Goal: Complete application form: Complete application form

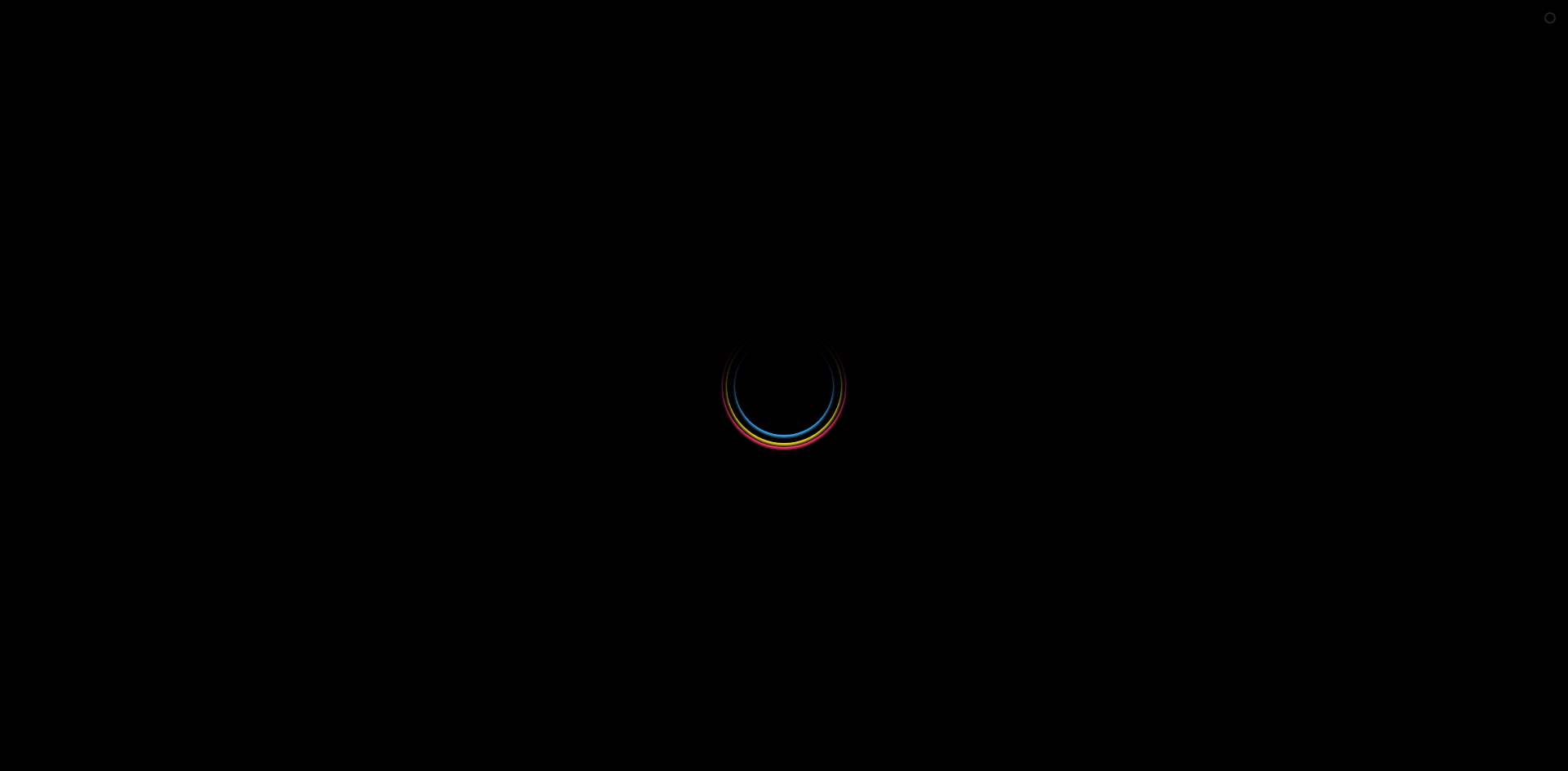
select select
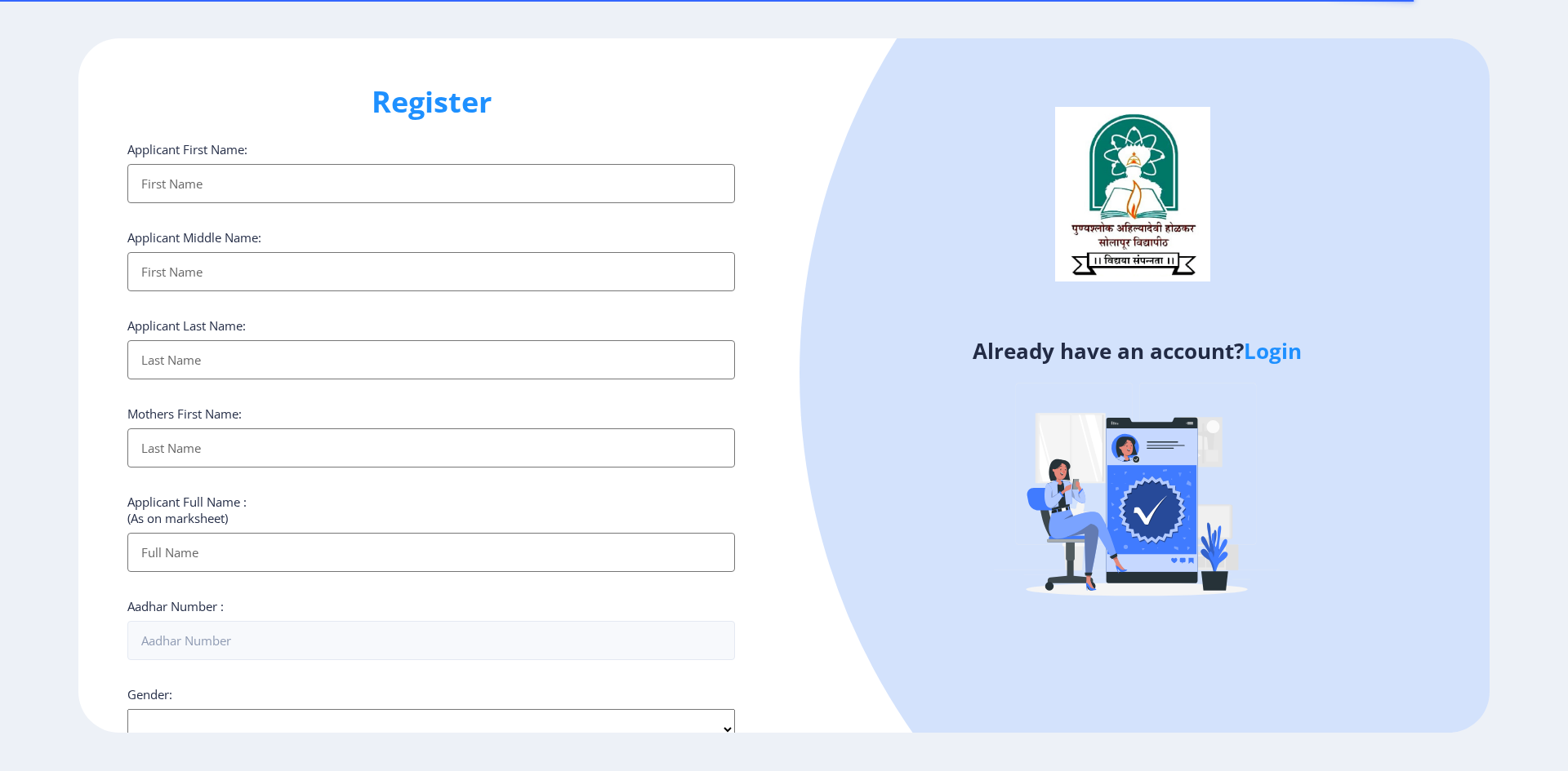
click at [1263, 331] on div at bounding box center [1427, 374] width 1255 height 1254
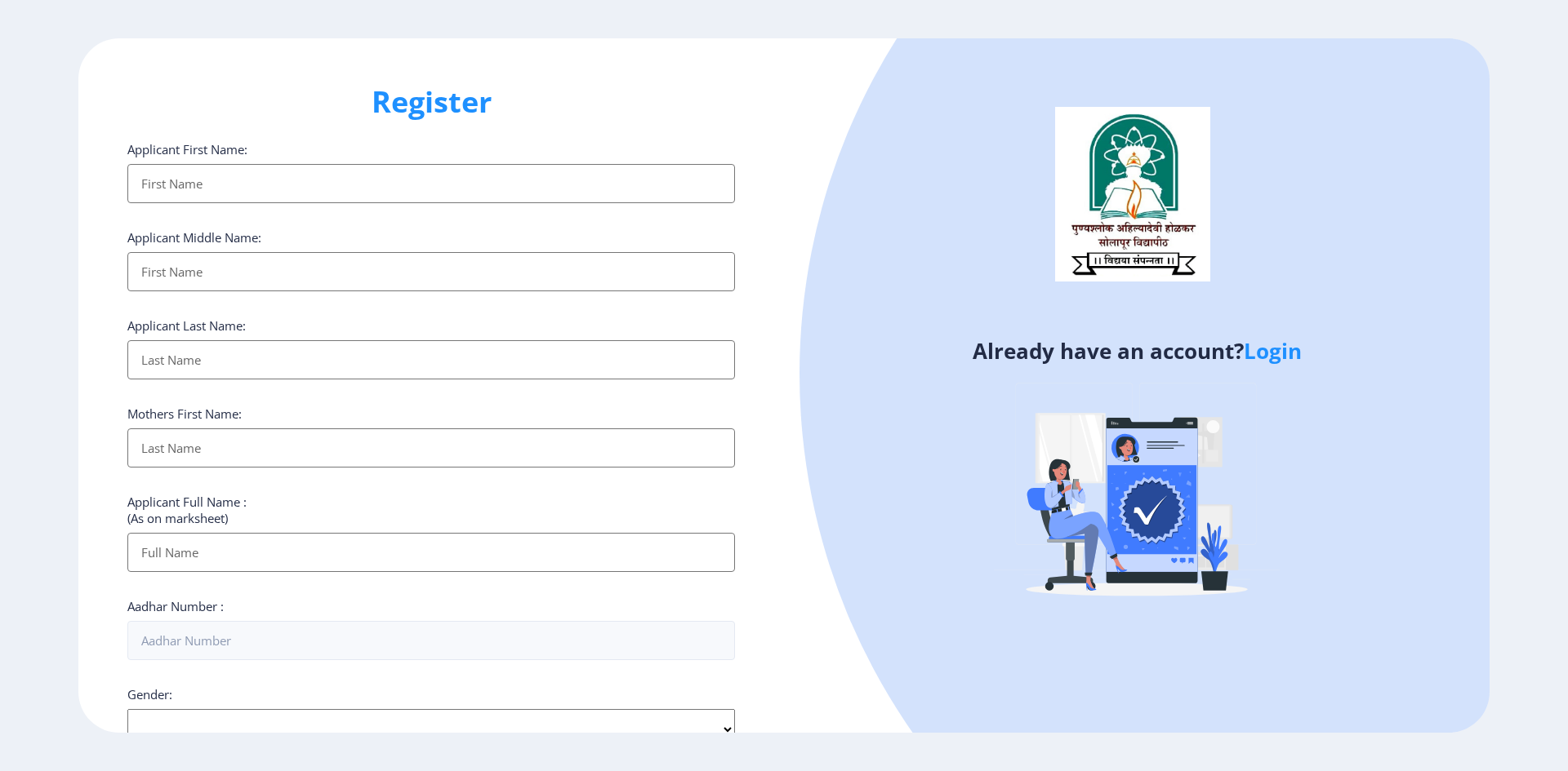
click at [1268, 351] on link "Login" at bounding box center [1273, 351] width 58 height 29
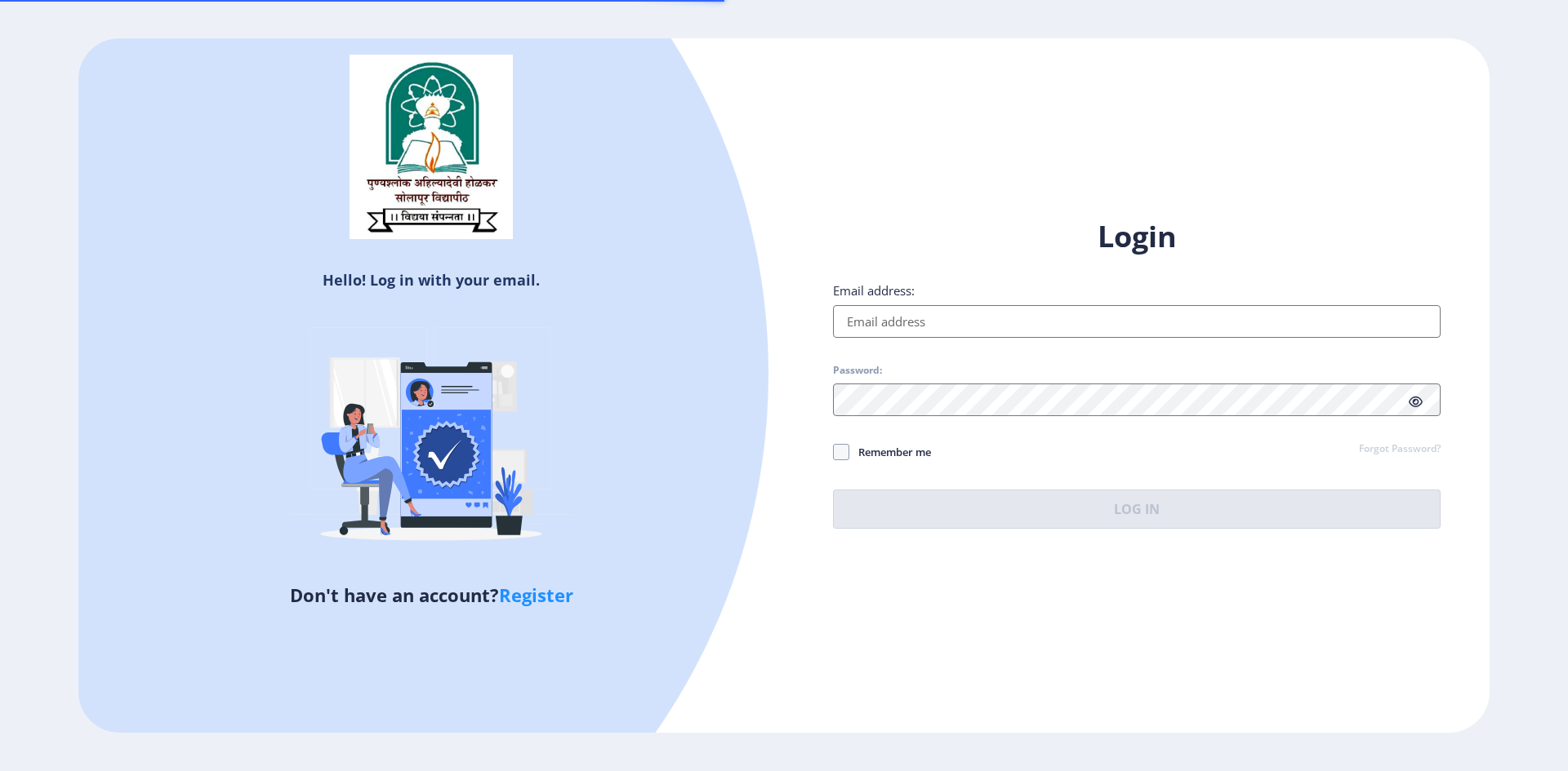
type input "[EMAIL_ADDRESS][DOMAIN_NAME]"
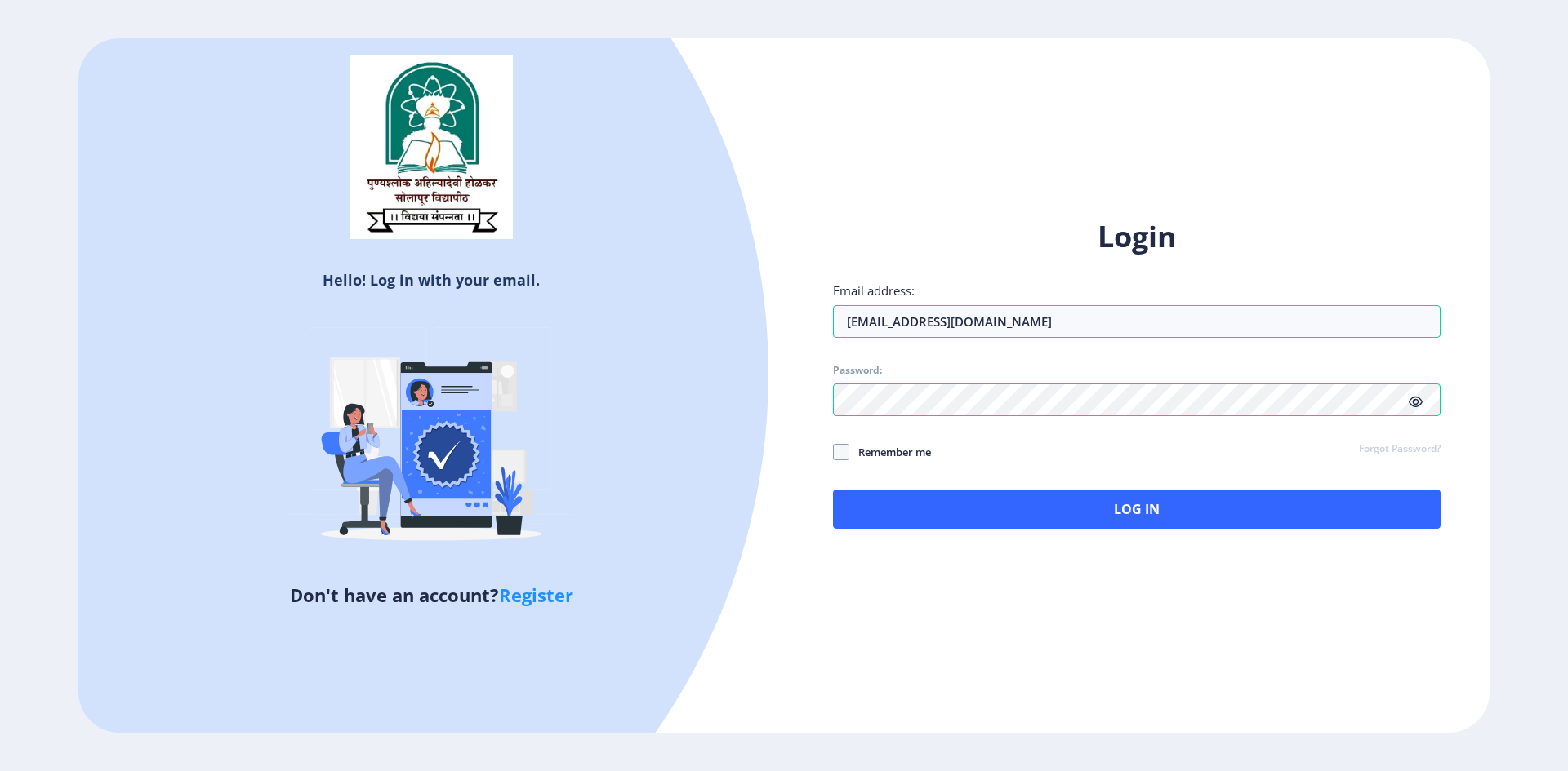
click at [865, 453] on span "Remember me" at bounding box center [890, 452] width 81 height 19
click at [834, 452] on input "Remember me" at bounding box center [833, 451] width 1 height 1
checkbox input "true"
click at [919, 487] on div "Login Email address: [EMAIL_ADDRESS][DOMAIN_NAME] Password: Remember me Forgot …" at bounding box center [1137, 373] width 608 height 312
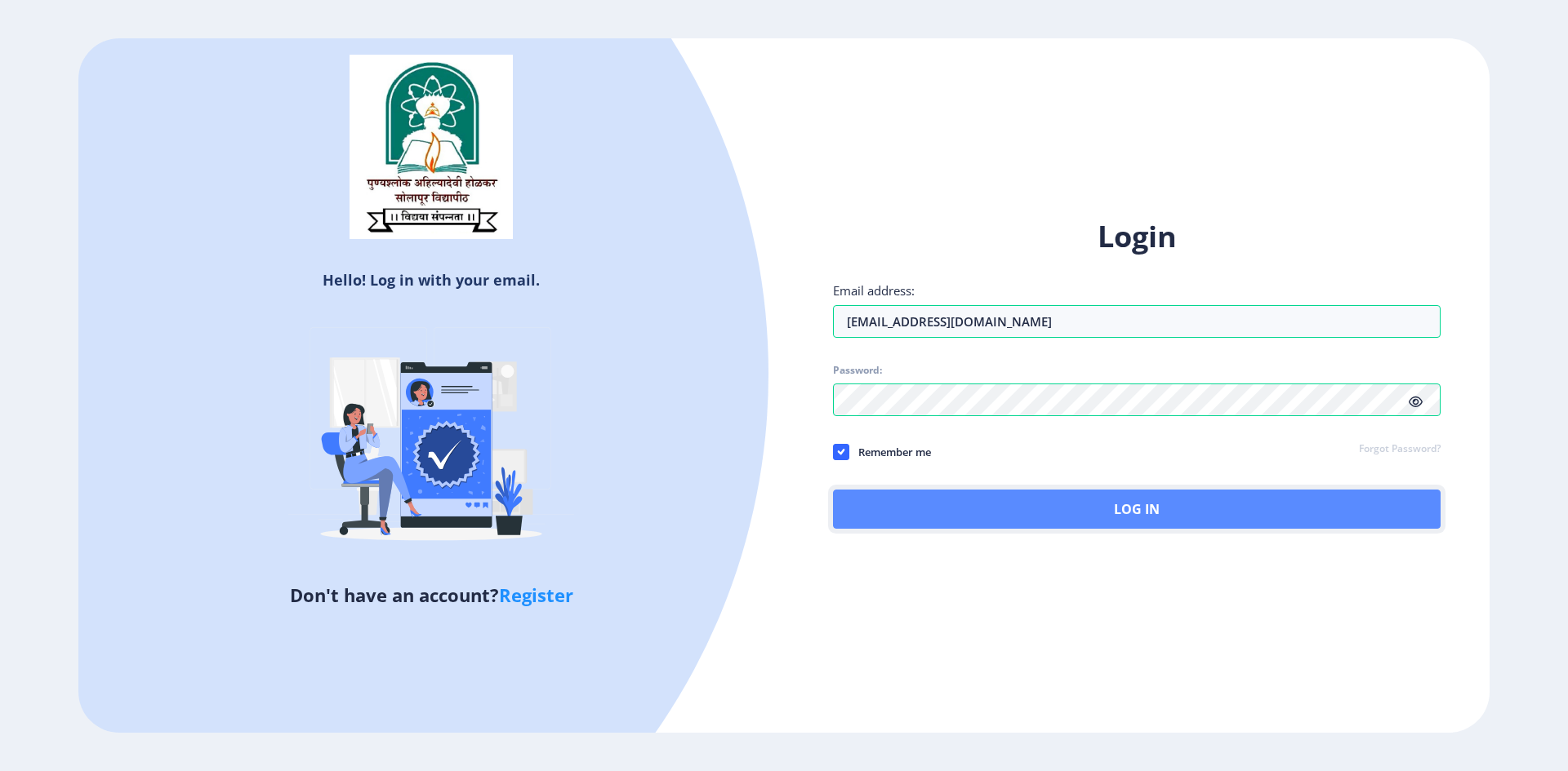
click at [928, 508] on button "Log In" at bounding box center [1137, 509] width 608 height 40
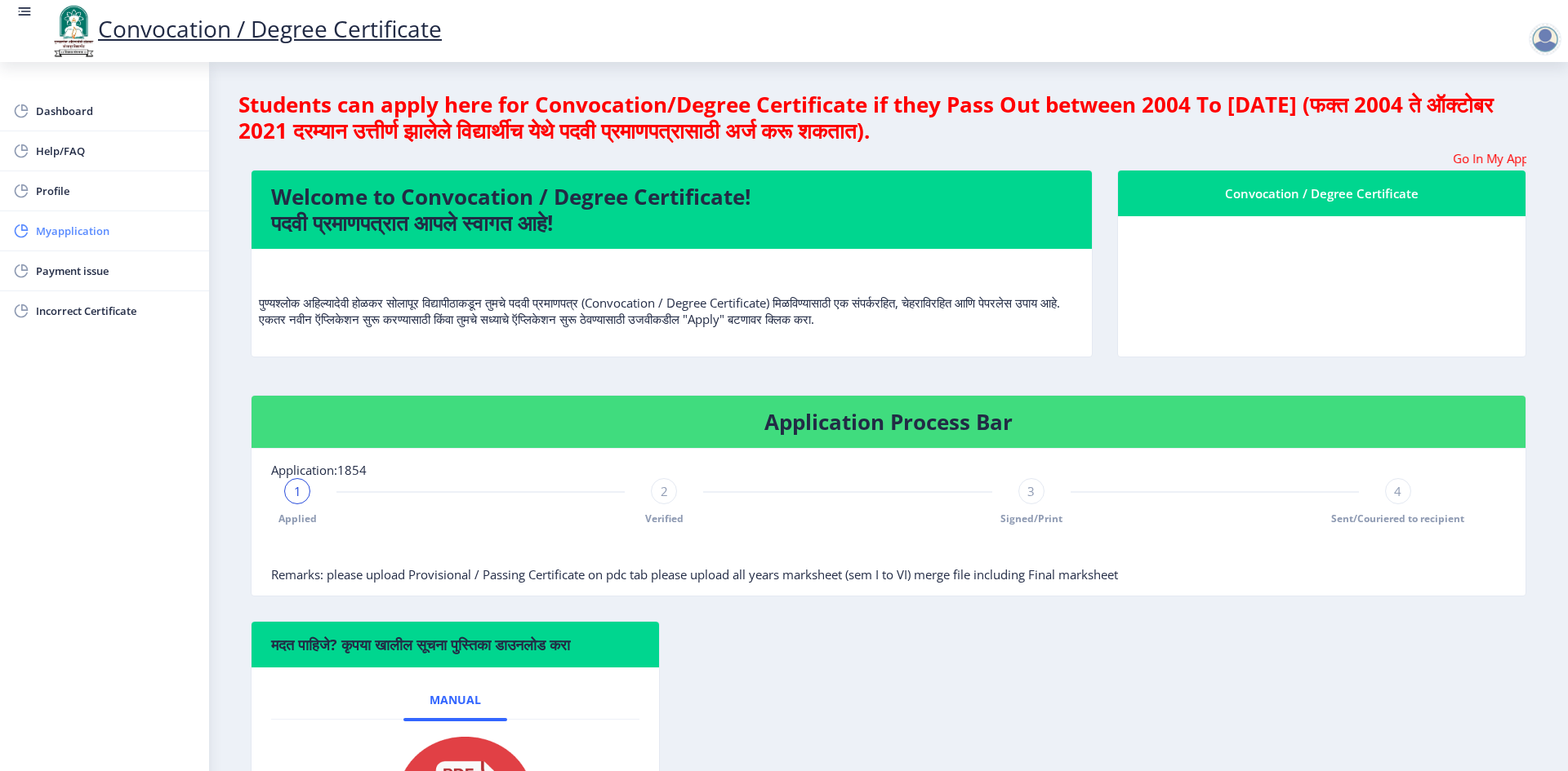
click at [44, 233] on span "Myapplication" at bounding box center [116, 231] width 160 height 19
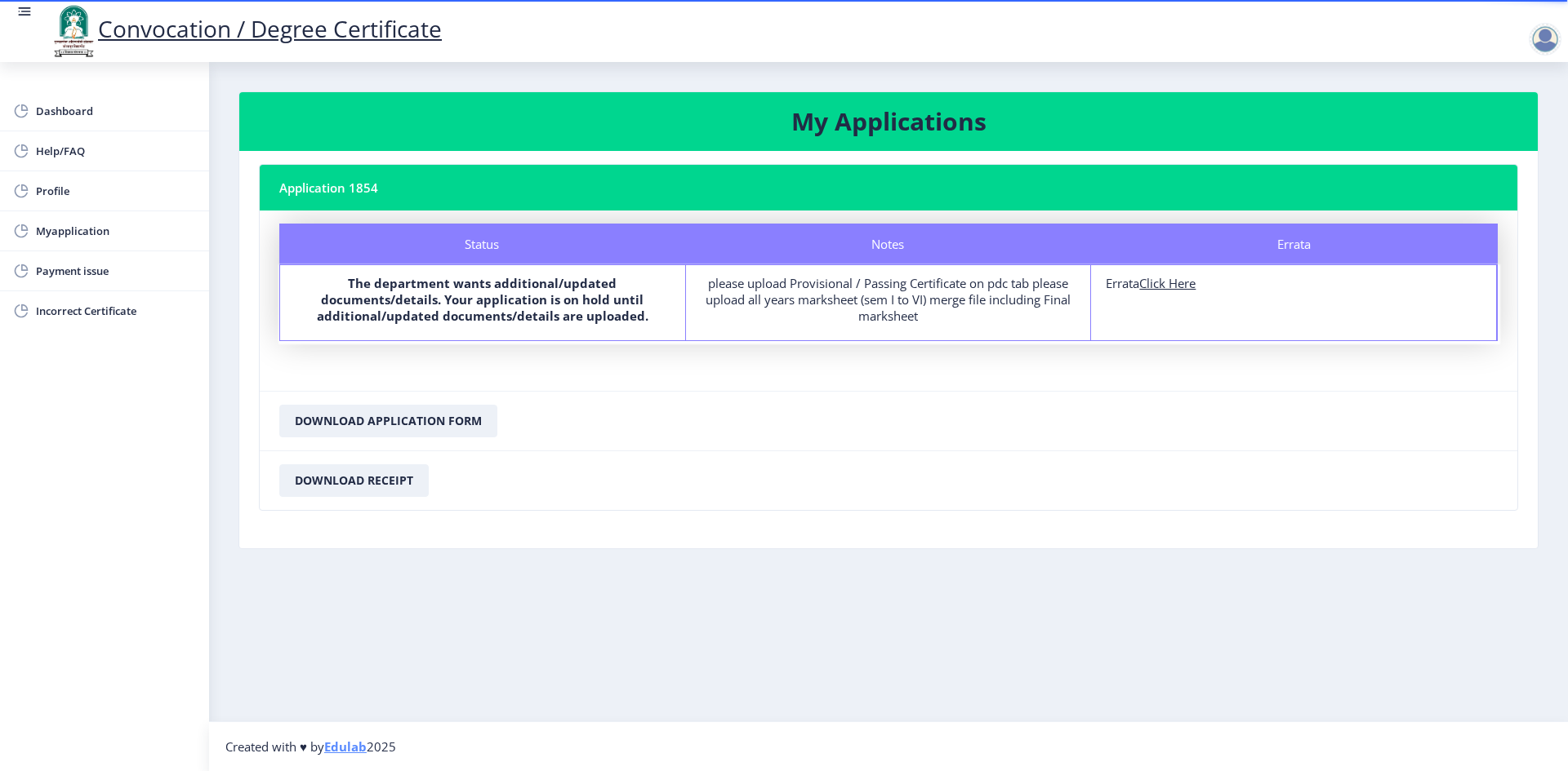
click at [1176, 286] on u "Click Here" at bounding box center [1168, 283] width 56 height 16
select select
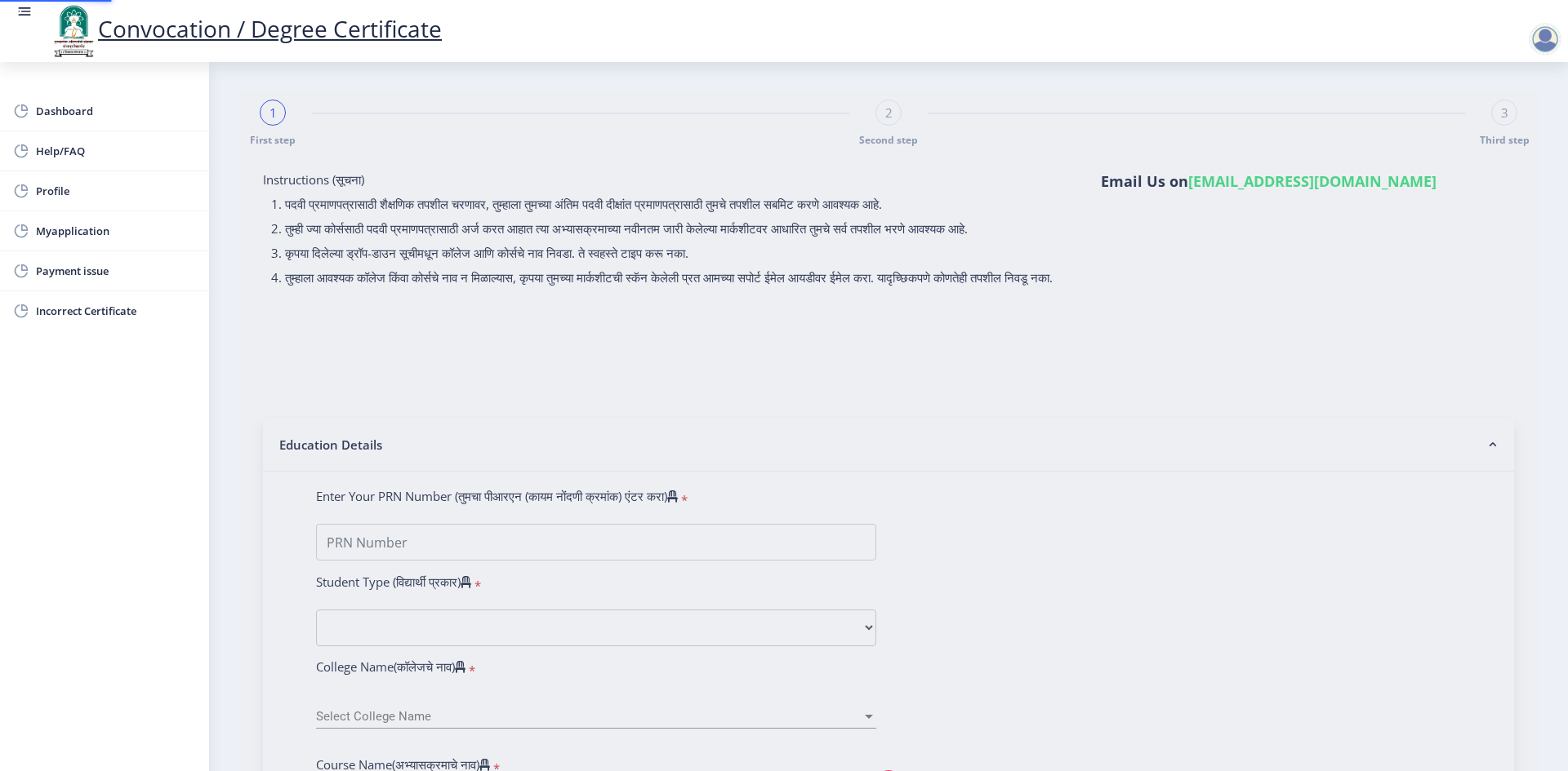
type input "[PERSON_NAME]"
type input "RADHA"
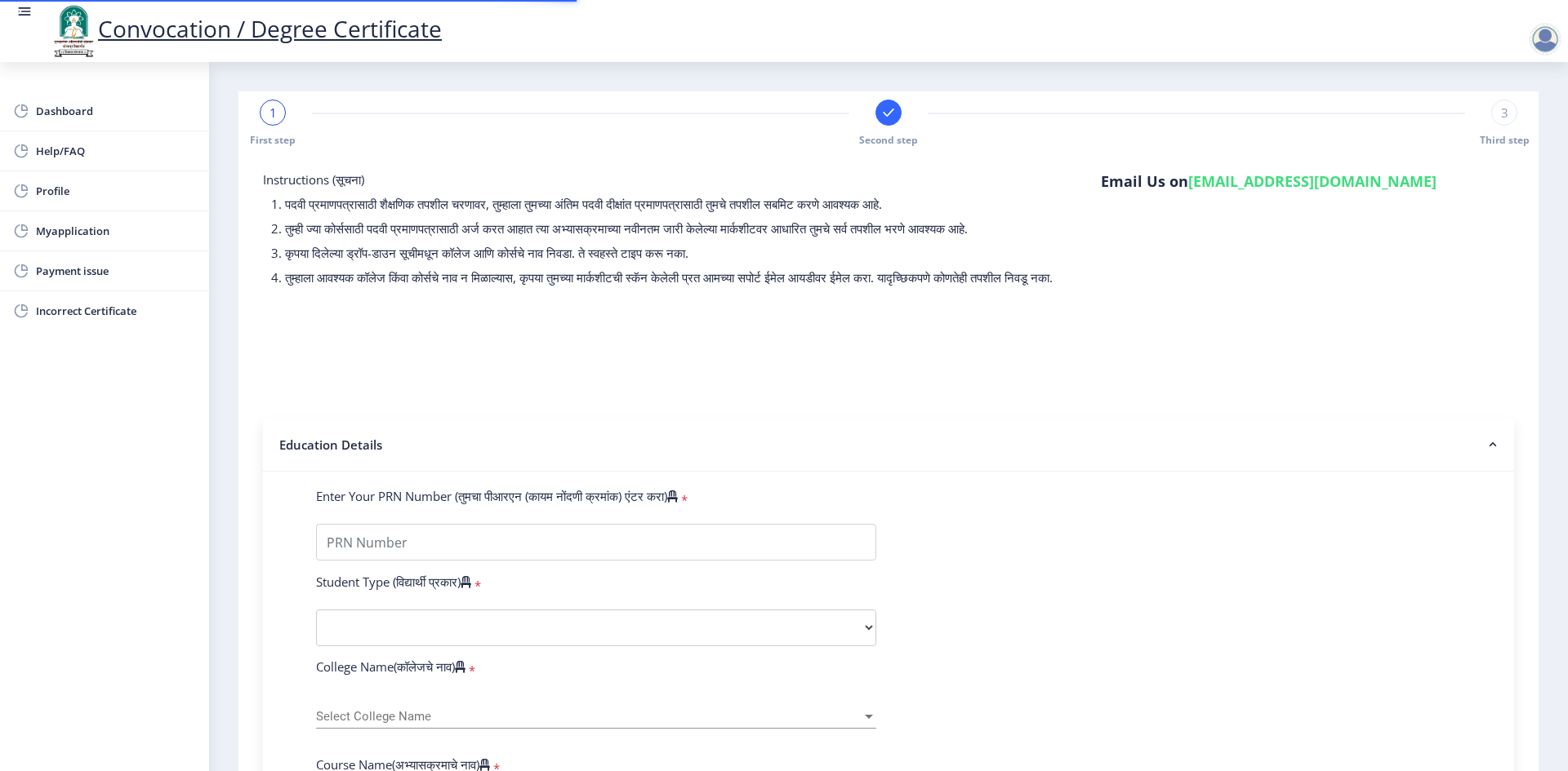
type input "FTQPD1844H"
select select "Regular"
select select "2021"
select select "October"
select select "Grade A"
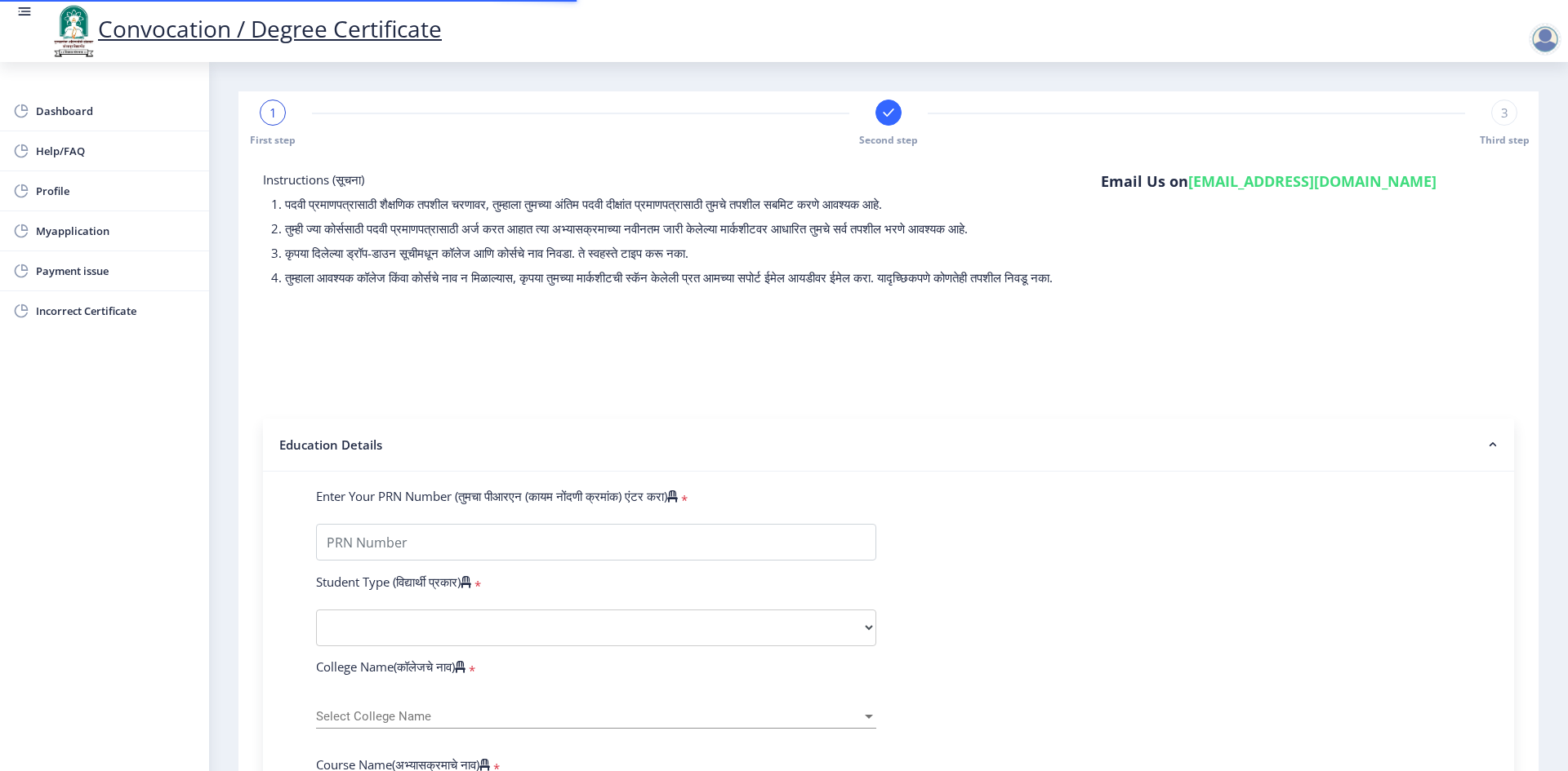
type input "1810868"
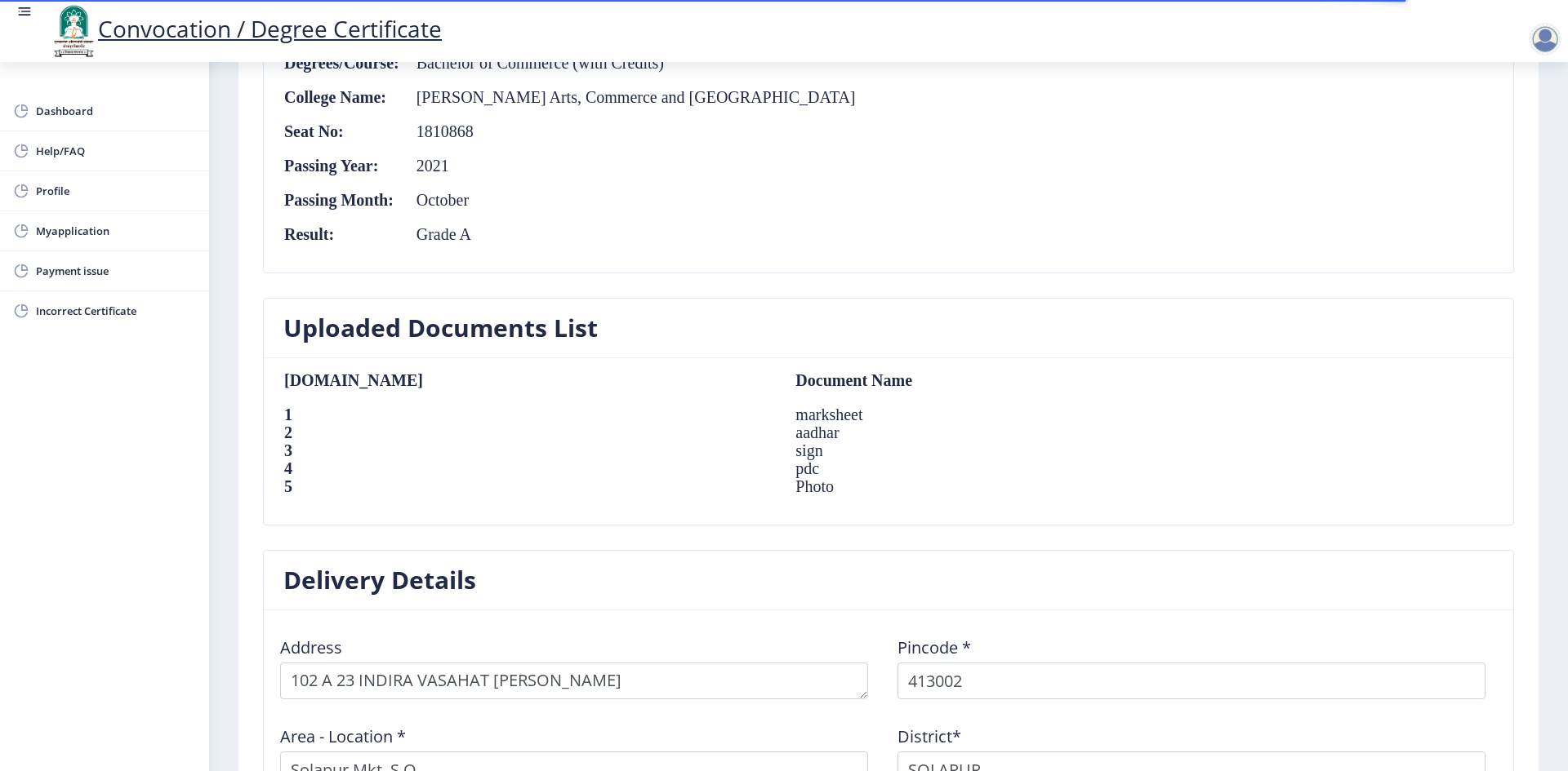
scroll to position [1201, 0]
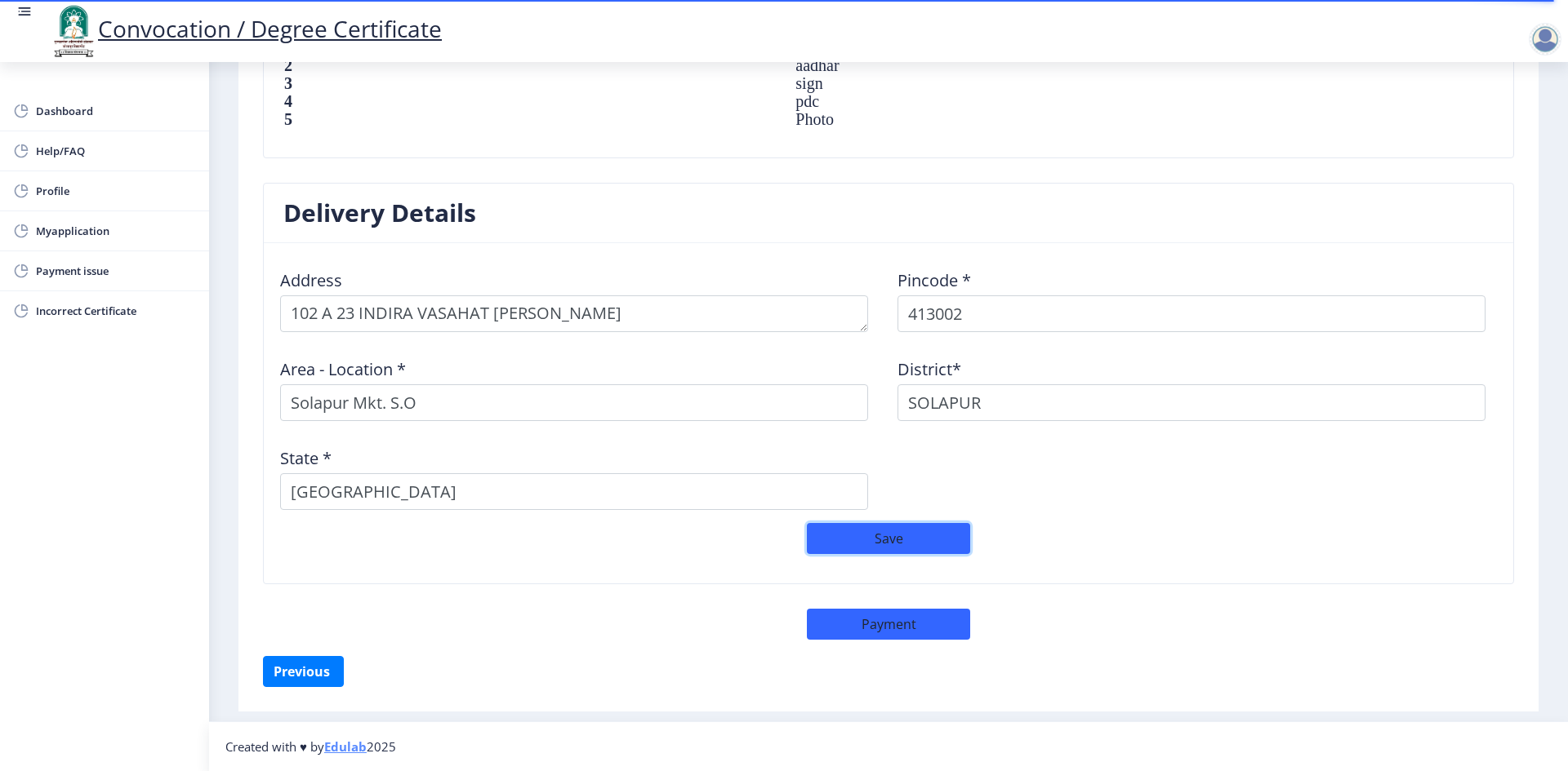
click at [934, 552] on button "Save" at bounding box center [888, 539] width 163 height 31
click at [871, 628] on button "Payment" at bounding box center [888, 624] width 163 height 31
select select "sealed"
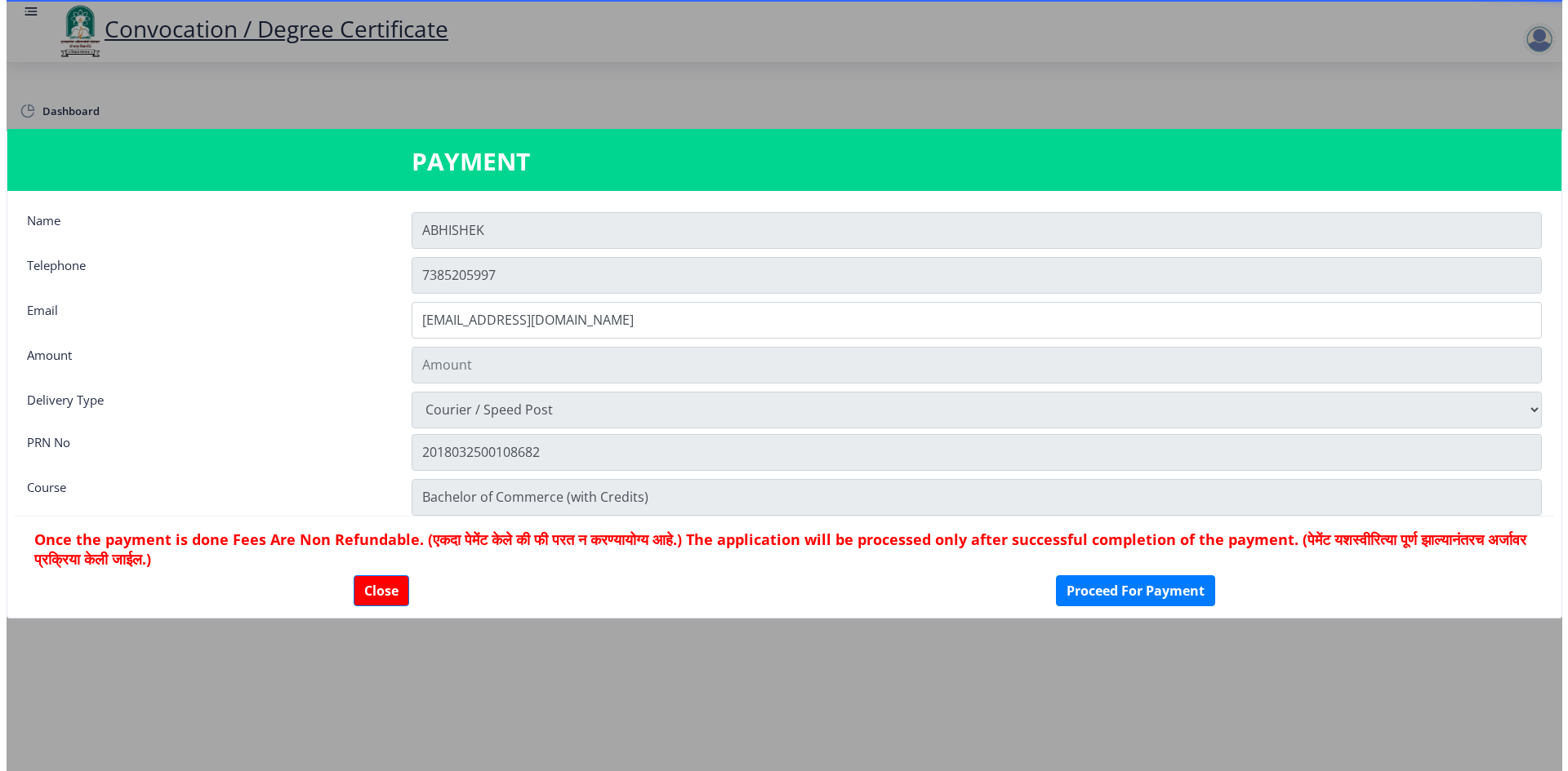
scroll to position [1199, 0]
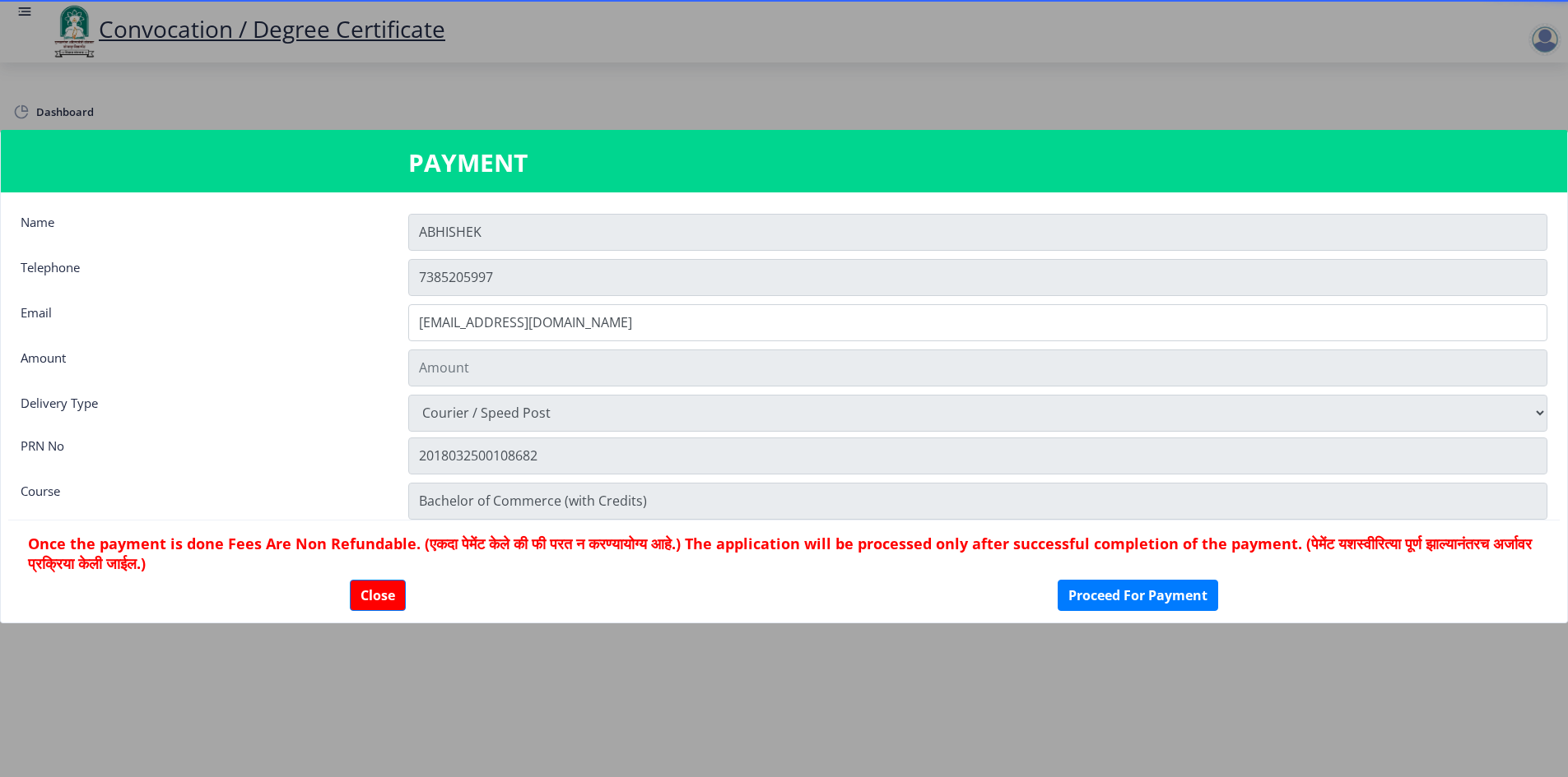
type input "1885"
click at [395, 590] on button "Close" at bounding box center [377, 596] width 56 height 31
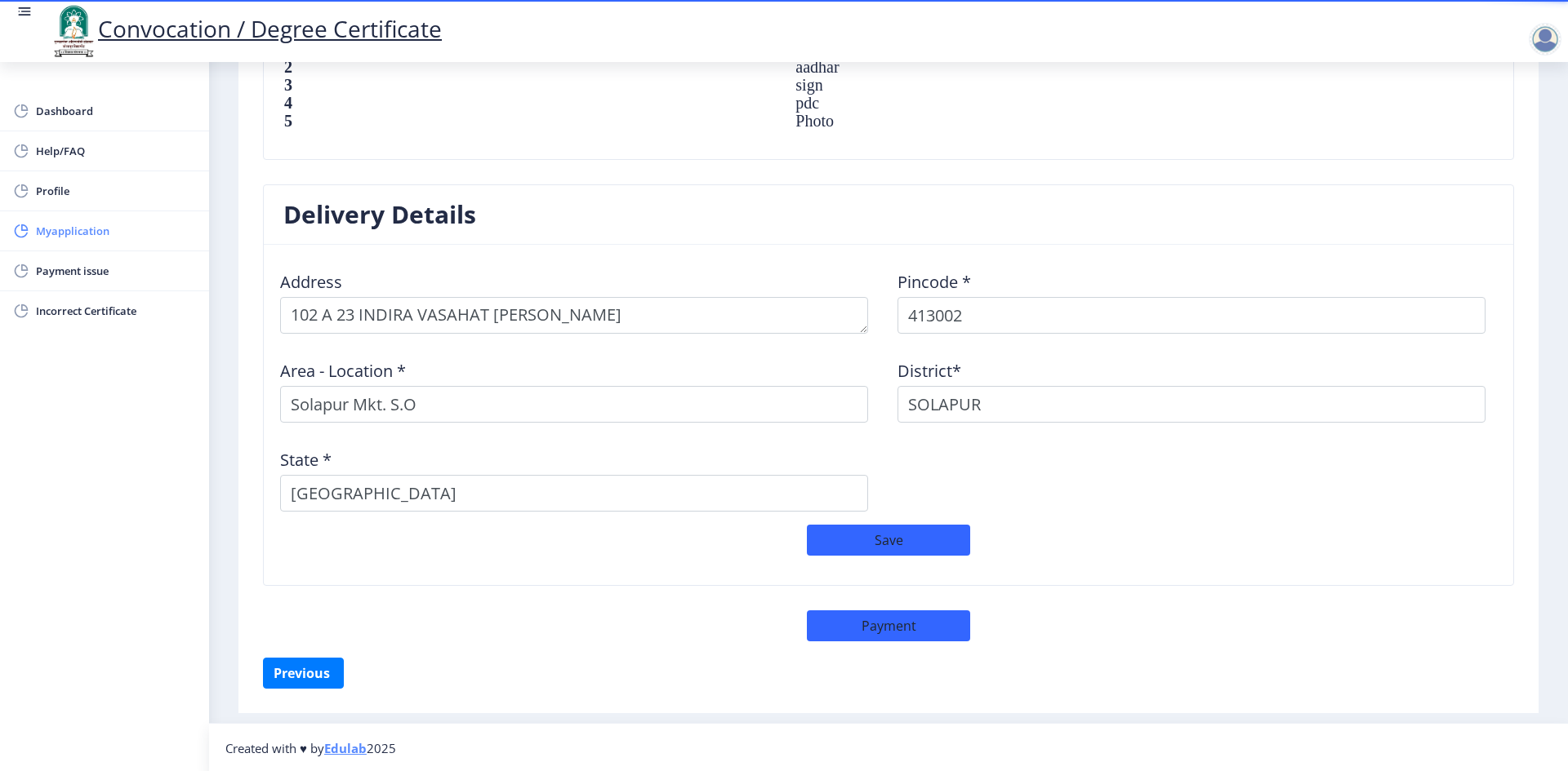
click at [98, 250] on link "Myapplication" at bounding box center [104, 231] width 209 height 40
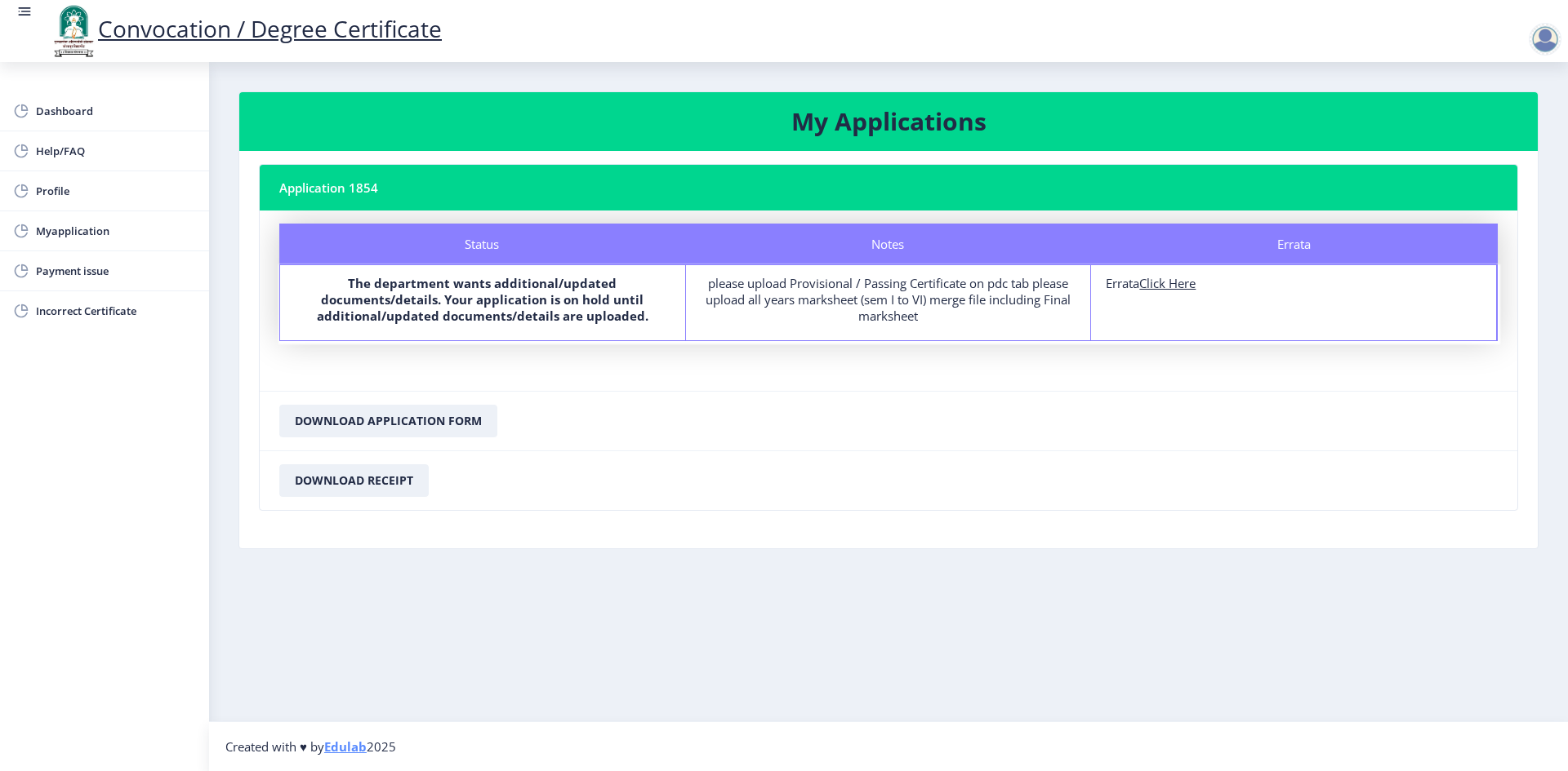
click at [1294, 237] on div "Errata" at bounding box center [1295, 244] width 406 height 41
click at [1294, 240] on div "Errata" at bounding box center [1295, 244] width 406 height 41
click at [1201, 309] on div "Errata Errata Click Here" at bounding box center [1294, 303] width 406 height 75
click at [1130, 333] on div "Errata Errata Click Here" at bounding box center [1294, 303] width 406 height 75
click at [1113, 298] on div "Errata Errata Click Here" at bounding box center [1294, 303] width 406 height 75
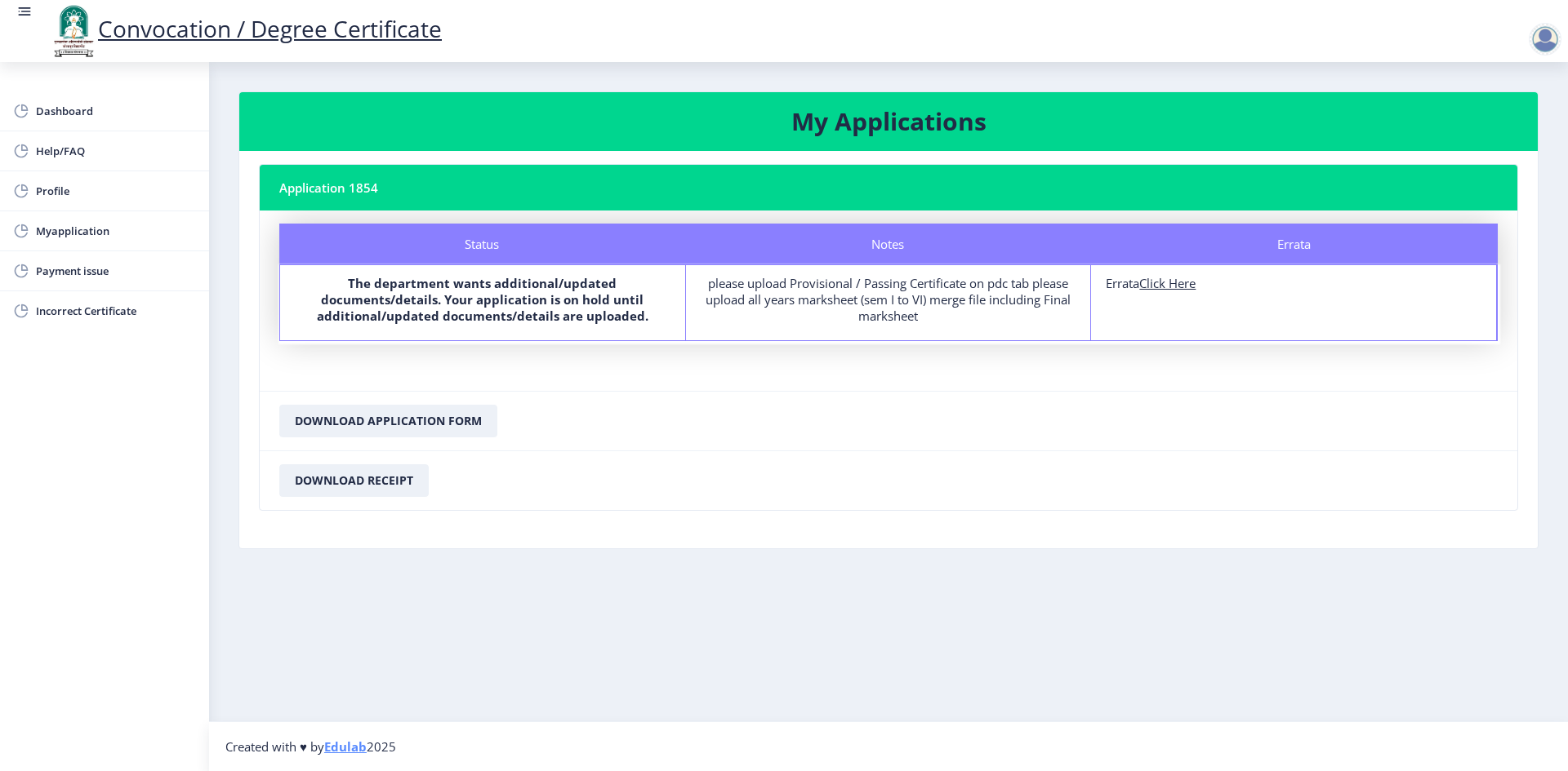
click at [1120, 277] on div "Errata Click Here" at bounding box center [1293, 283] width 376 height 16
click at [1157, 276] on u "Click Here" at bounding box center [1168, 283] width 56 height 16
select select
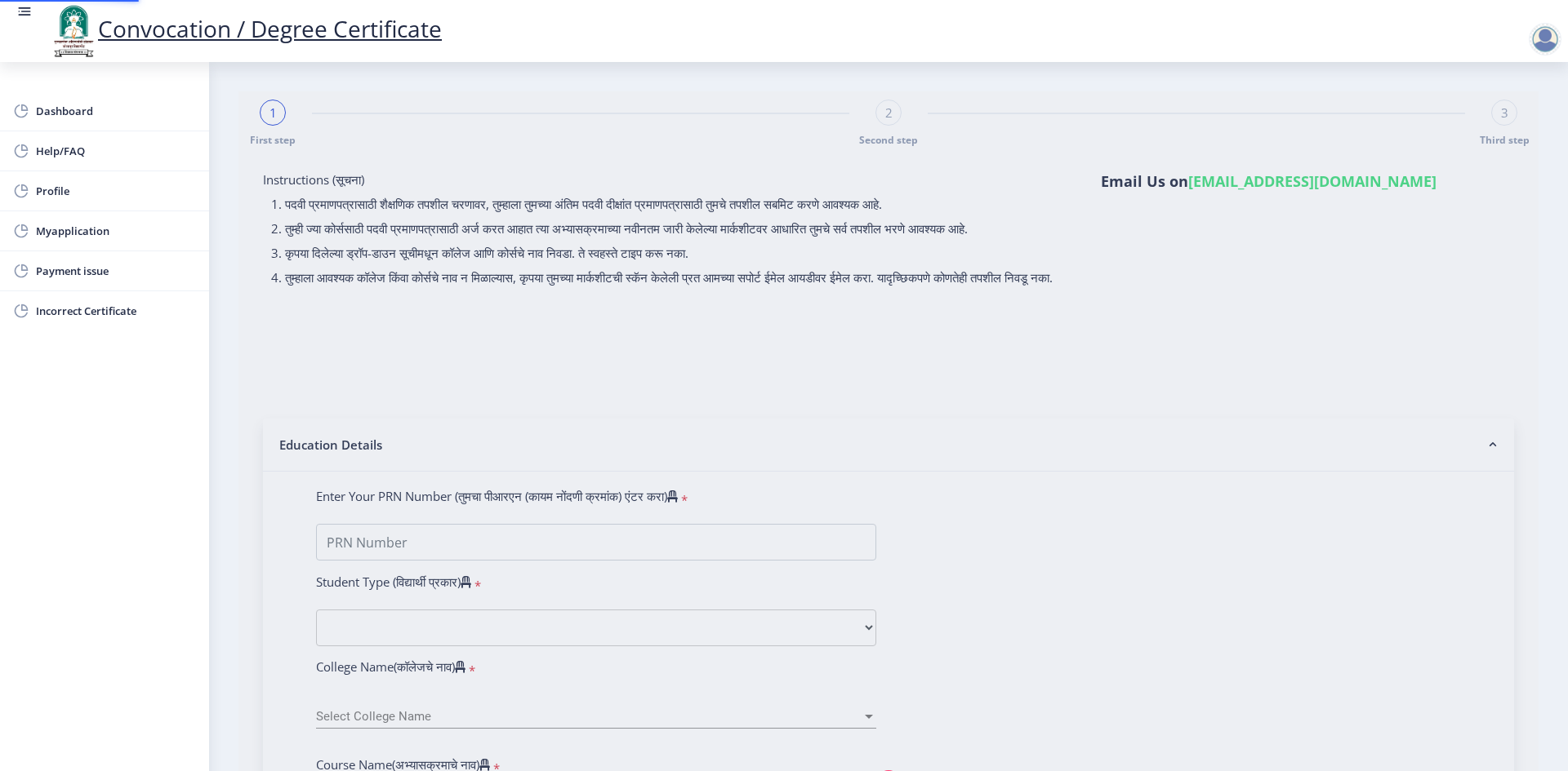
type input "FTQPD1844H"
select select "Regular"
select select "2021"
select select "October"
select select "Grade A"
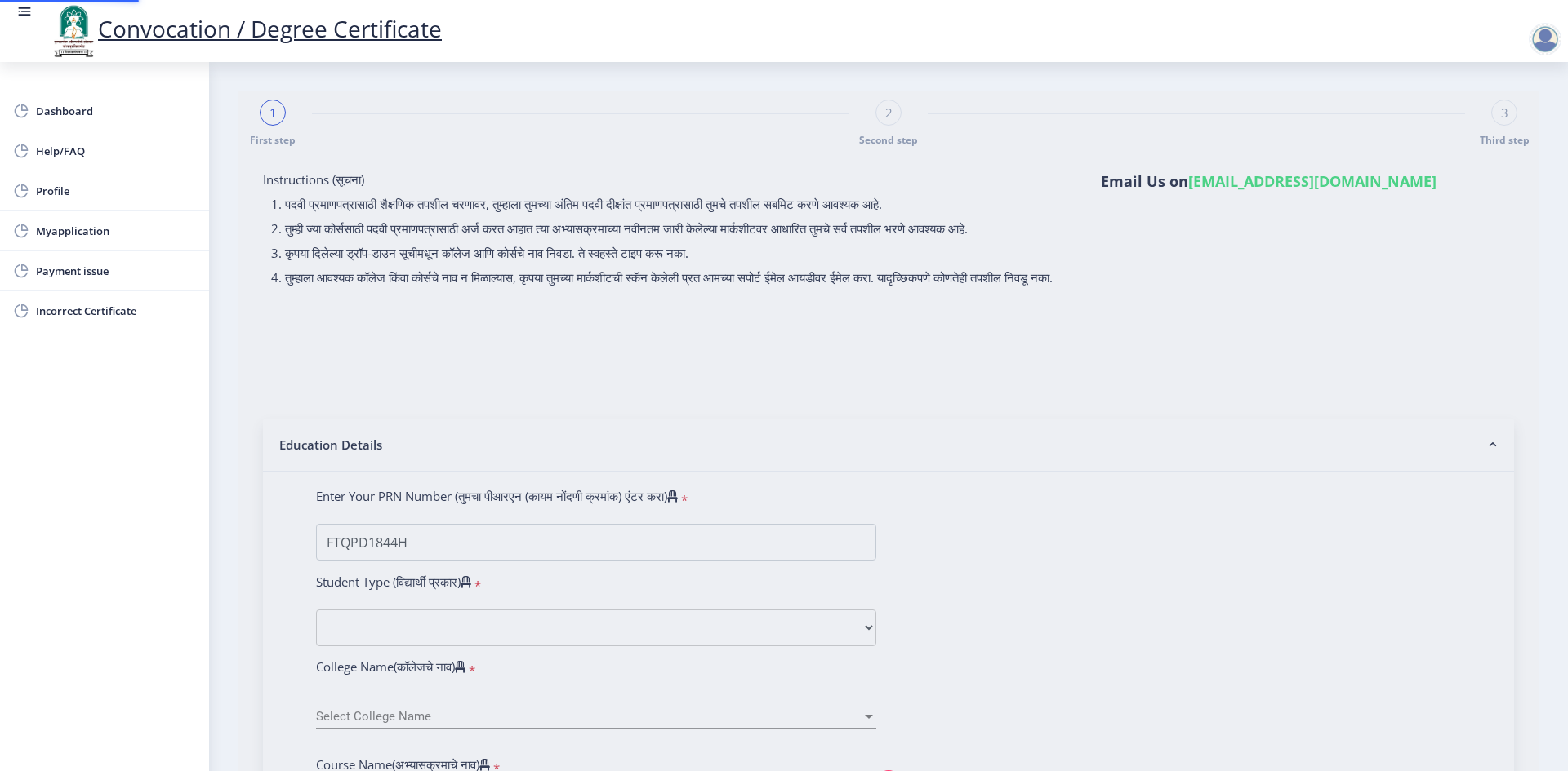
type input "1810868"
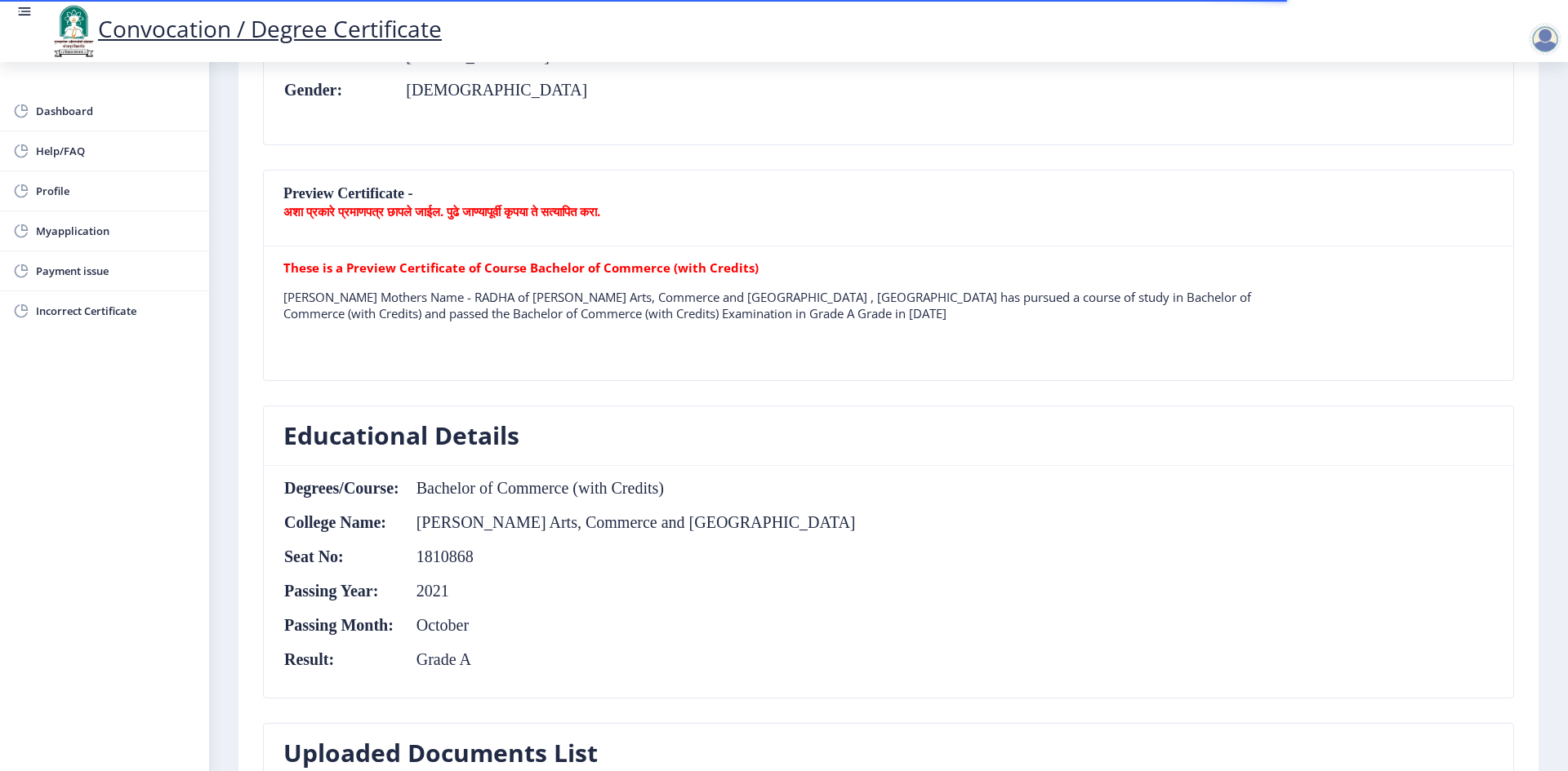
scroll to position [490, 0]
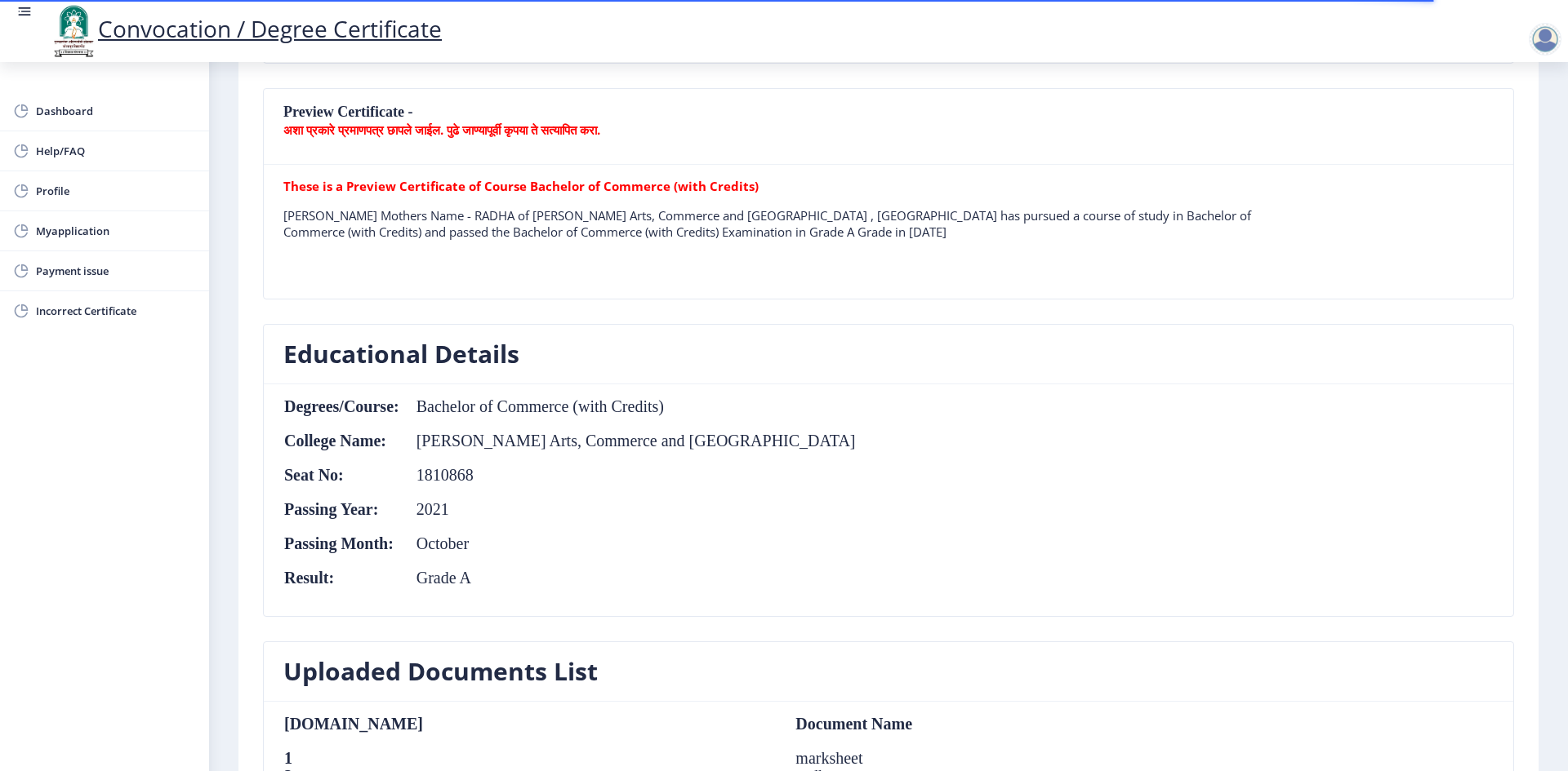
click at [467, 192] on b "These is a Preview Certificate of Course Bachelor of Commerce (with Credits)" at bounding box center [521, 186] width 476 height 16
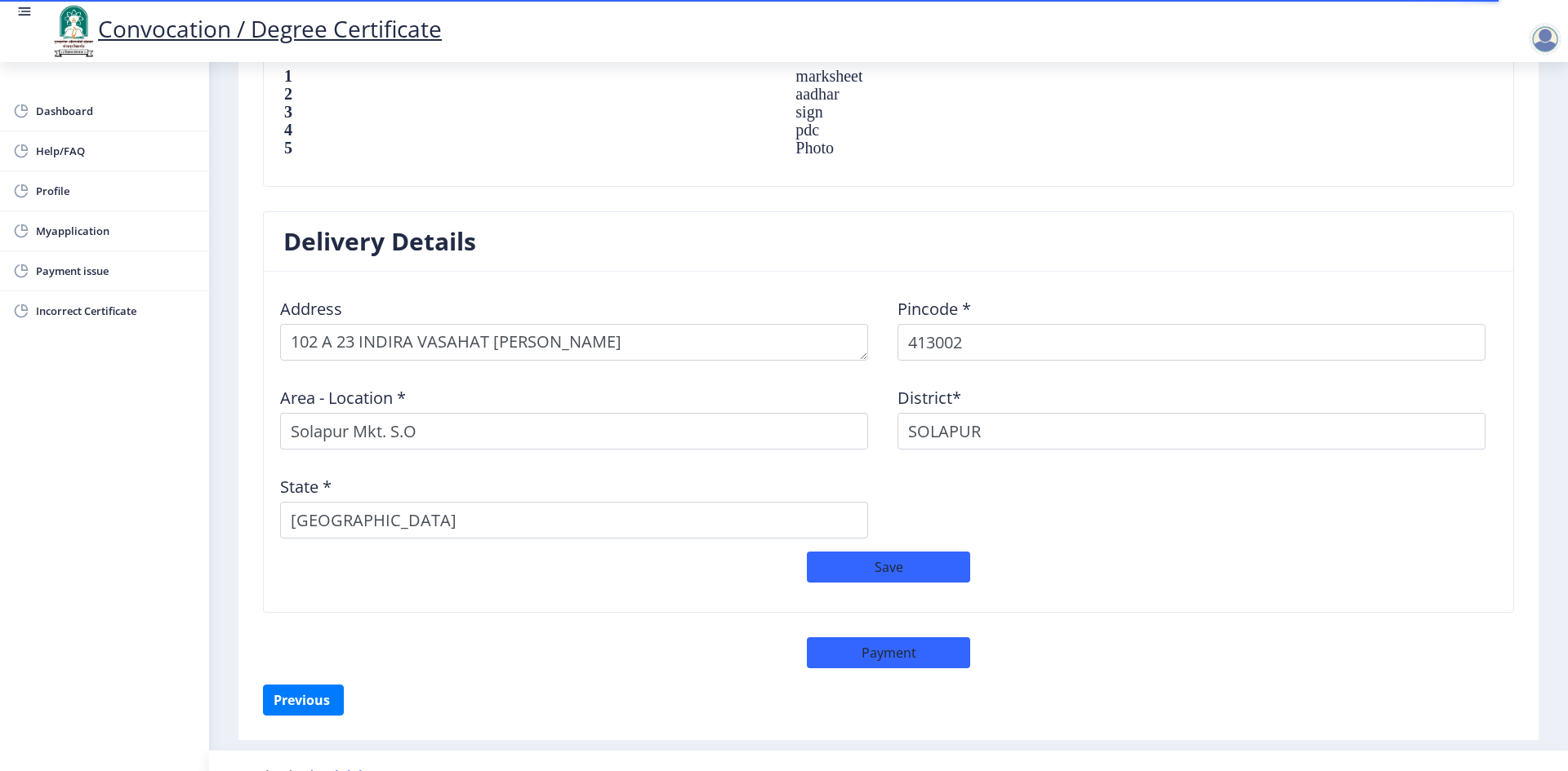
scroll to position [1201, 0]
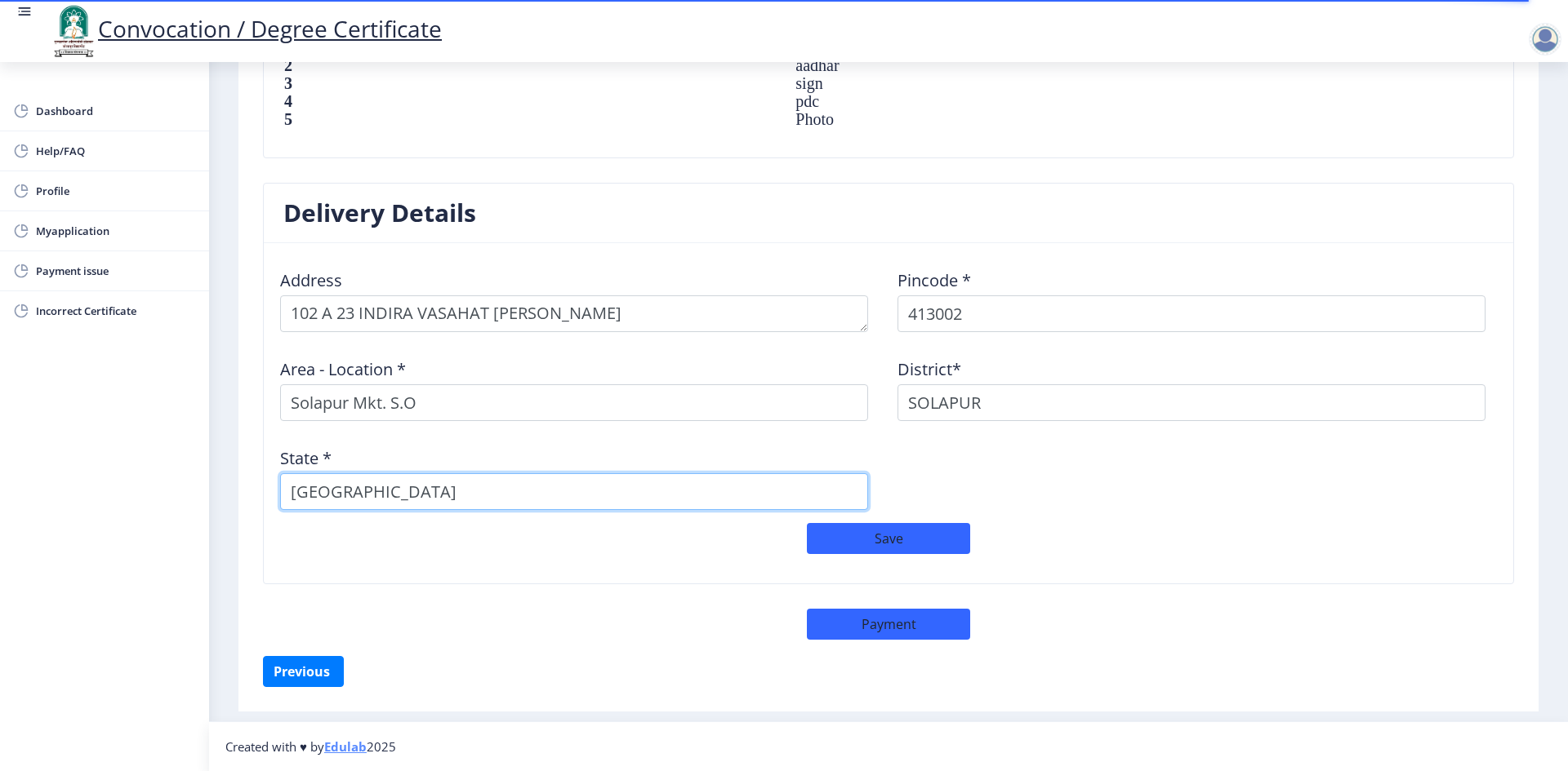
click at [862, 485] on input "[GEOGRAPHIC_DATA]" at bounding box center [574, 492] width 588 height 37
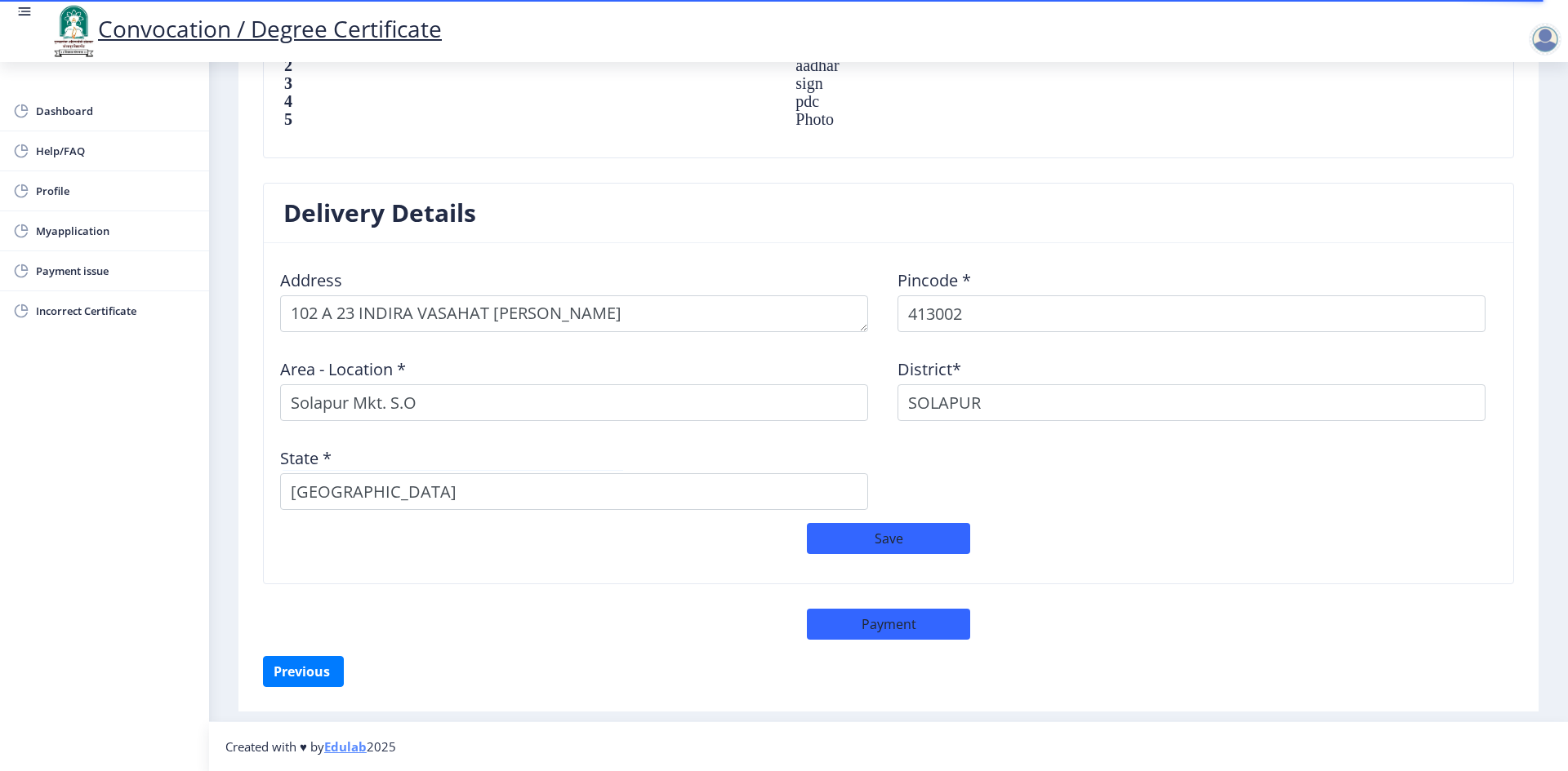
drag, startPoint x: 686, startPoint y: 670, endPoint x: 698, endPoint y: 666, distance: 12.6
click at [686, 670] on div "Previous ‍" at bounding box center [888, 671] width 1251 height 31
click at [912, 545] on button "Save" at bounding box center [888, 539] width 163 height 31
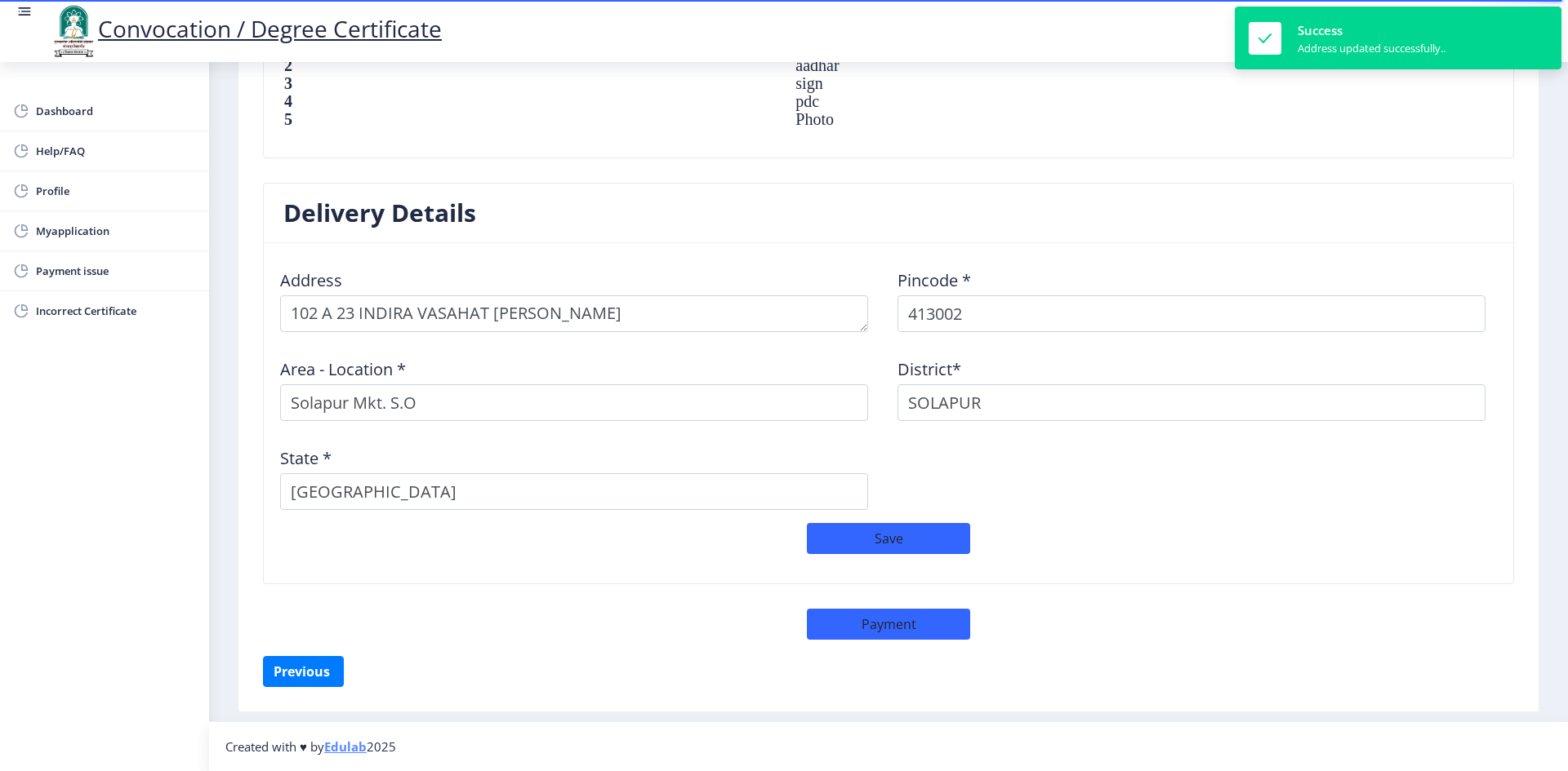
click at [348, 751] on link "Edulab" at bounding box center [345, 747] width 43 height 16
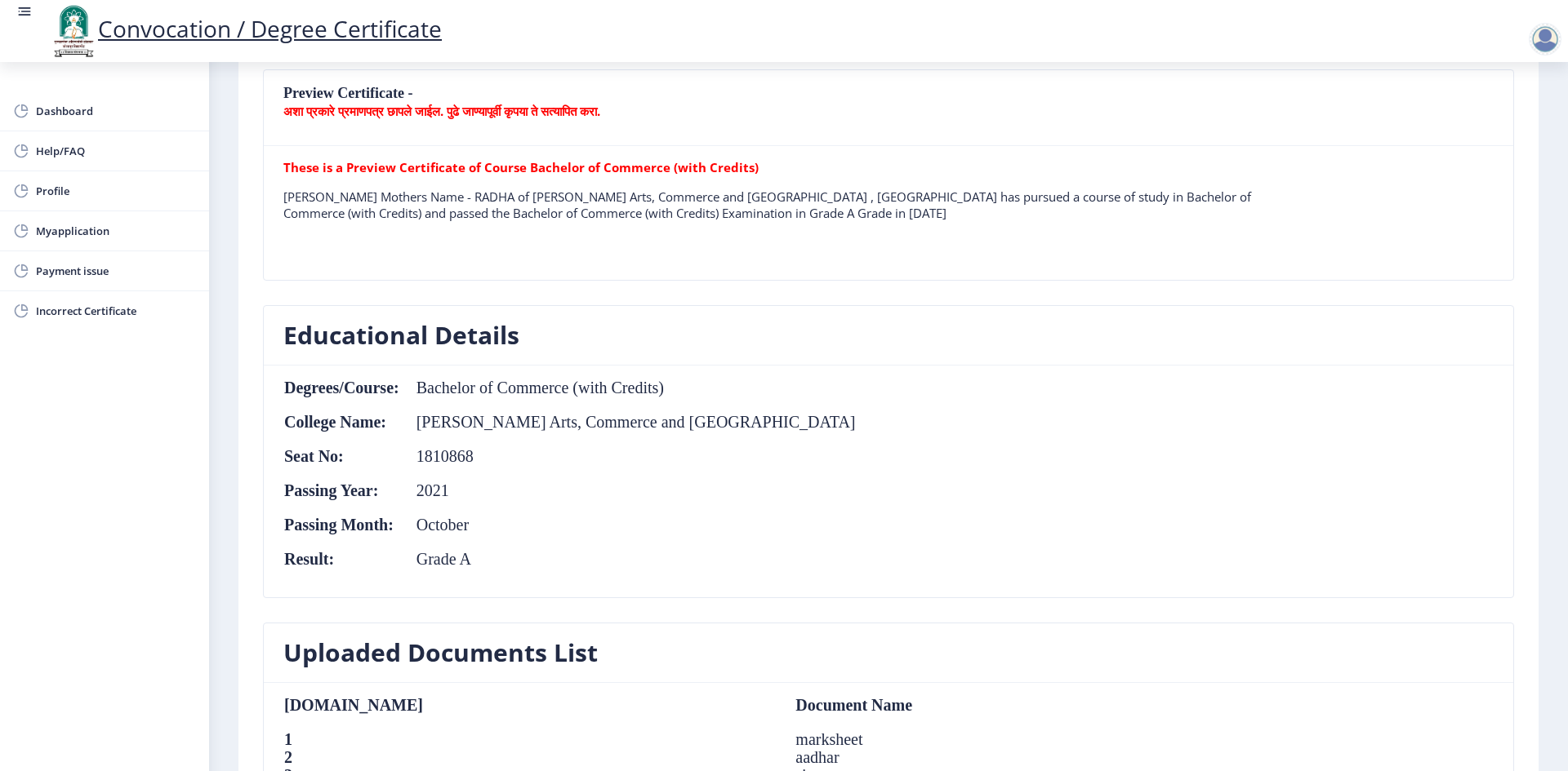
scroll to position [466, 0]
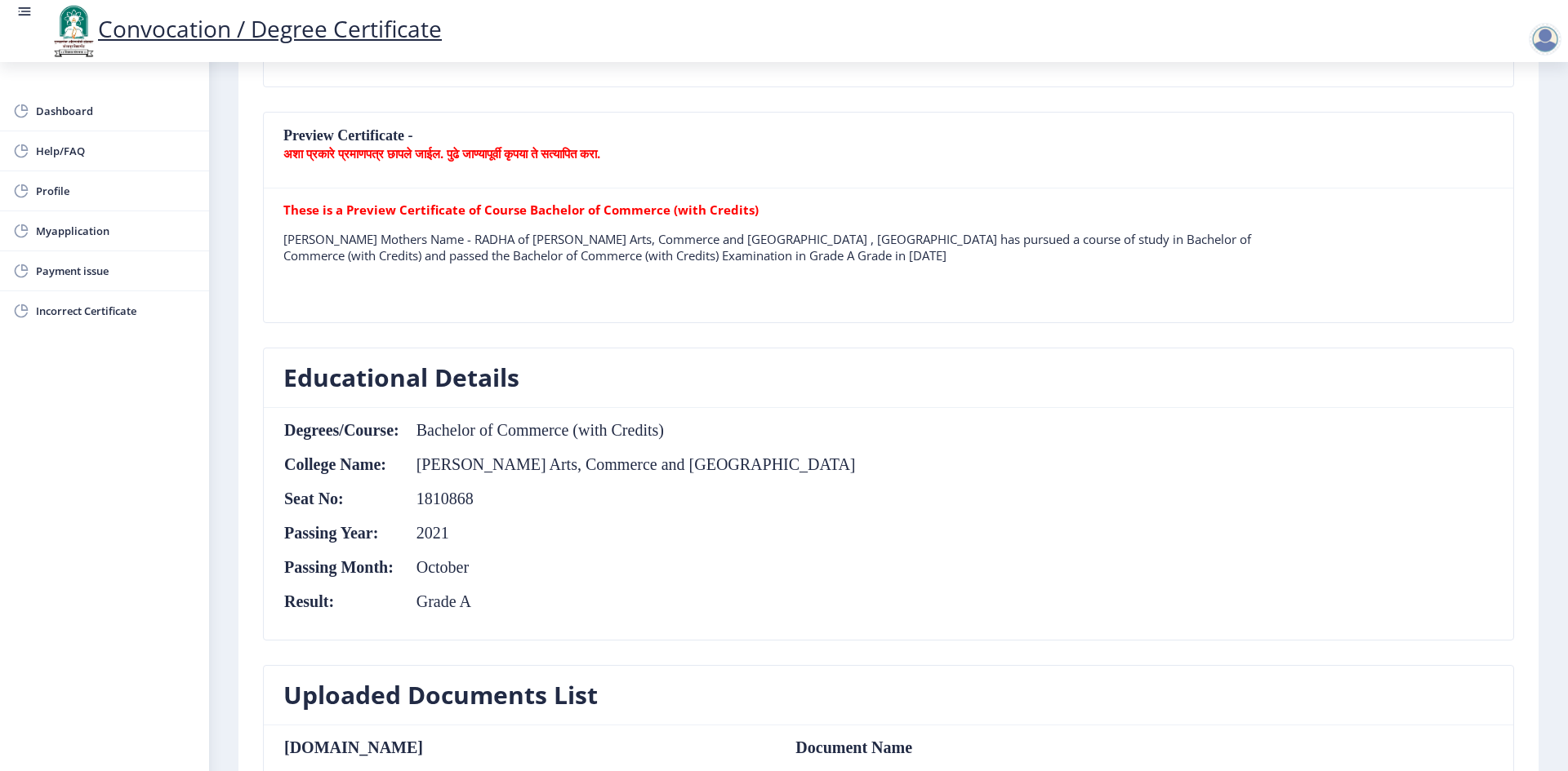
click at [537, 234] on p "[PERSON_NAME] Mothers Name - RADHA of [PERSON_NAME] Arts, Commerce and [GEOGRAP…" at bounding box center [768, 247] width 969 height 33
click at [545, 205] on b "These is a Preview Certificate of Course Bachelor of Commerce (with Credits)" at bounding box center [521, 210] width 476 height 16
click at [441, 208] on b "These is a Preview Certificate of Course Bachelor of Commerce (with Credits)" at bounding box center [521, 210] width 476 height 16
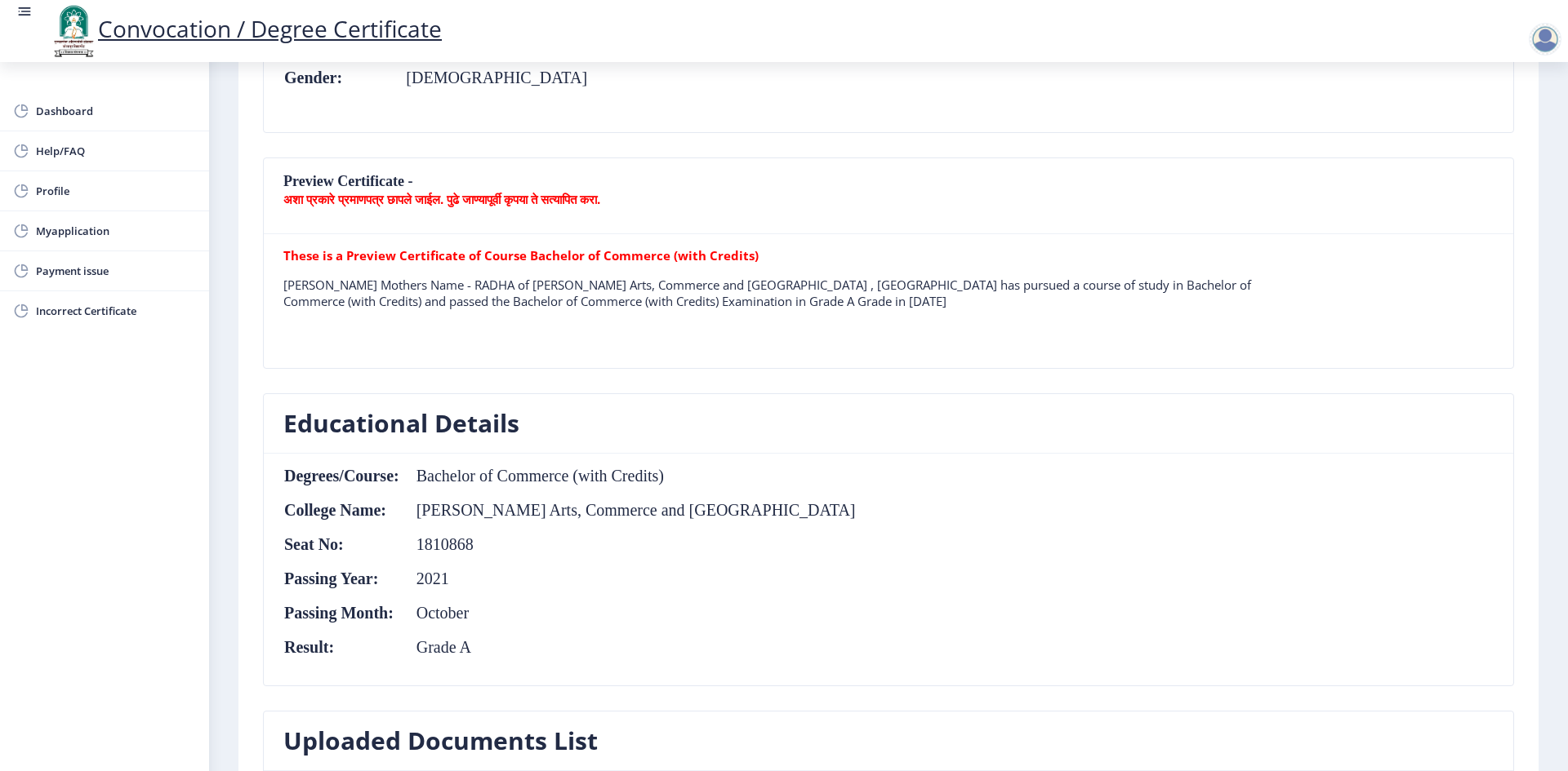
scroll to position [385, 0]
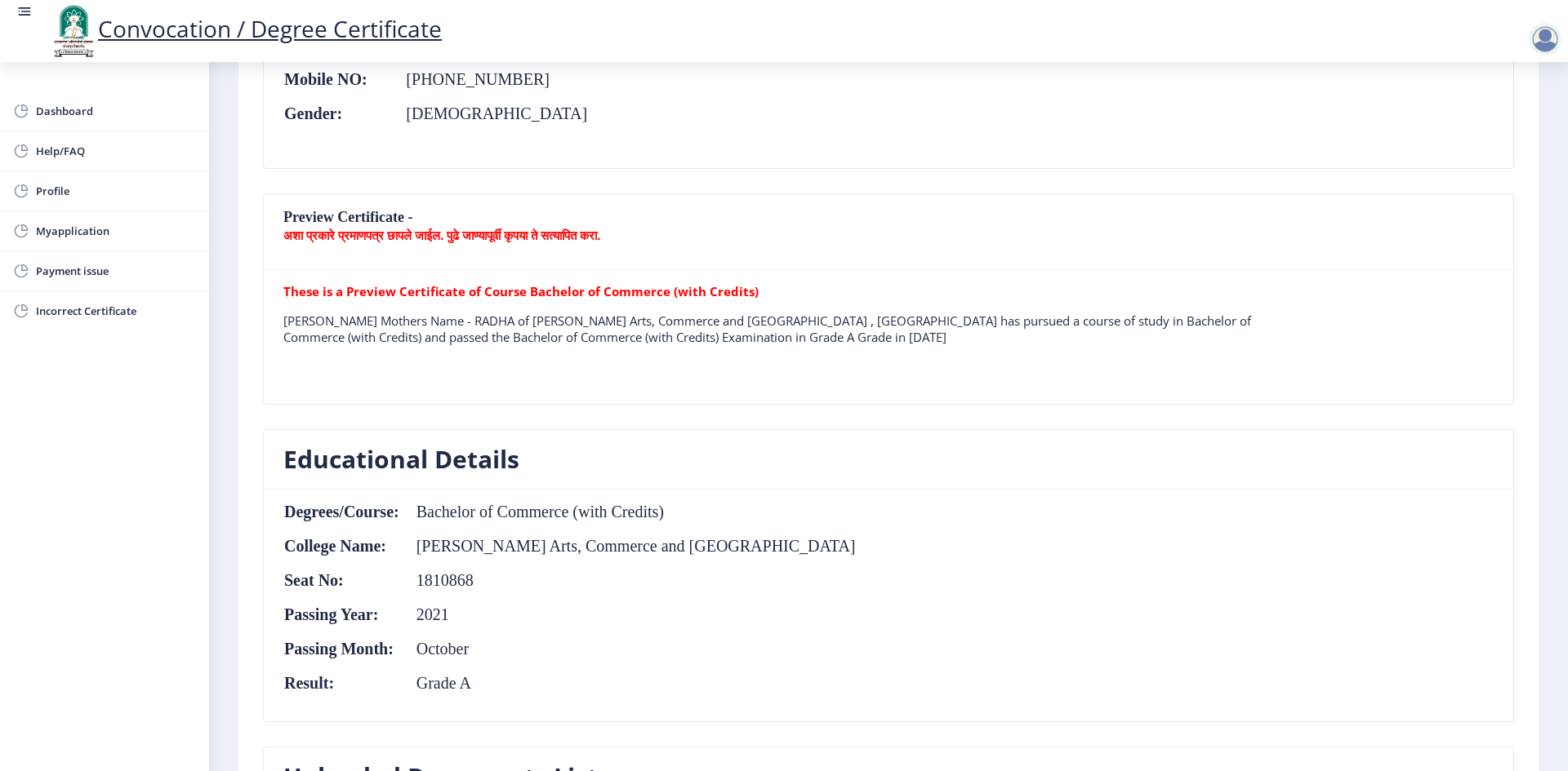
click at [421, 229] on b "अशा प्रकारे प्रमाणपत्र छापले जाईल. पुढे जाण्यापूर्वी कृपया ते सत्यापित करा." at bounding box center [442, 235] width 317 height 16
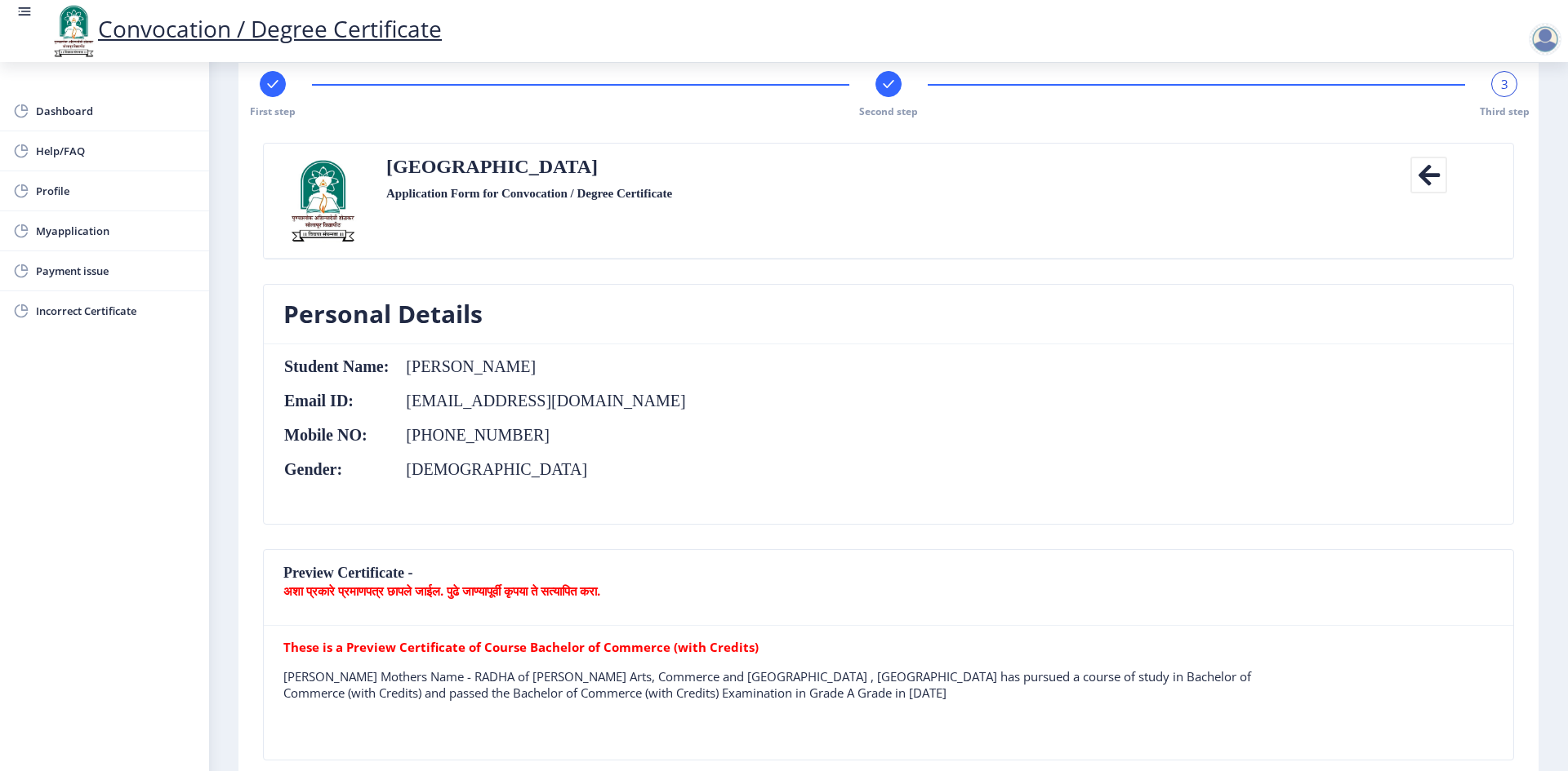
scroll to position [0, 0]
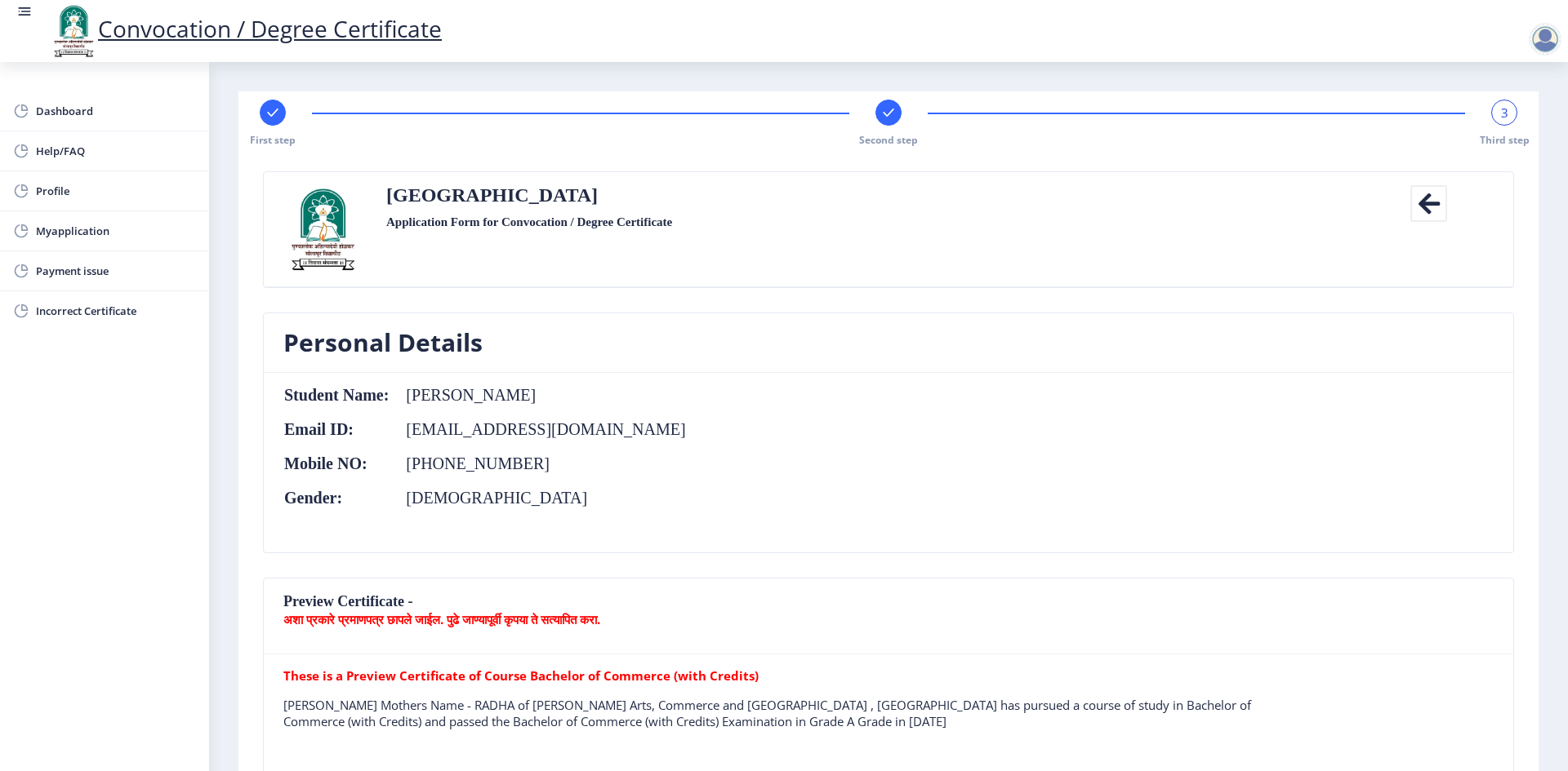
click at [1492, 128] on div "3 Third step" at bounding box center [1504, 123] width 26 height 47
click at [1501, 117] on span "3" at bounding box center [1505, 112] width 8 height 16
click at [1501, 113] on span "3" at bounding box center [1505, 112] width 8 height 16
click at [884, 119] on rect at bounding box center [888, 112] width 16 height 16
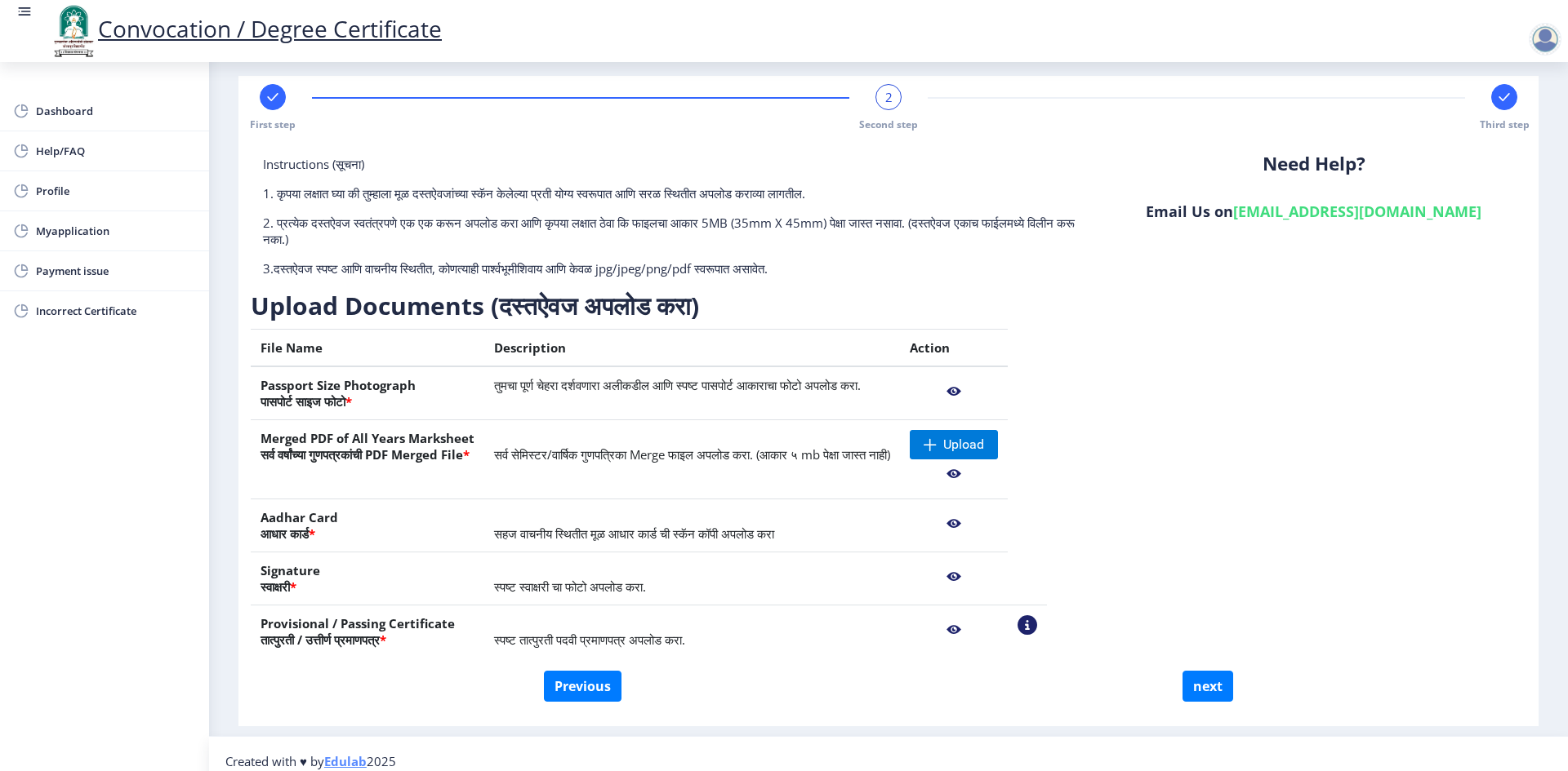
scroll to position [30, 0]
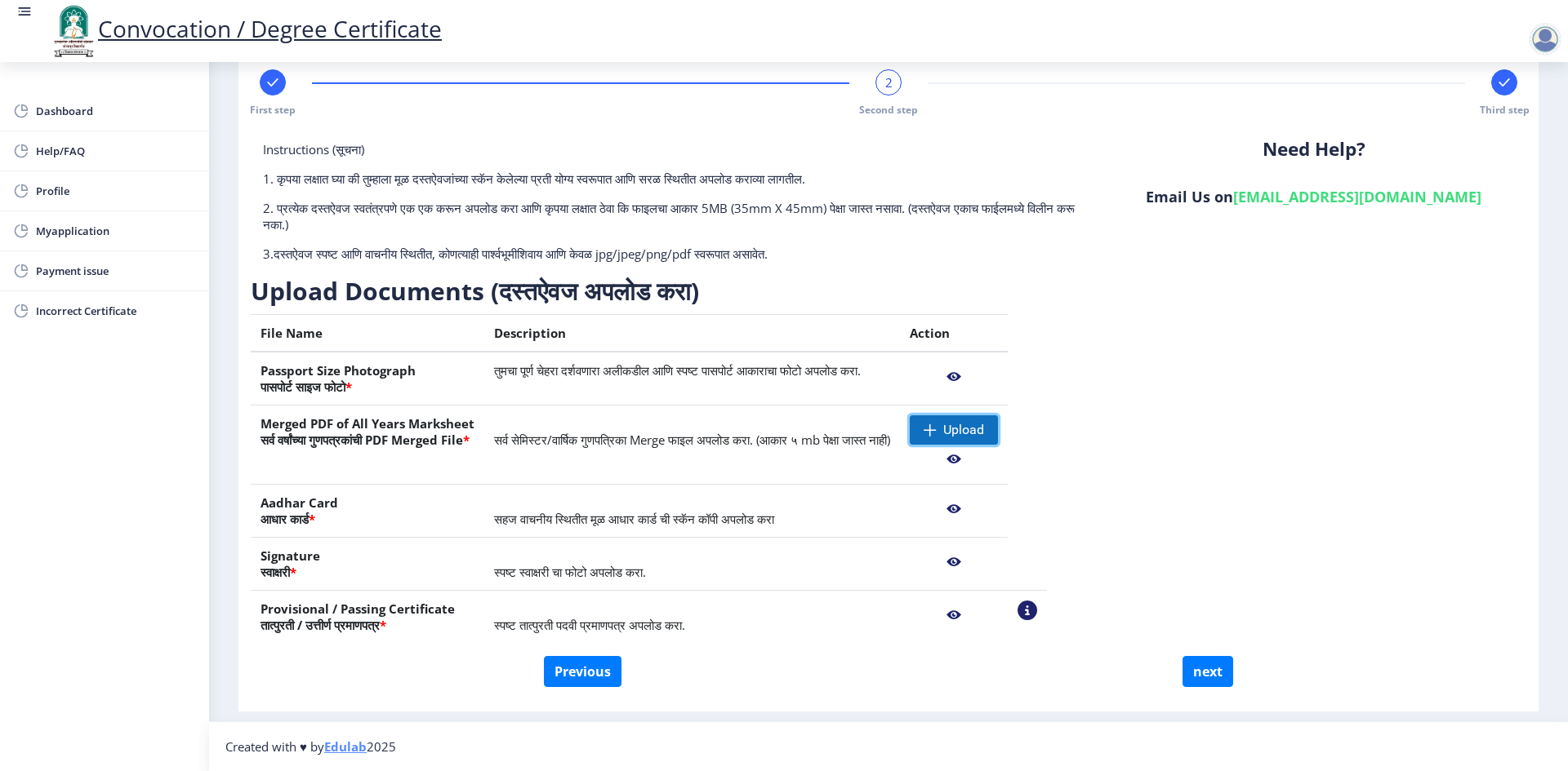
click at [937, 435] on span at bounding box center [931, 431] width 14 height 14
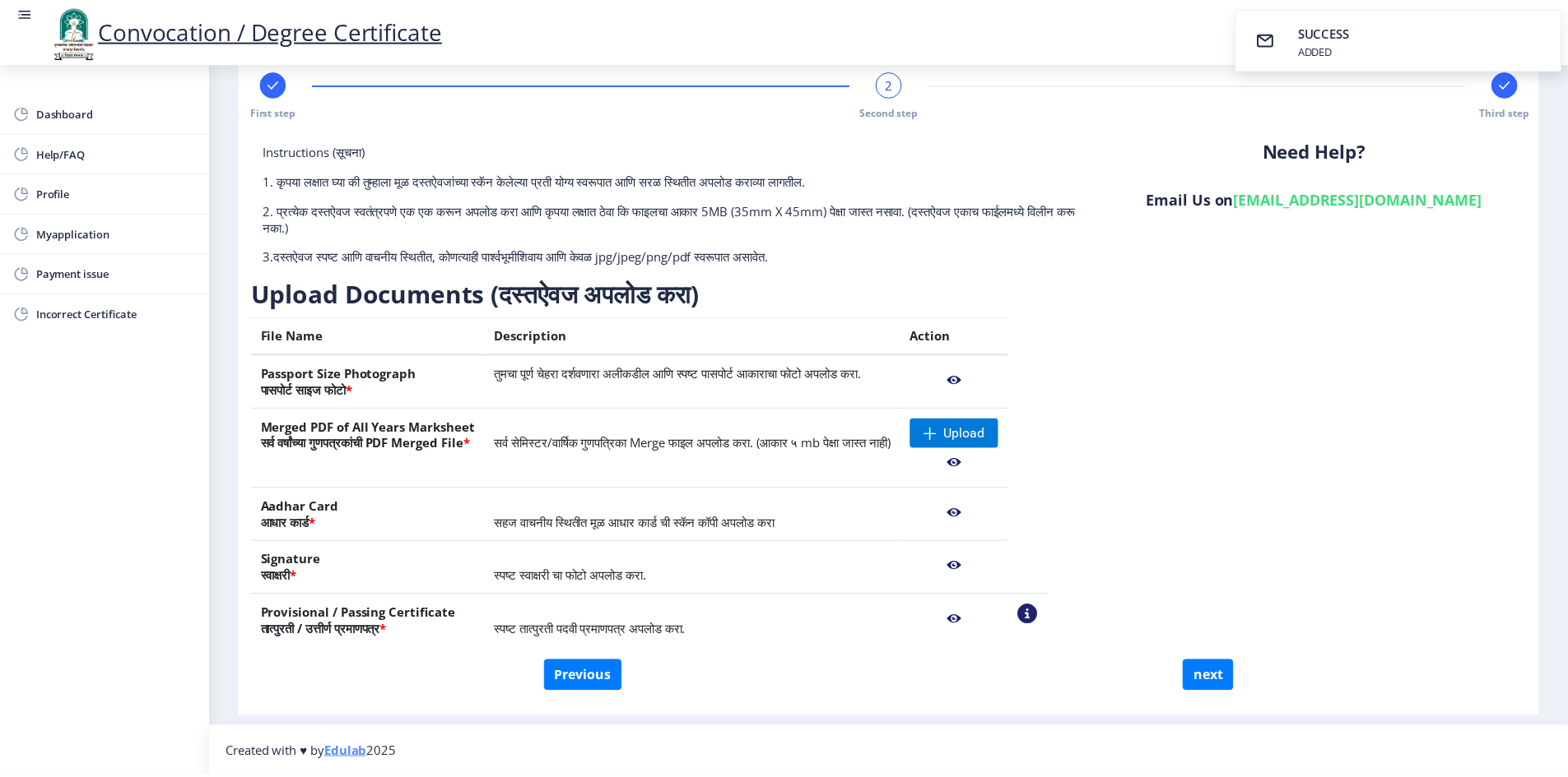
scroll to position [4, 0]
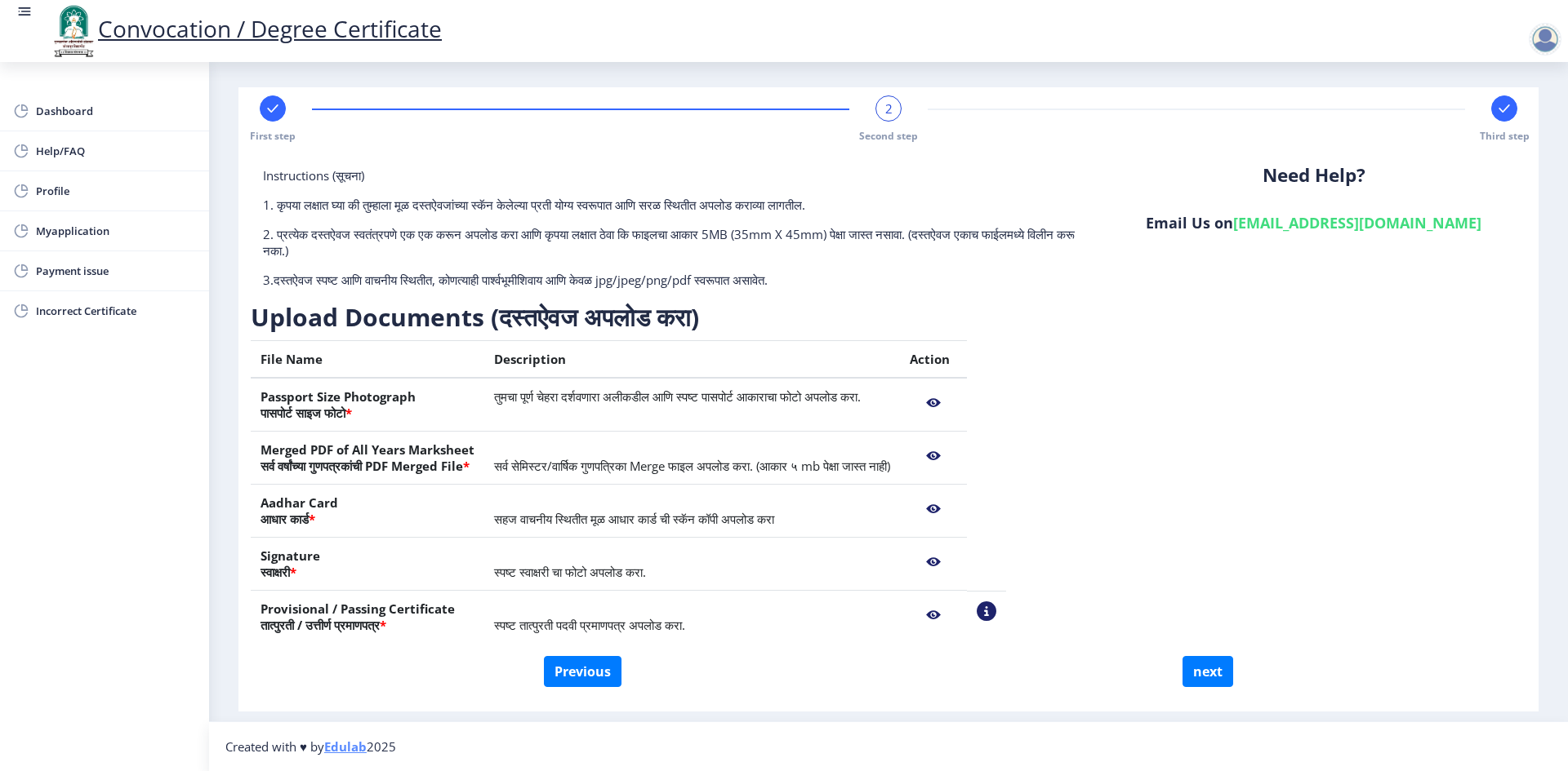
click at [957, 614] on nb-action at bounding box center [933, 615] width 47 height 29
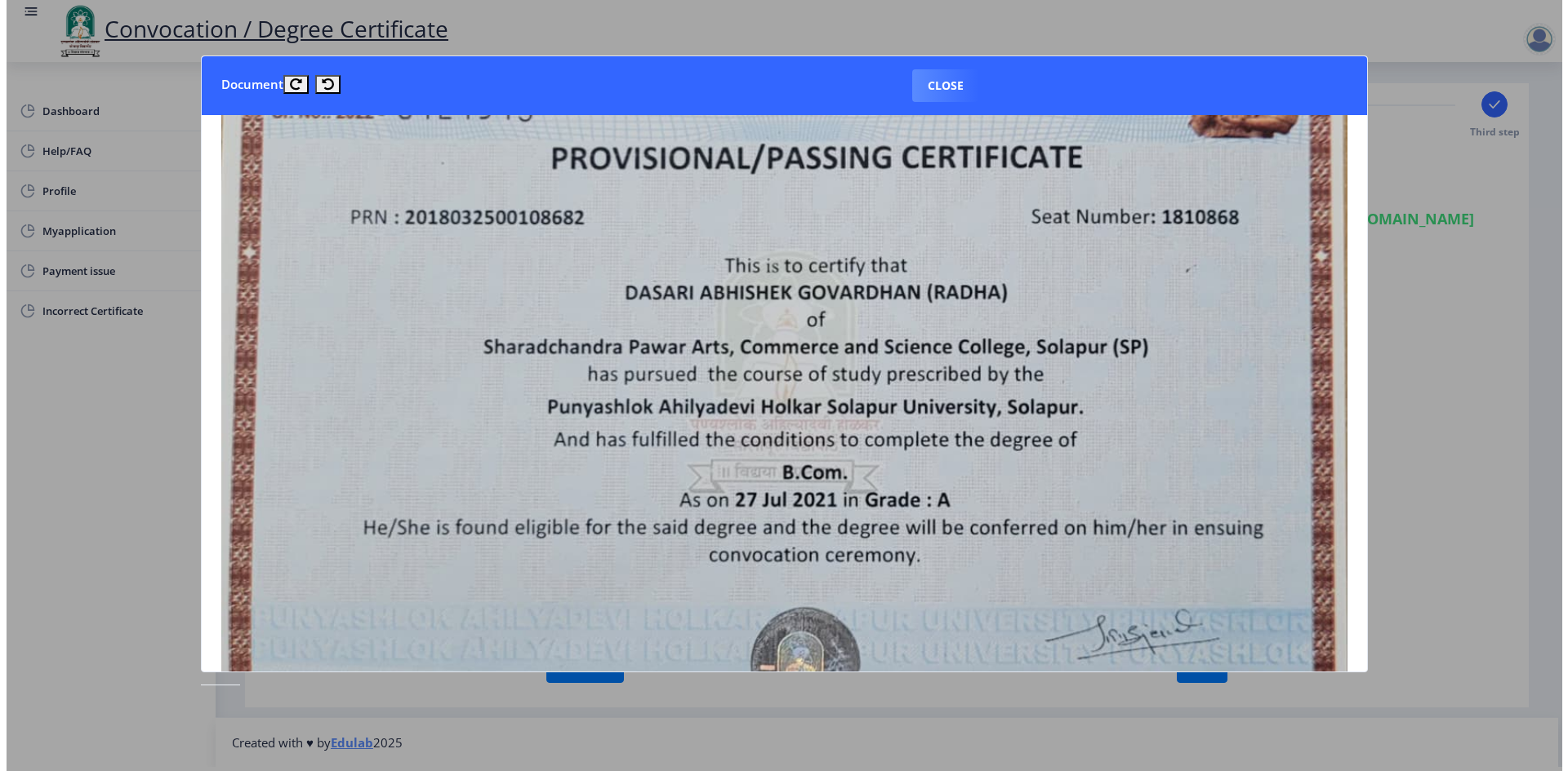
scroll to position [0, 0]
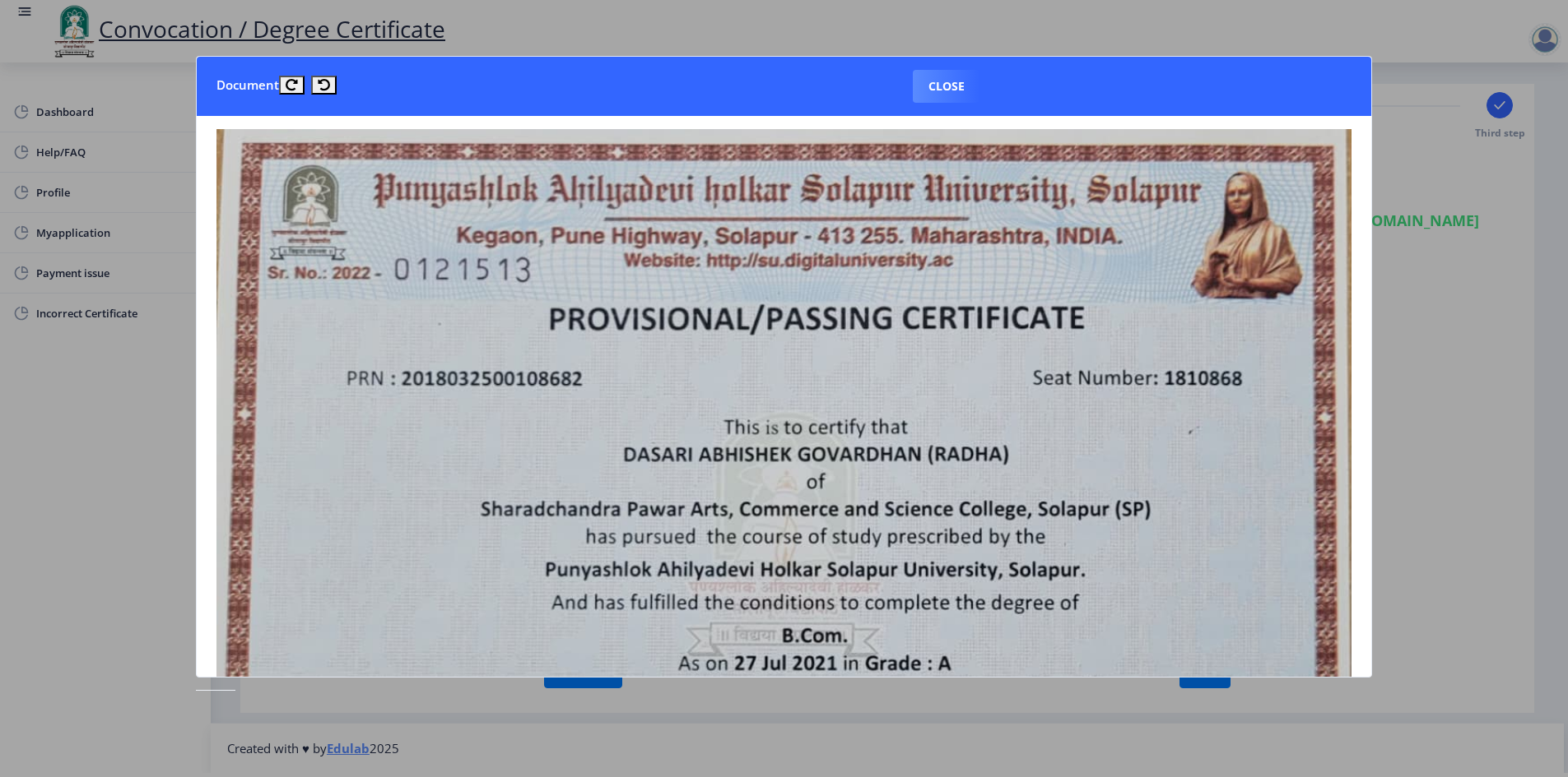
click at [948, 94] on button "Close" at bounding box center [946, 87] width 67 height 33
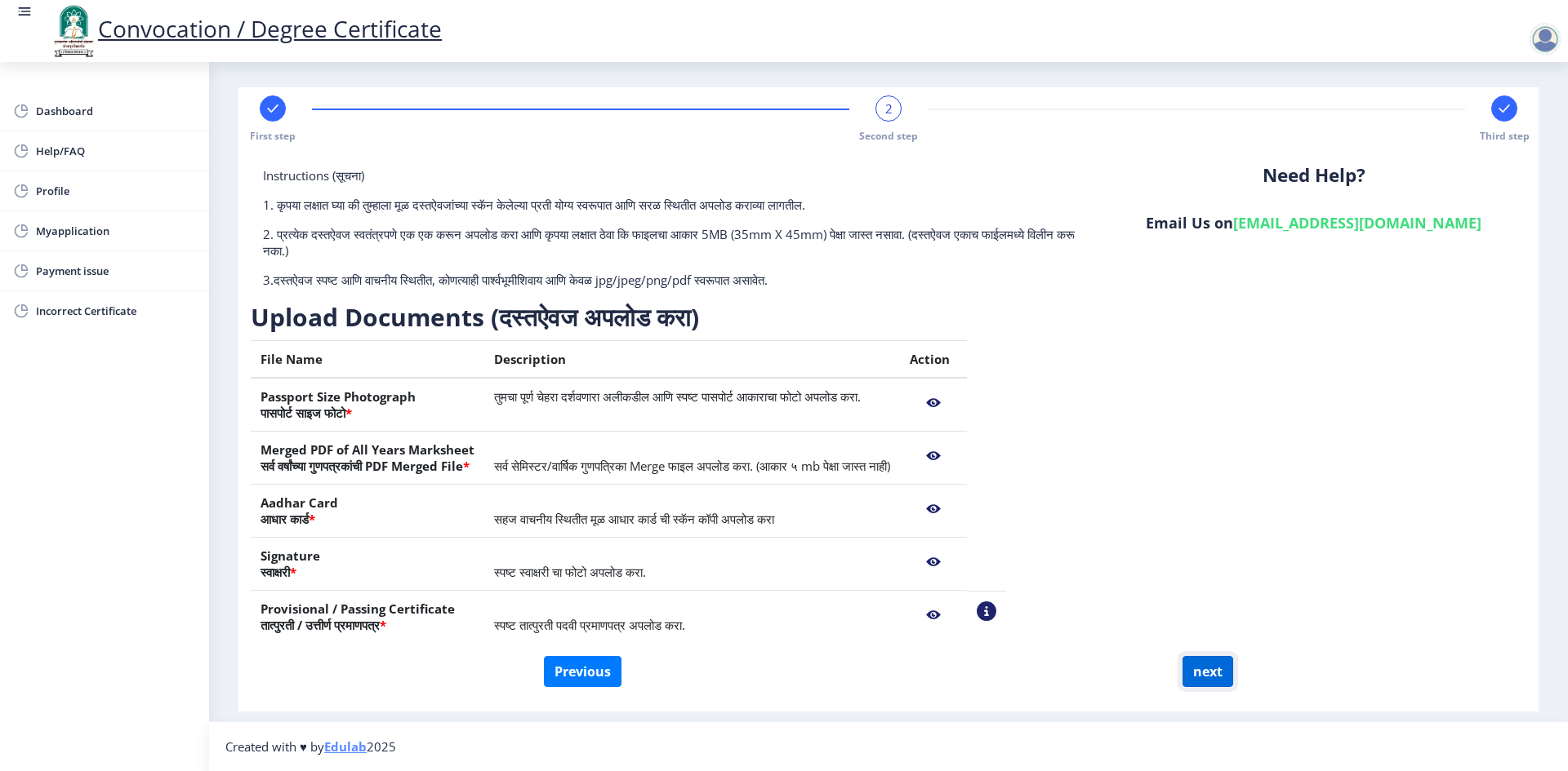
click at [1195, 671] on button "next" at bounding box center [1207, 671] width 50 height 31
select select
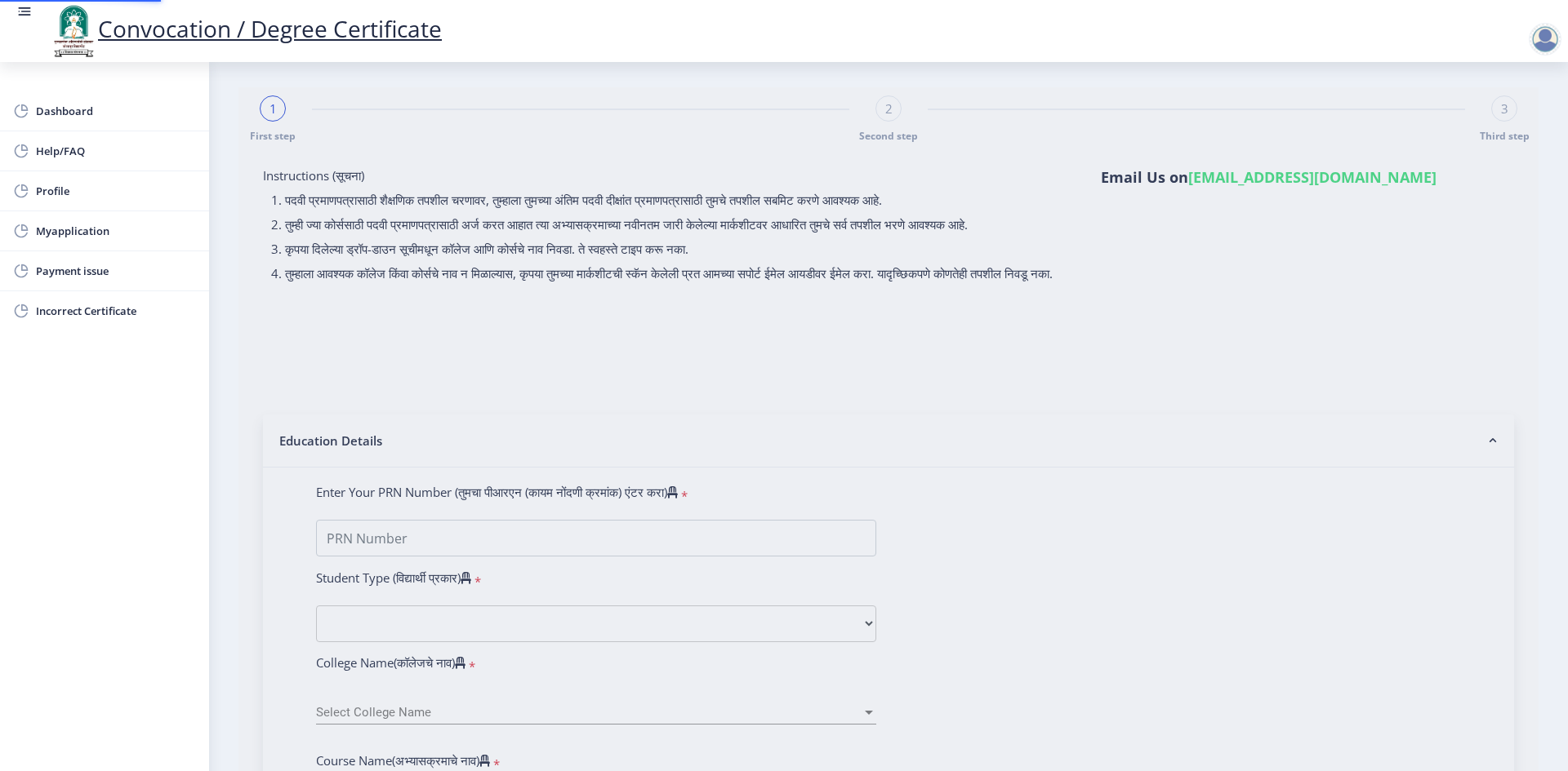
type input "[PERSON_NAME]"
type input "RADHA"
select select
type input "[PERSON_NAME]"
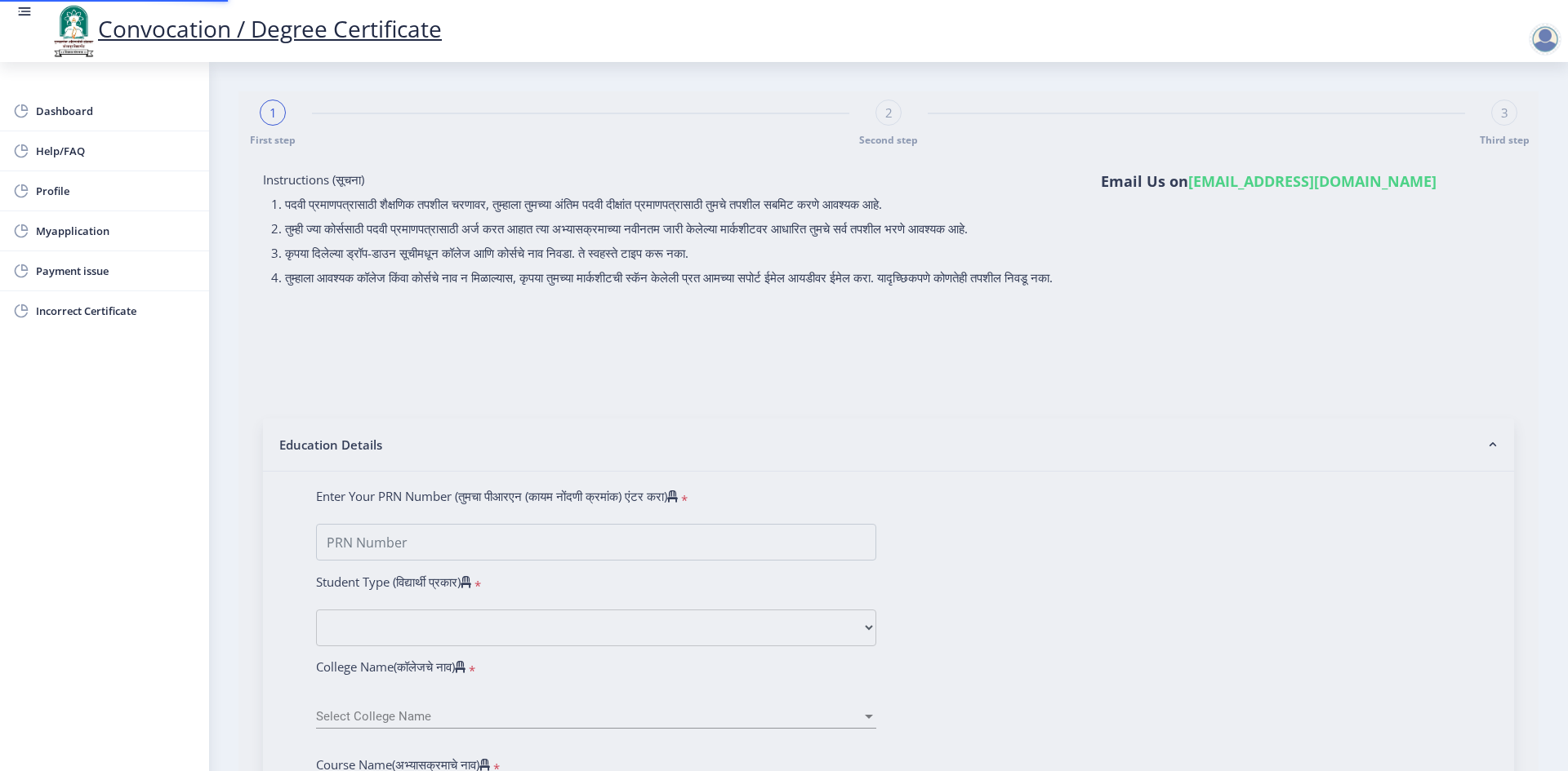
type input "RADHA"
type input "2018032500108682"
select select "Regular"
select select "2021"
select select "October"
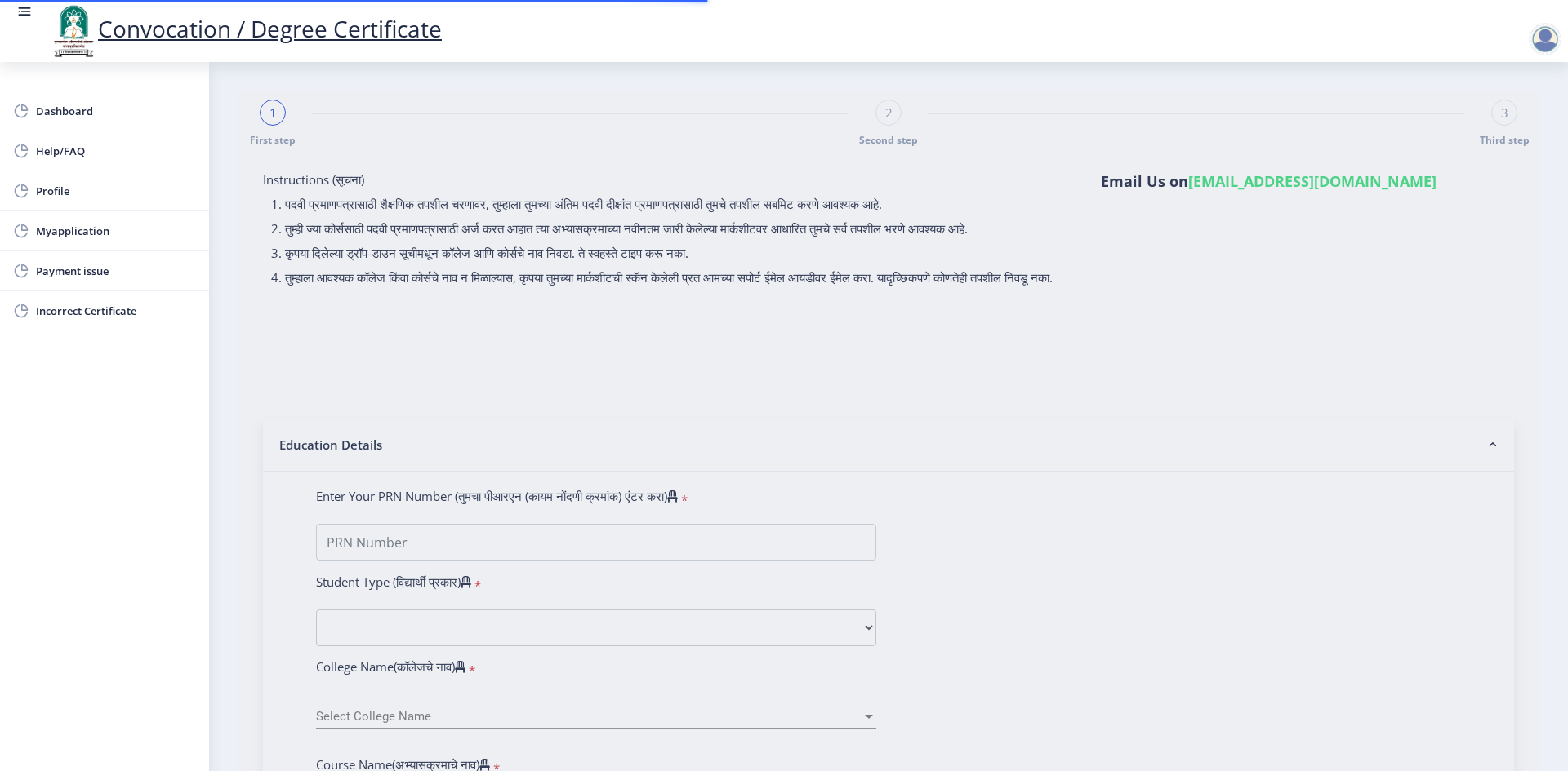
select select "Grade A"
type input "1810868"
select select "Advanced Cost Accounting"
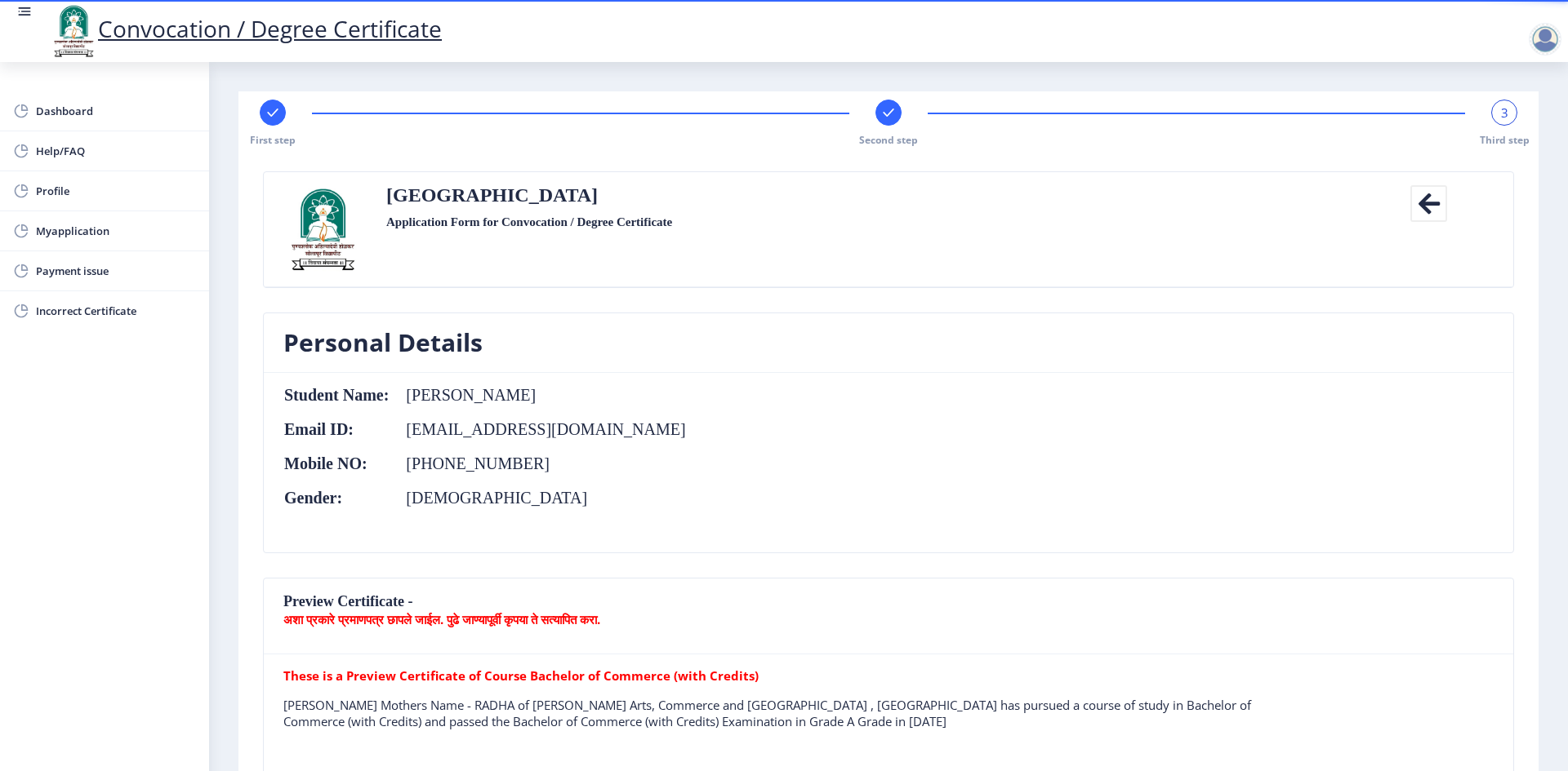
click at [259, 105] on div "First step Second step 3 Third step" at bounding box center [888, 123] width 1284 height 47
click at [277, 108] on icon at bounding box center [272, 112] width 11 height 8
select select "Regular"
select select "Advanced Cost Accounting"
select select "2021"
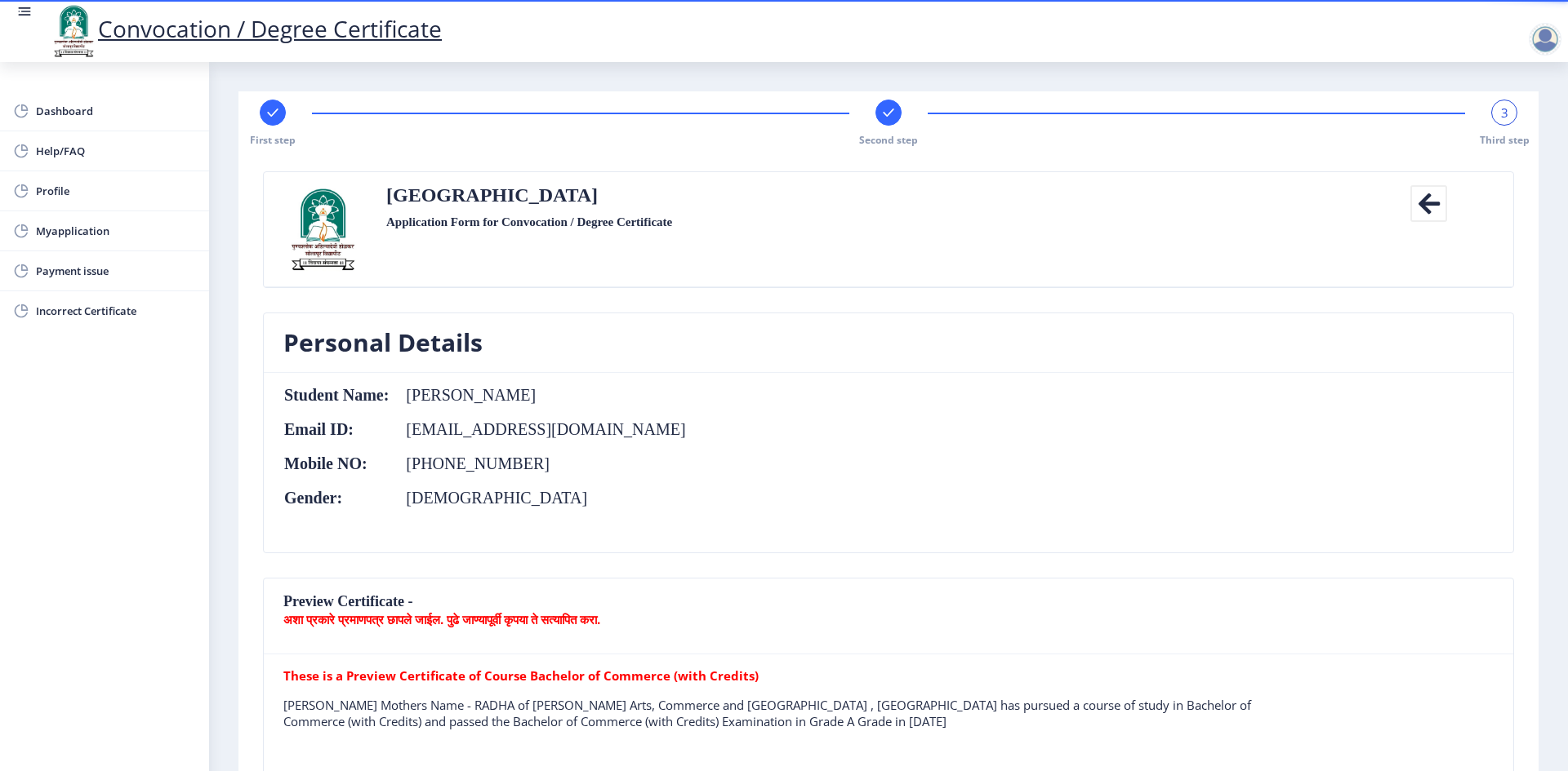
select select "October"
select select "Grade A"
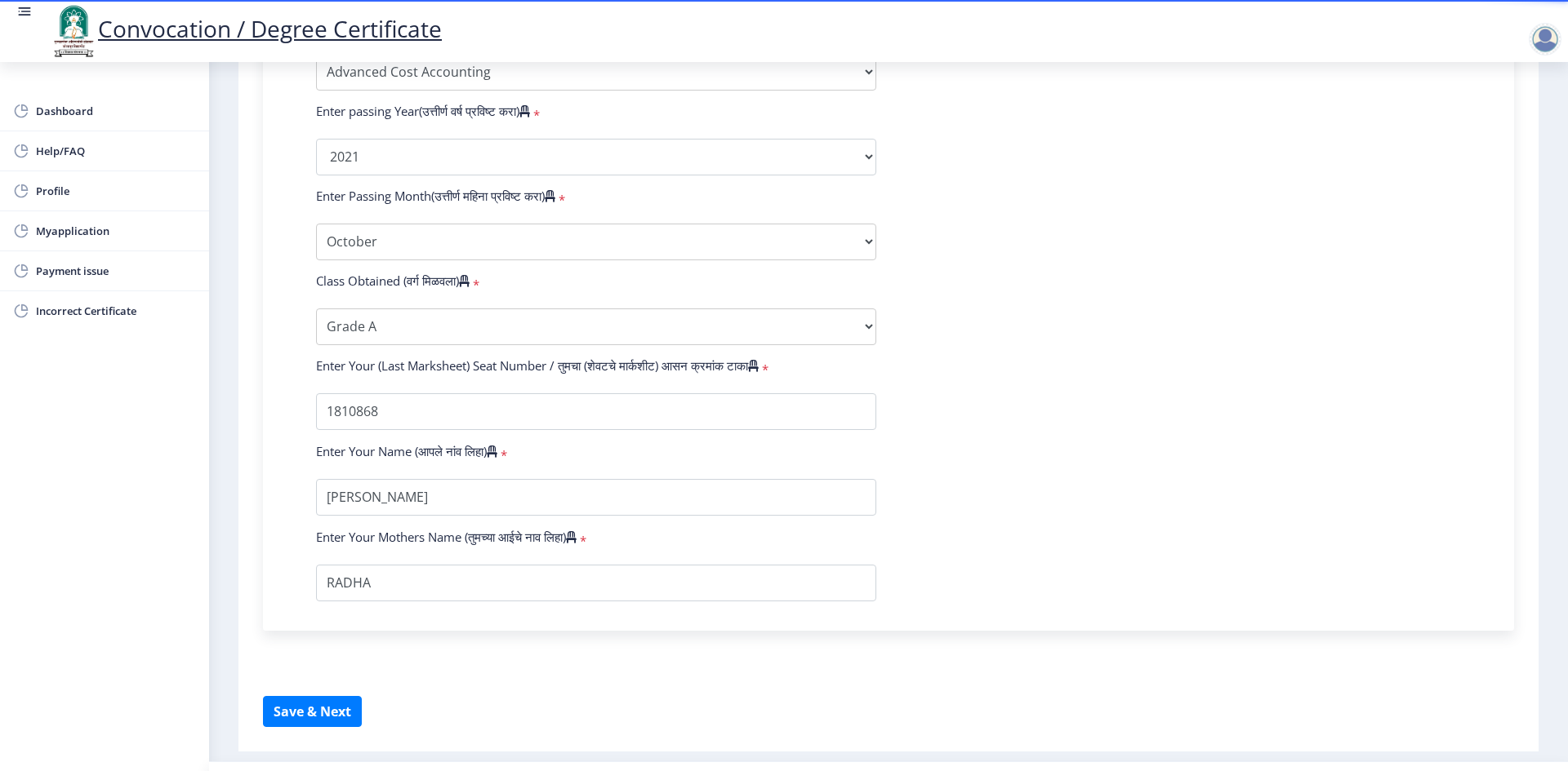
scroll to position [892, 0]
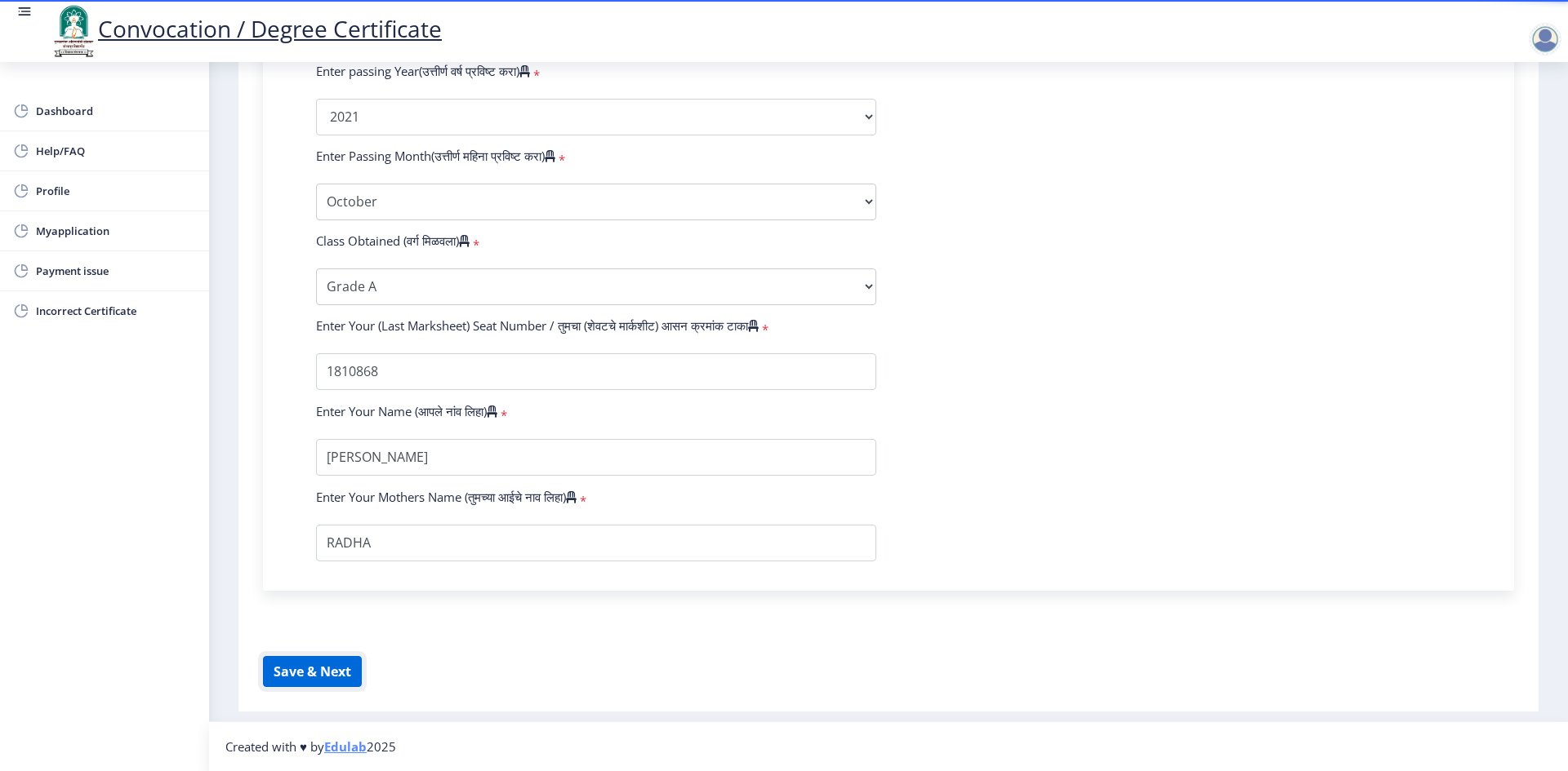
click at [341, 658] on button "Save & Next" at bounding box center [312, 671] width 99 height 31
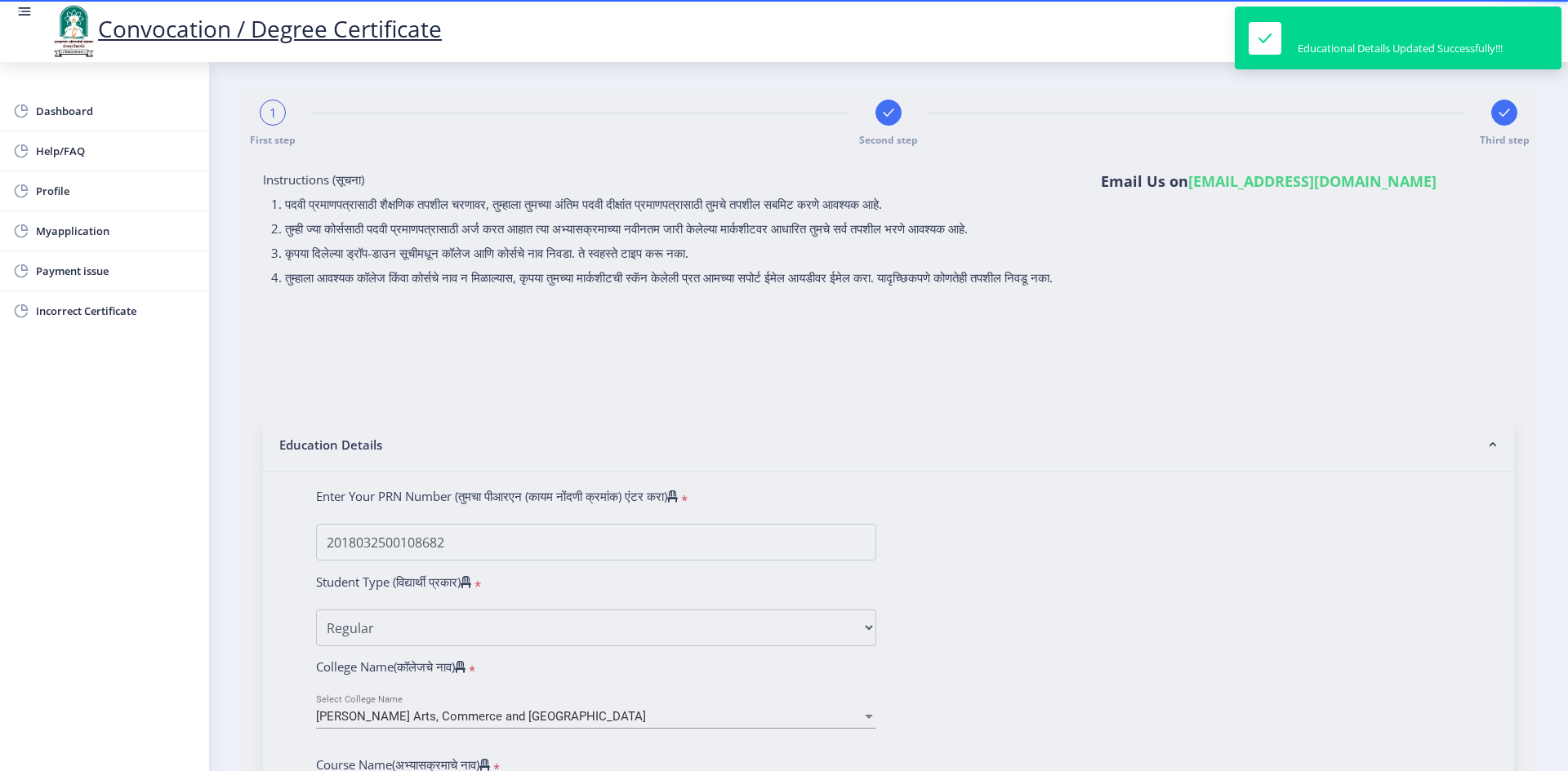
select select
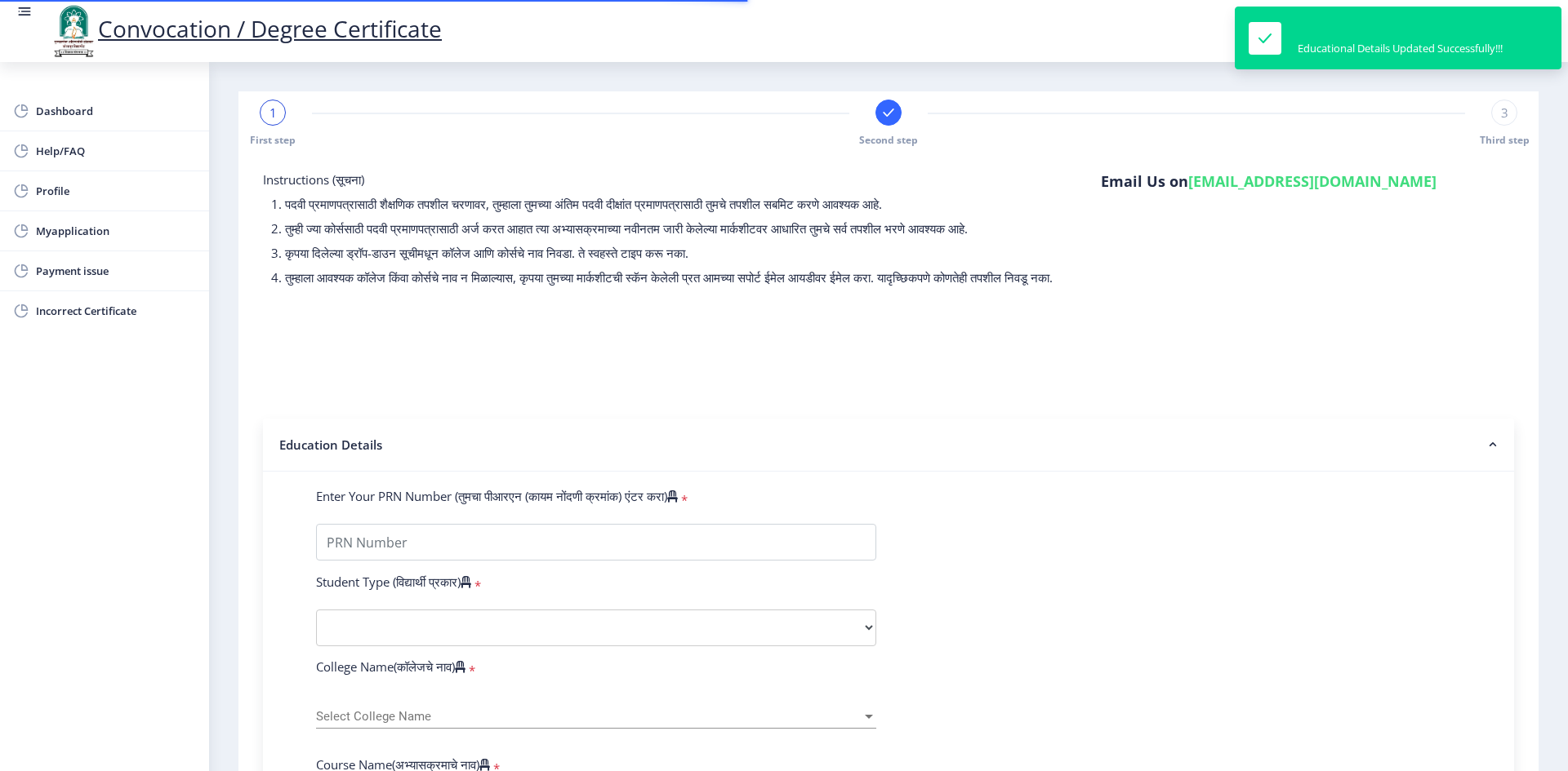
type input "2018032500108682"
select select "Regular"
select select "2021"
select select "October"
select select "Grade A"
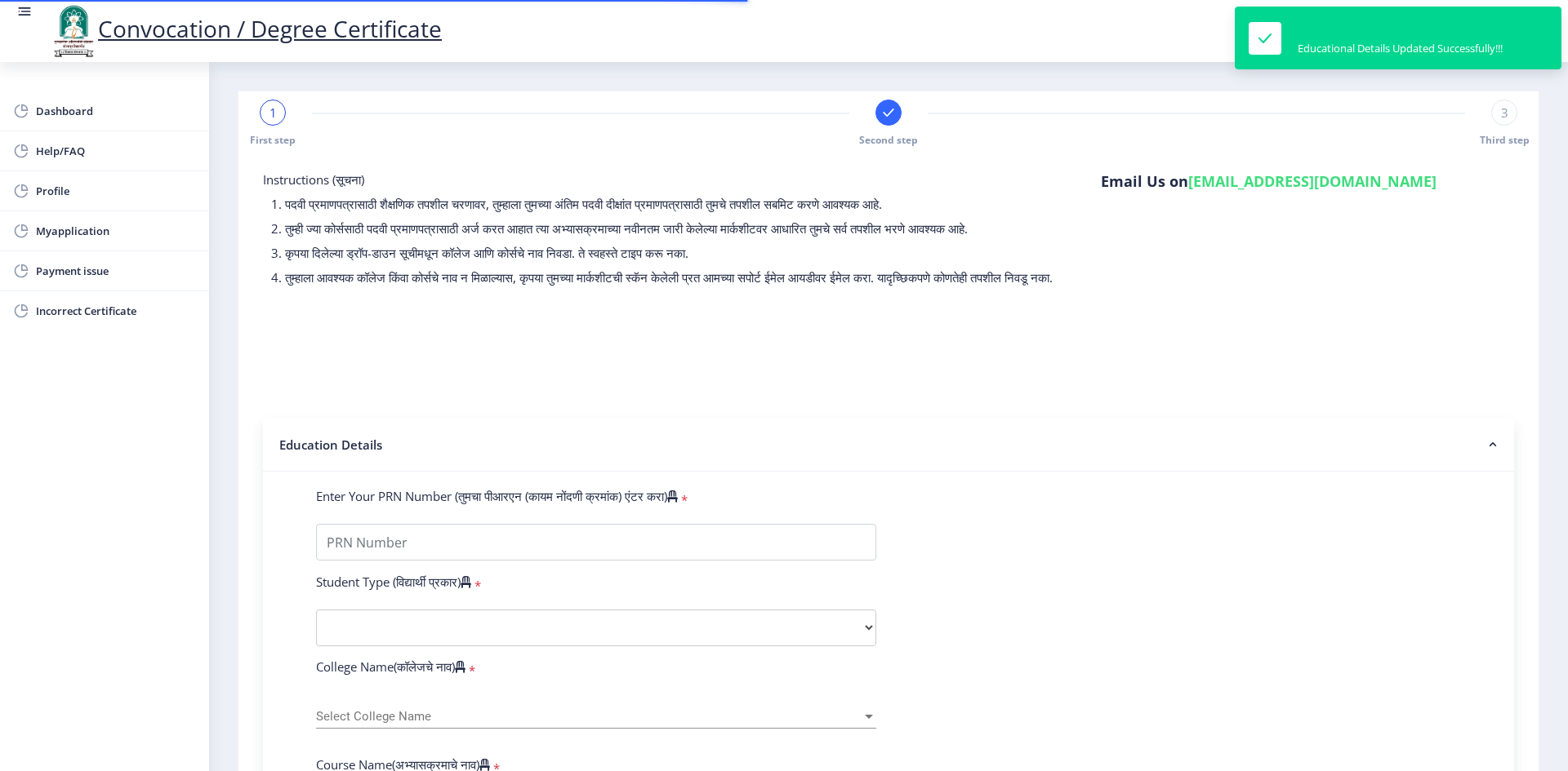
type input "1810868"
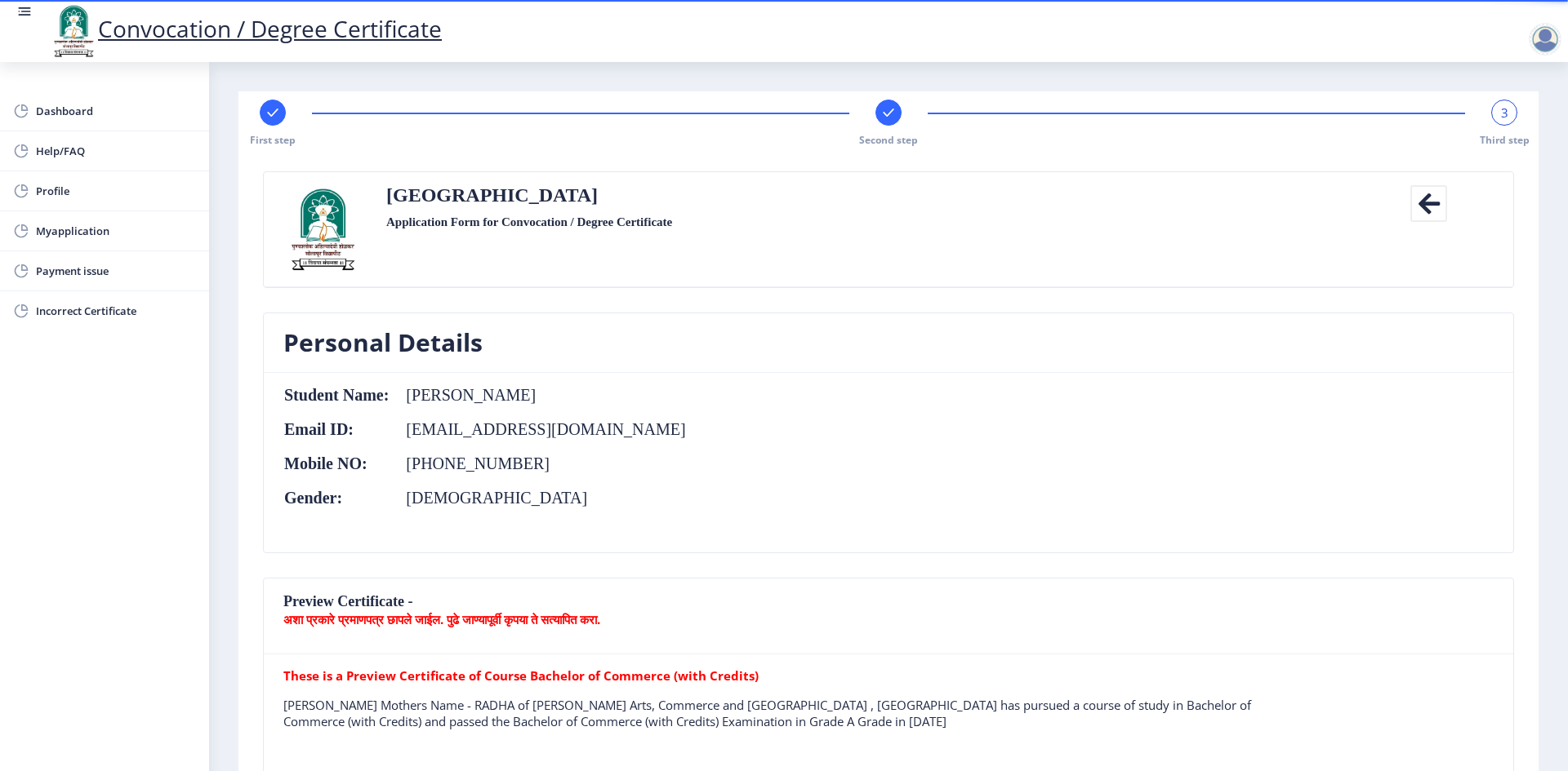
click at [1493, 122] on div "3" at bounding box center [1504, 112] width 26 height 26
click at [1501, 114] on span "3" at bounding box center [1505, 112] width 8 height 16
click at [857, 234] on div "Solapur University Application Form for Convocation / Degree Certificate" at bounding box center [888, 229] width 1030 height 88
drag, startPoint x: 864, startPoint y: 200, endPoint x: 640, endPoint y: 226, distance: 225.5
click at [841, 210] on div "Solapur University Application Form for Convocation / Degree Certificate" at bounding box center [888, 229] width 1030 height 88
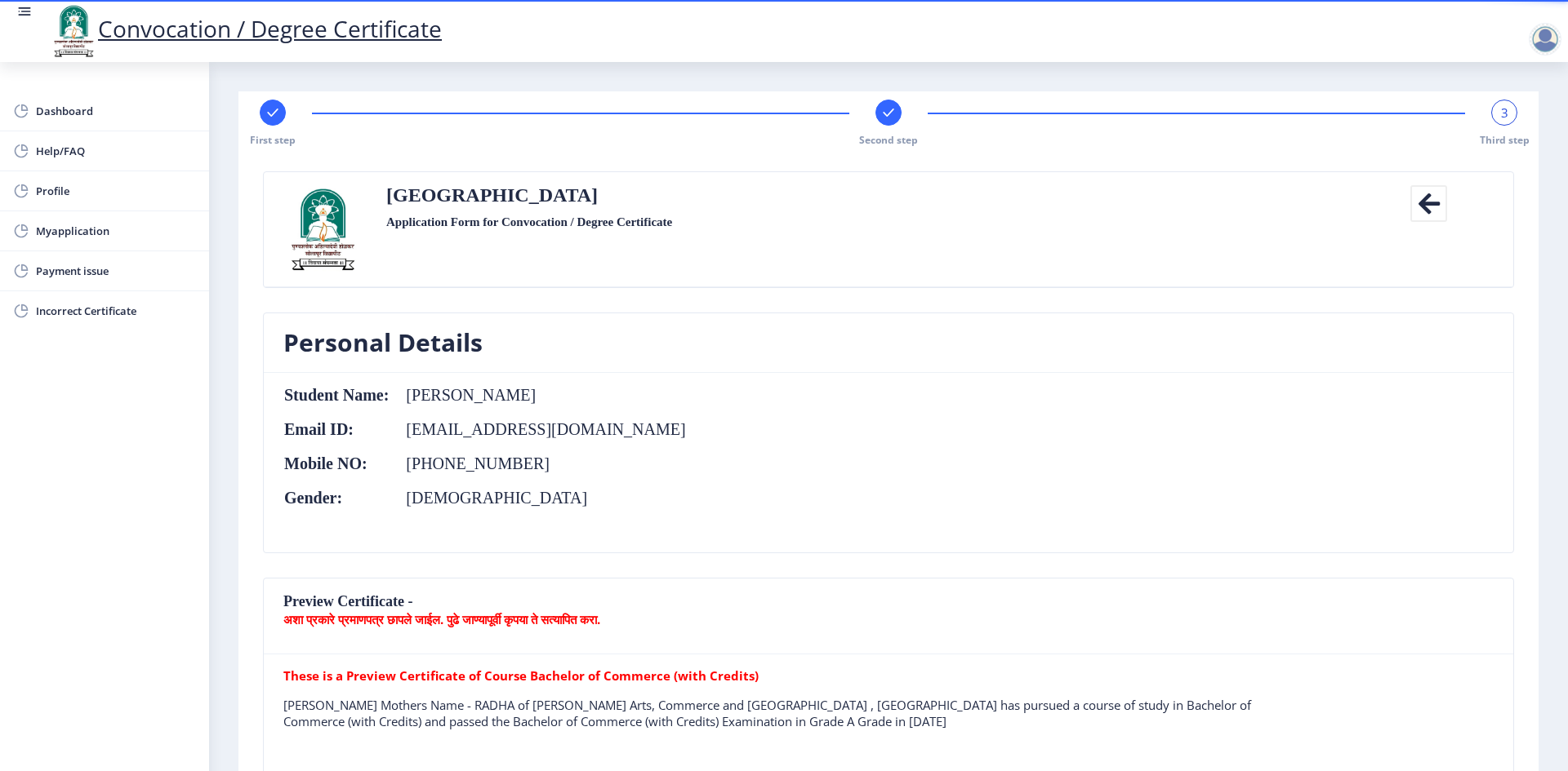
click at [518, 208] on div "Solapur University Application Form for Convocation / Degree Certificate" at bounding box center [888, 229] width 1030 height 88
click at [871, 123] on div "First step Second step 3 Third step" at bounding box center [888, 123] width 1284 height 47
drag, startPoint x: 914, startPoint y: 97, endPoint x: 900, endPoint y: 100, distance: 14.3
click at [890, 113] on rect at bounding box center [888, 112] width 16 height 16
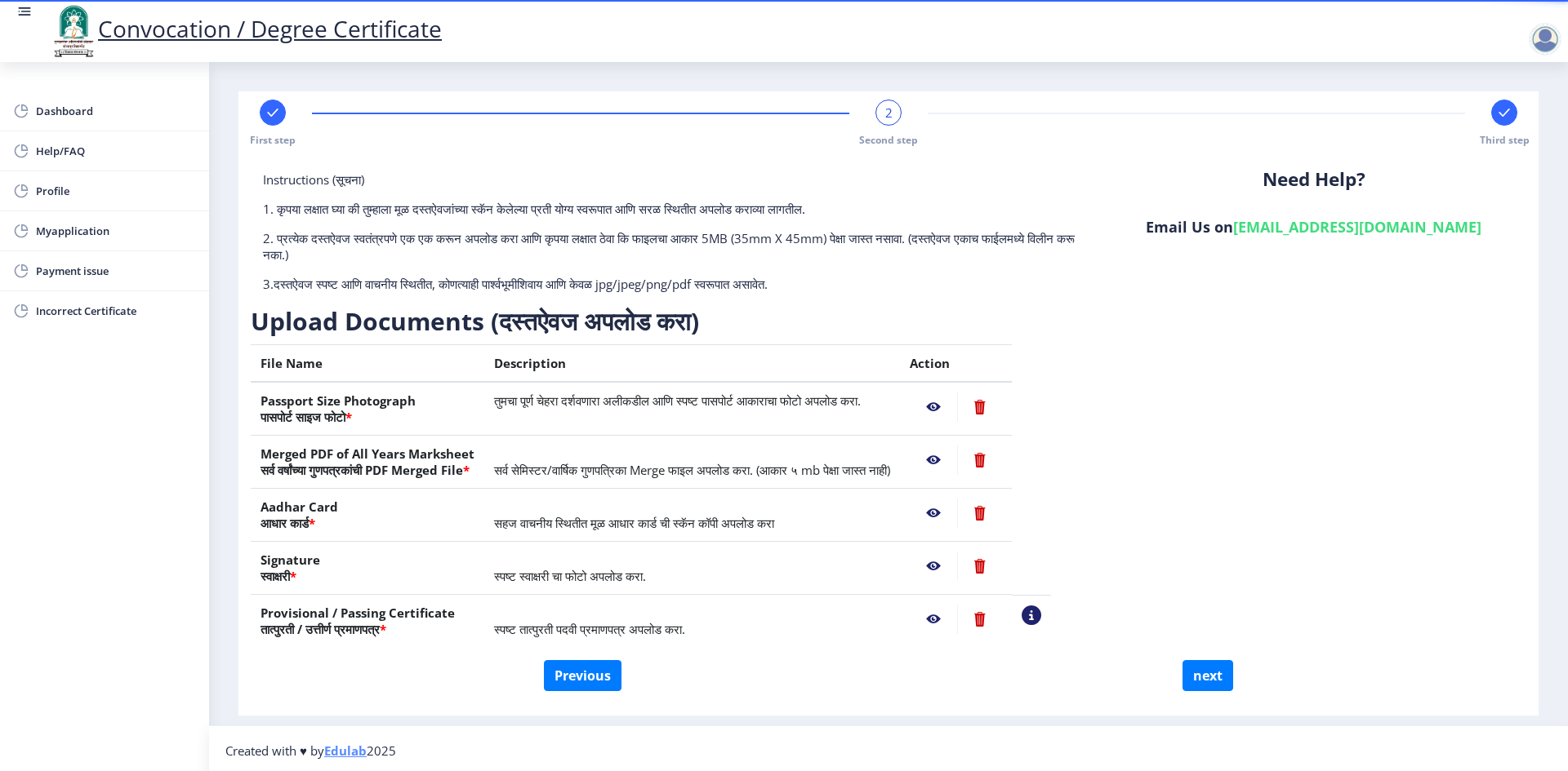
scroll to position [4, 0]
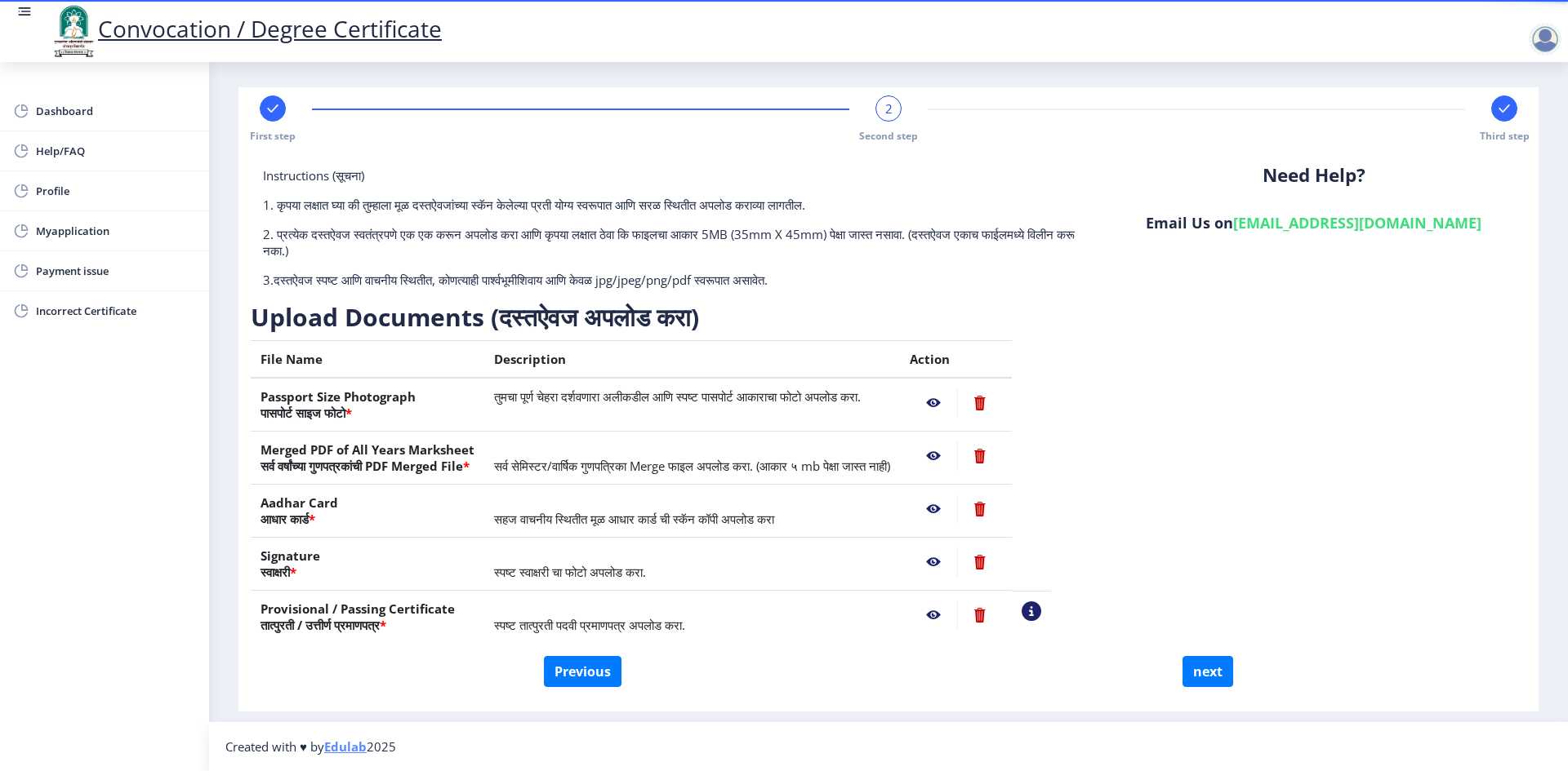
drag, startPoint x: 1261, startPoint y: 223, endPoint x: 1447, endPoint y: 224, distance: 186.0
click at [1447, 224] on h6 "Email Us on [EMAIL_ADDRESS][DOMAIN_NAME]" at bounding box center [1314, 223] width 401 height 19
copy h6 "[EMAIL_ADDRESS][DOMAIN_NAME]"
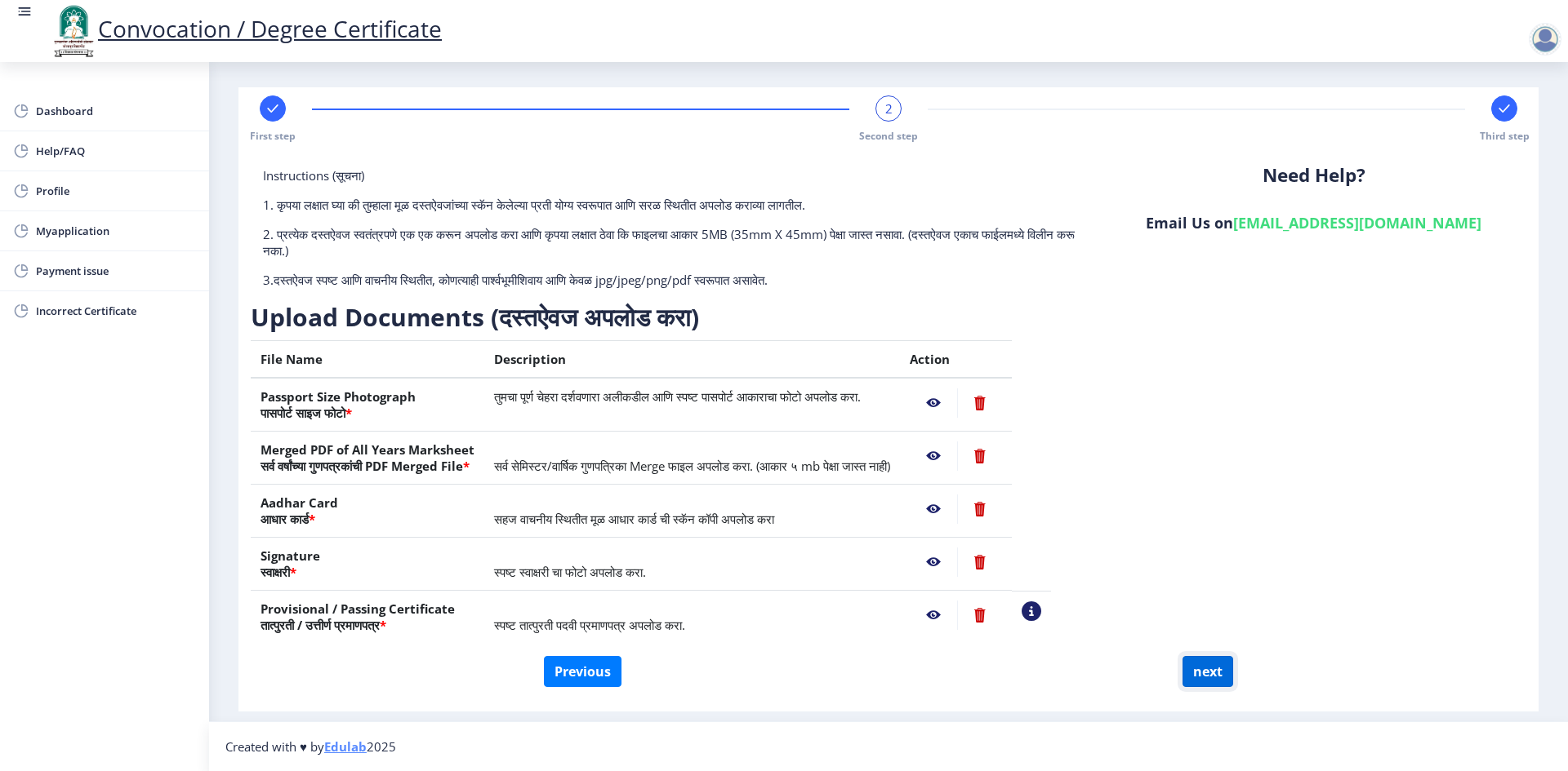
click at [1212, 666] on button "next" at bounding box center [1207, 671] width 50 height 31
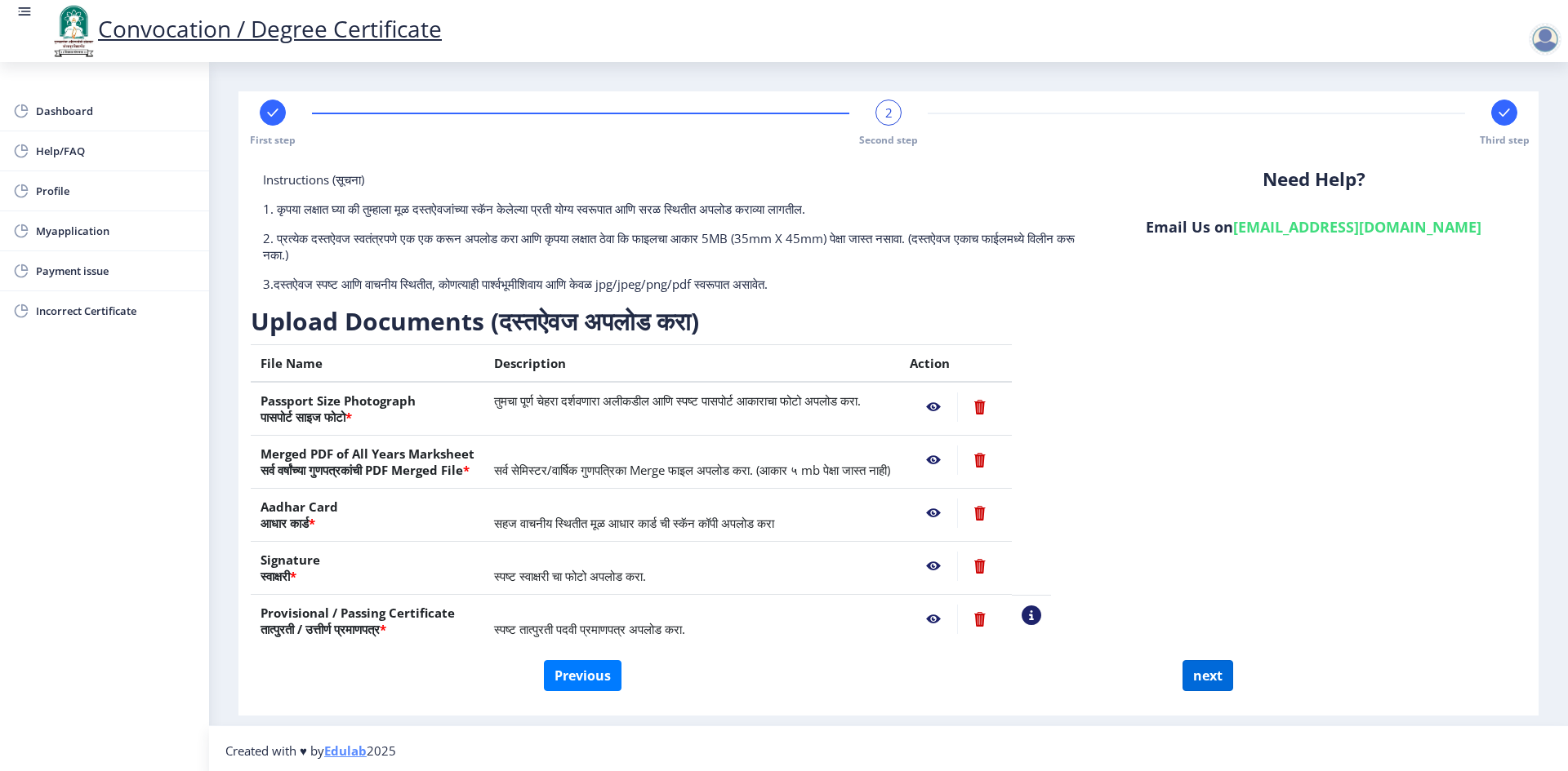
select select
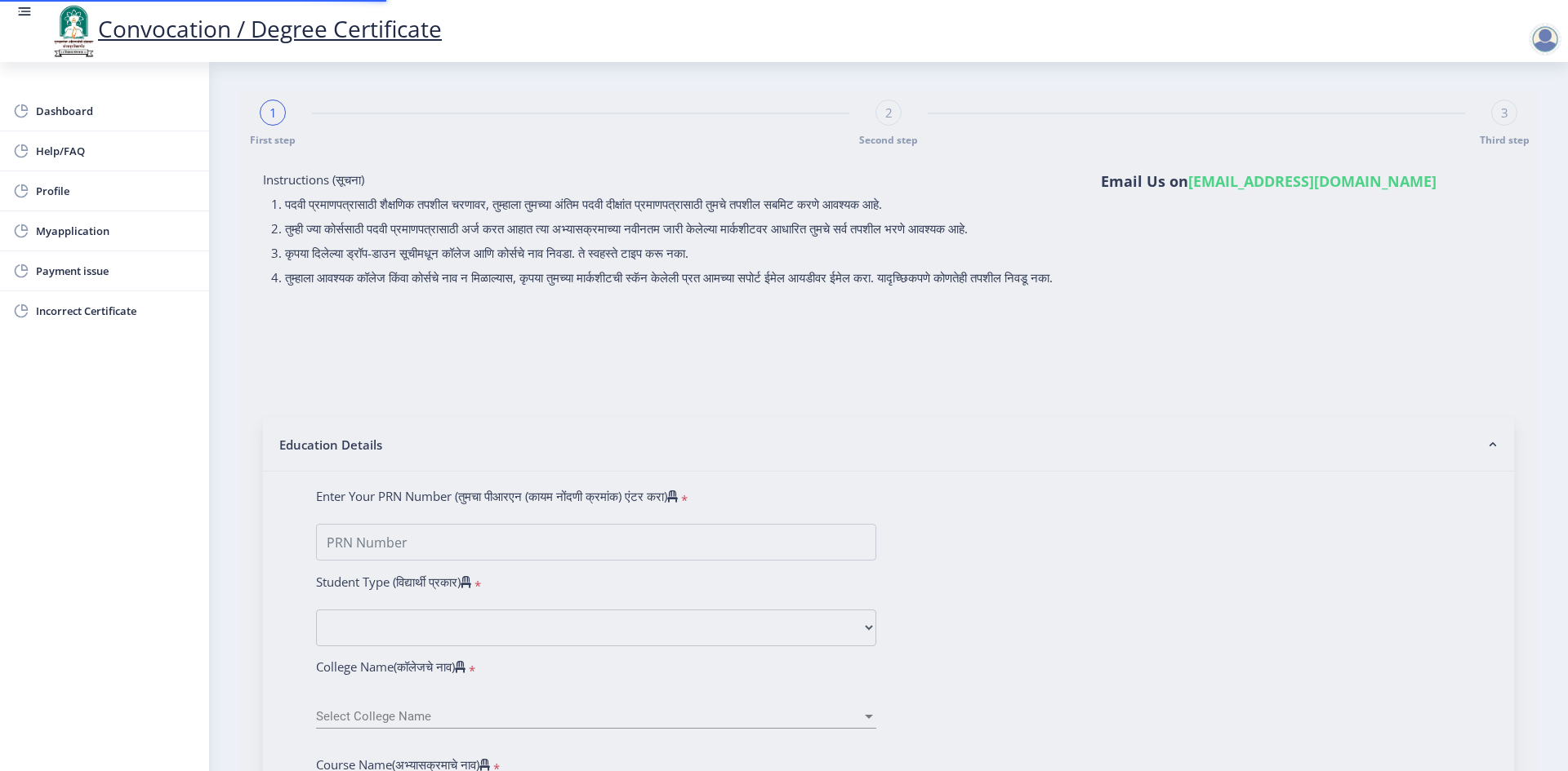
select select
type input "[PERSON_NAME]"
type input "RADHA"
type input "2018032500108682"
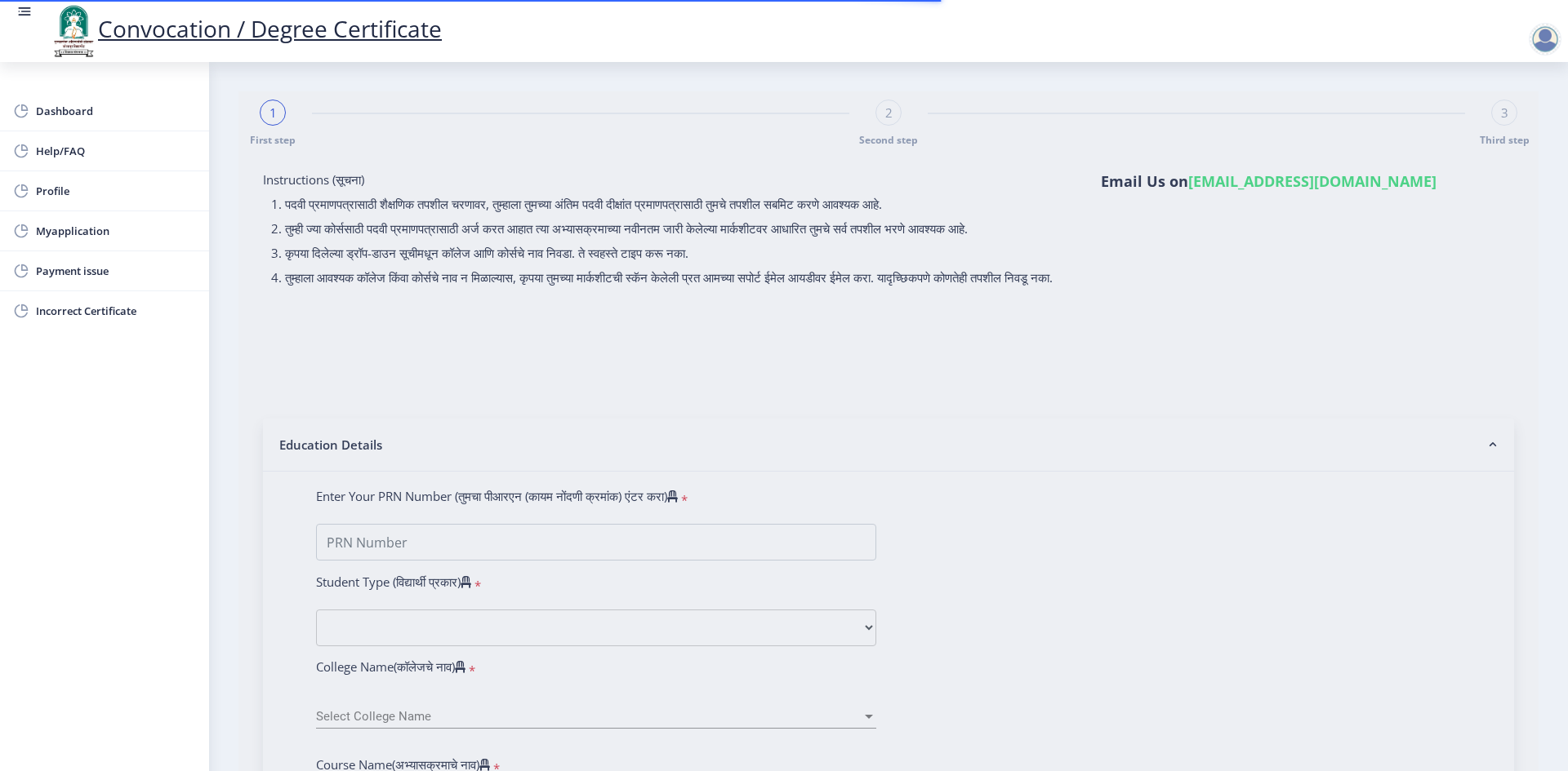
select select "Regular"
select select "2021"
select select "October"
select select "Grade A"
type input "1810868"
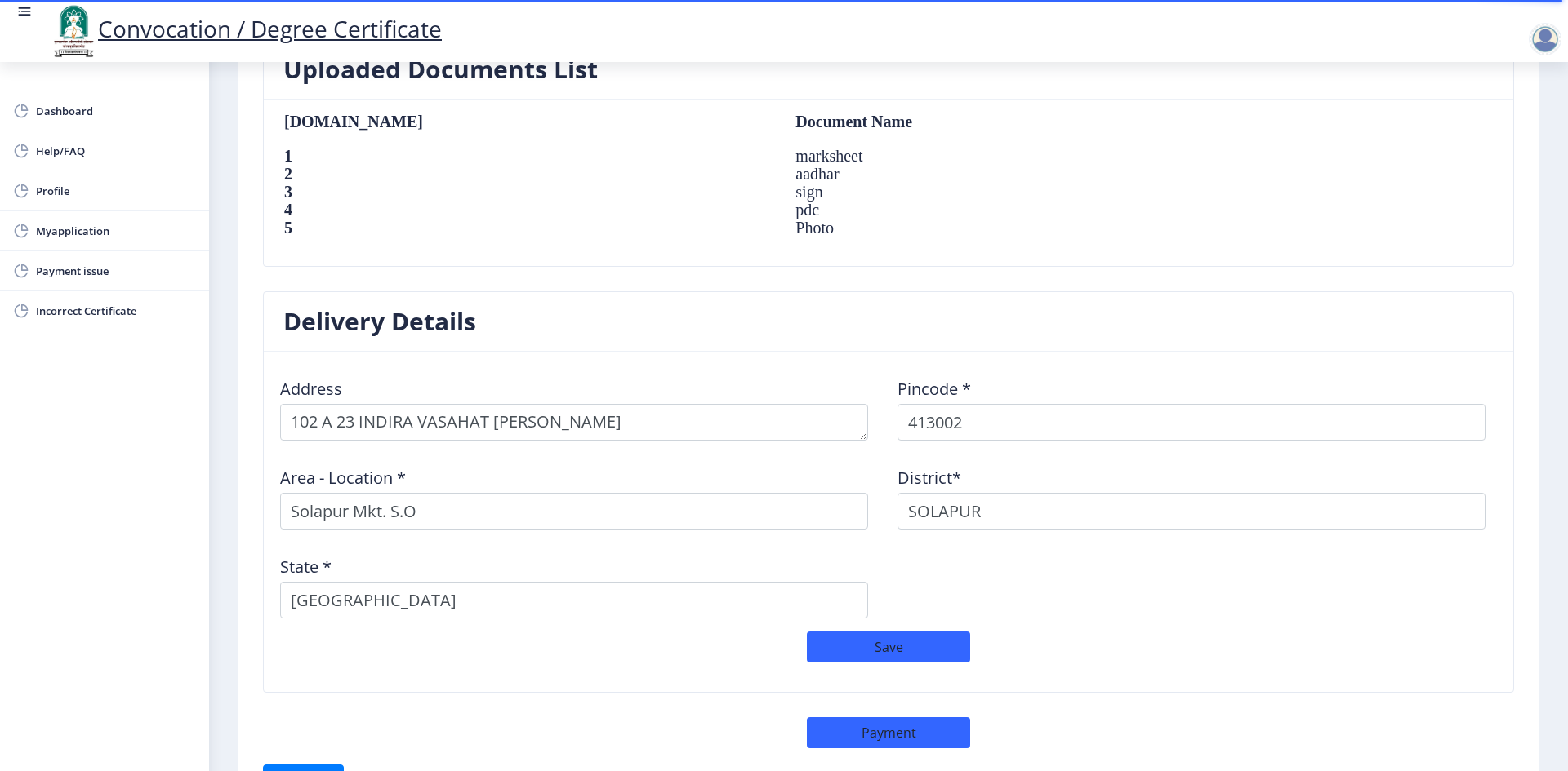
scroll to position [1201, 0]
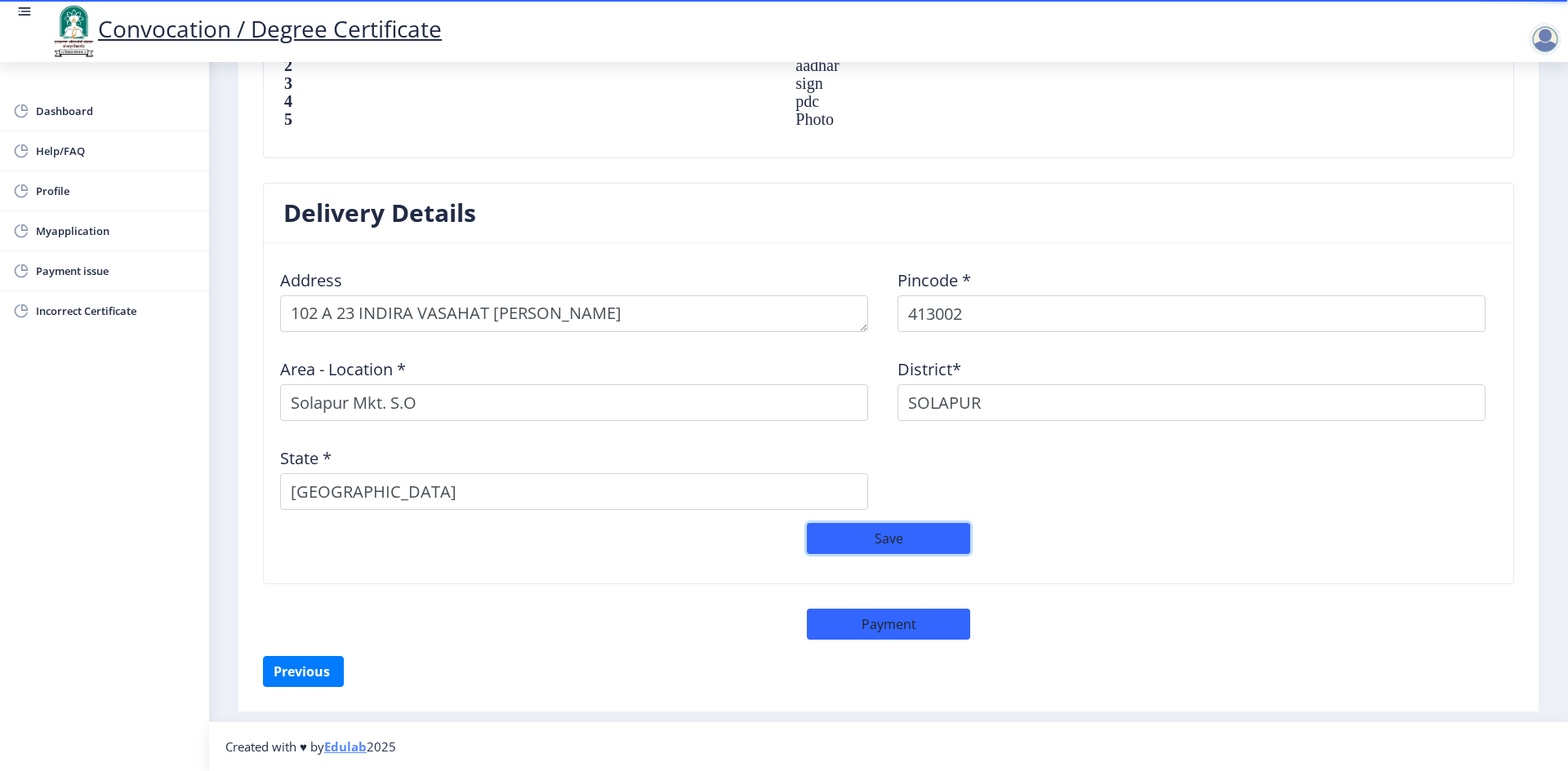
click at [963, 550] on button "Save" at bounding box center [888, 539] width 163 height 31
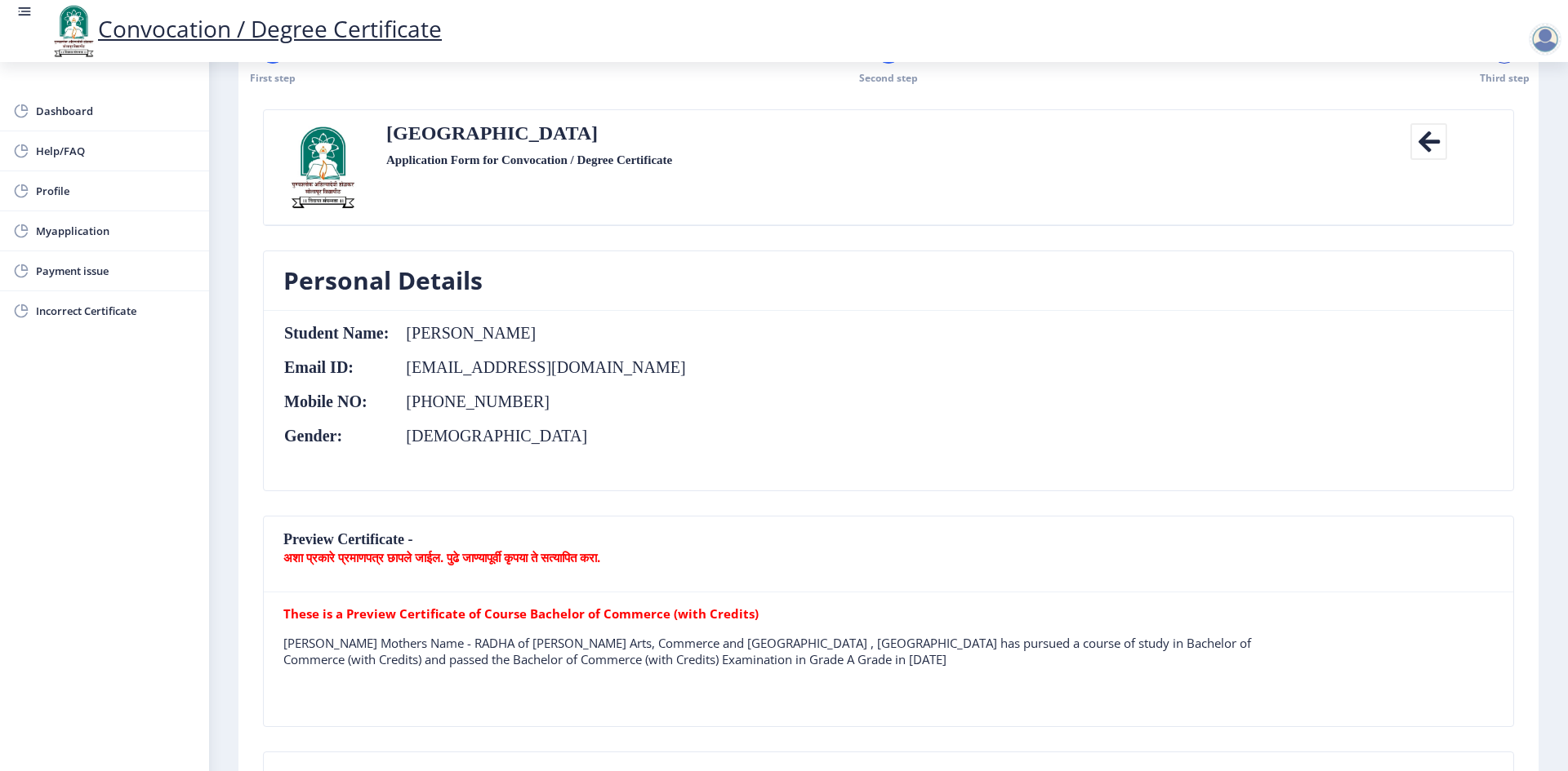
scroll to position [58, 0]
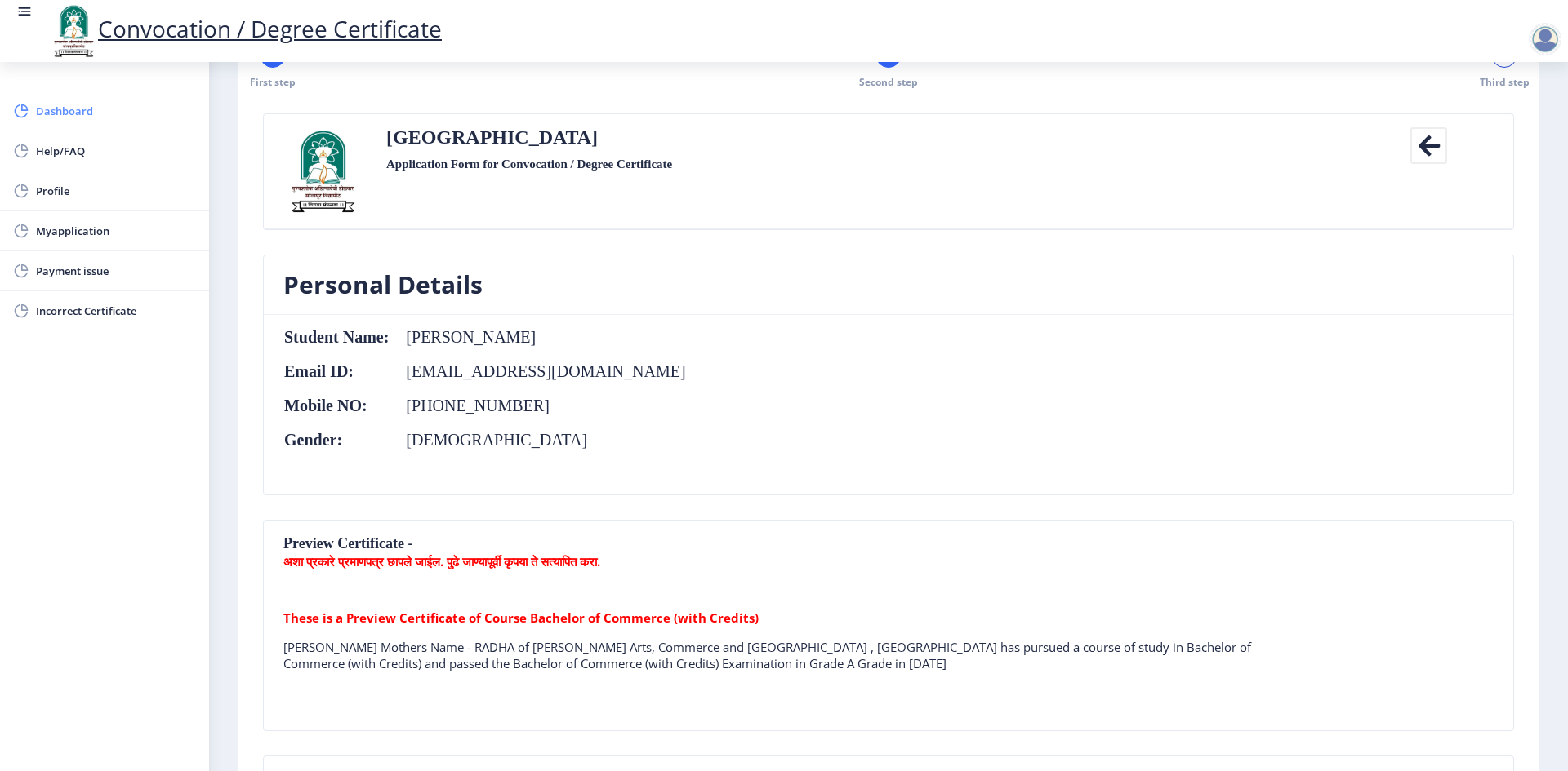
click at [59, 102] on span "Dashboard" at bounding box center [116, 111] width 160 height 19
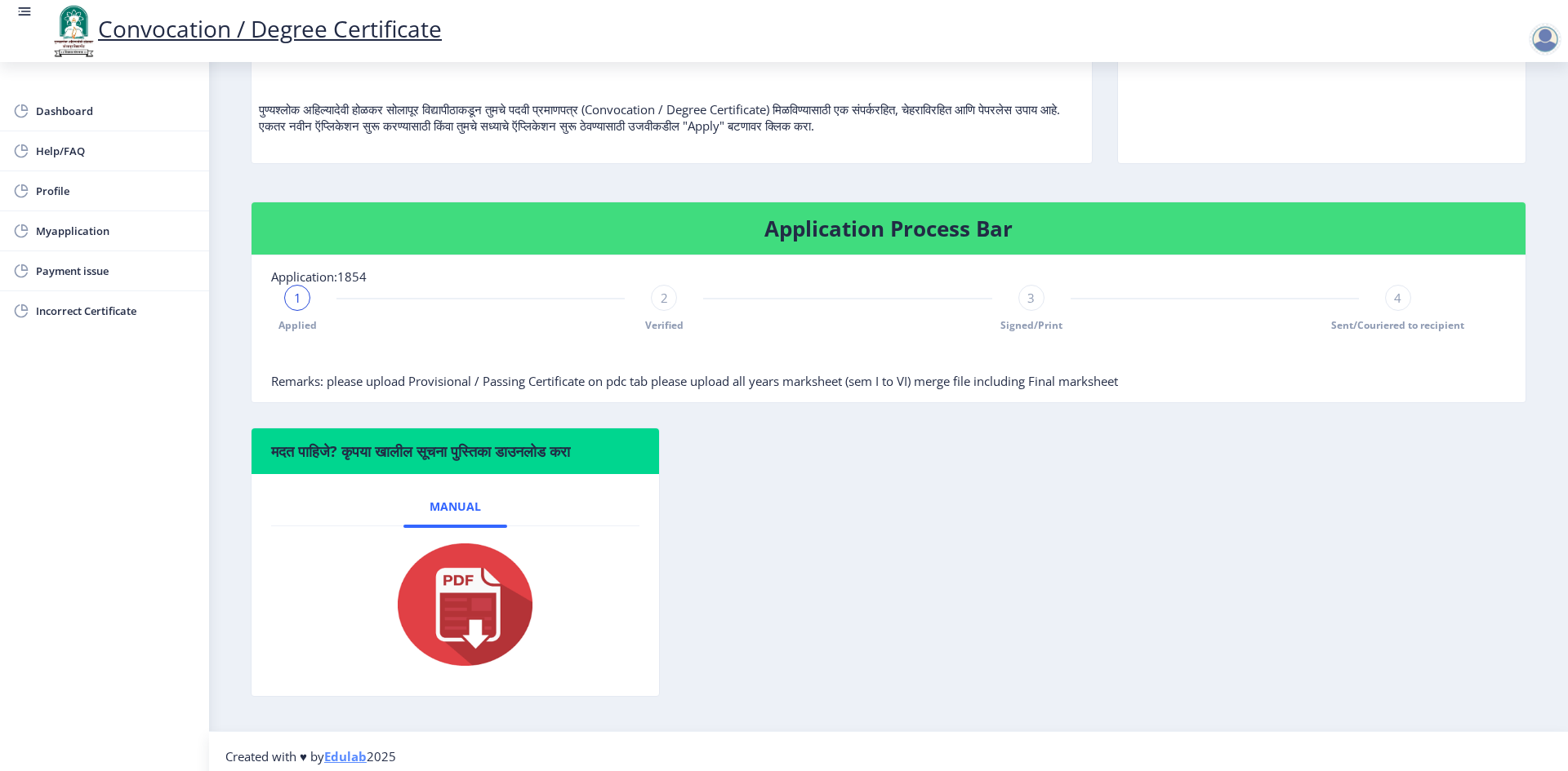
scroll to position [184, 0]
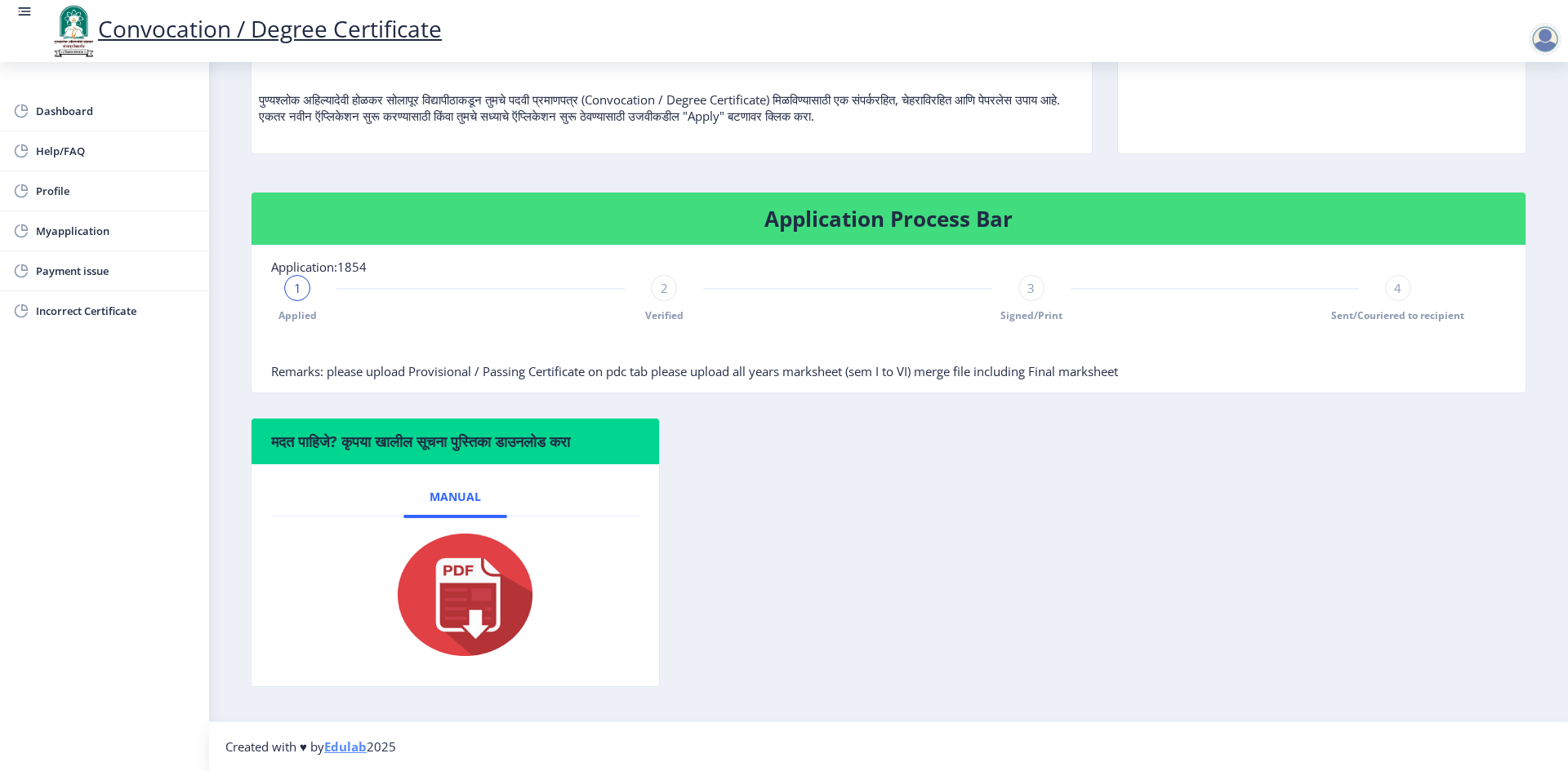
click at [661, 317] on span "Verified" at bounding box center [664, 315] width 39 height 14
click at [661, 318] on span "Verified" at bounding box center [664, 315] width 39 height 14
click at [111, 239] on span "Myapplication" at bounding box center [116, 231] width 160 height 19
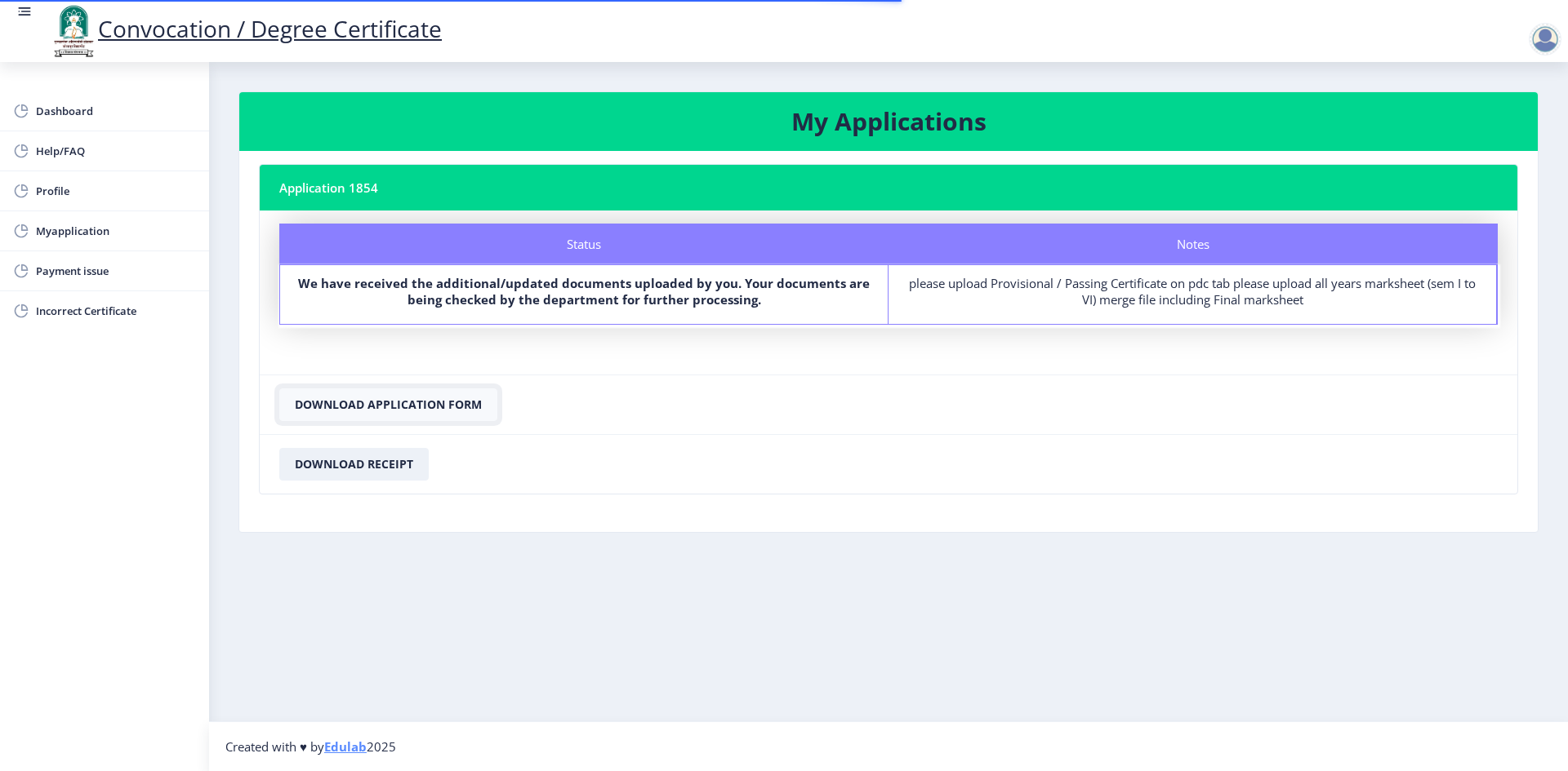
click at [445, 400] on button "Download Application Form" at bounding box center [389, 405] width 218 height 33
click at [92, 232] on span "Myapplication" at bounding box center [116, 231] width 160 height 19
click at [117, 238] on span "Myapplication" at bounding box center [116, 231] width 160 height 19
click at [391, 40] on link "Convocation / Degree Certificate" at bounding box center [246, 29] width 392 height 31
click at [139, 106] on span "Dashboard" at bounding box center [116, 111] width 160 height 19
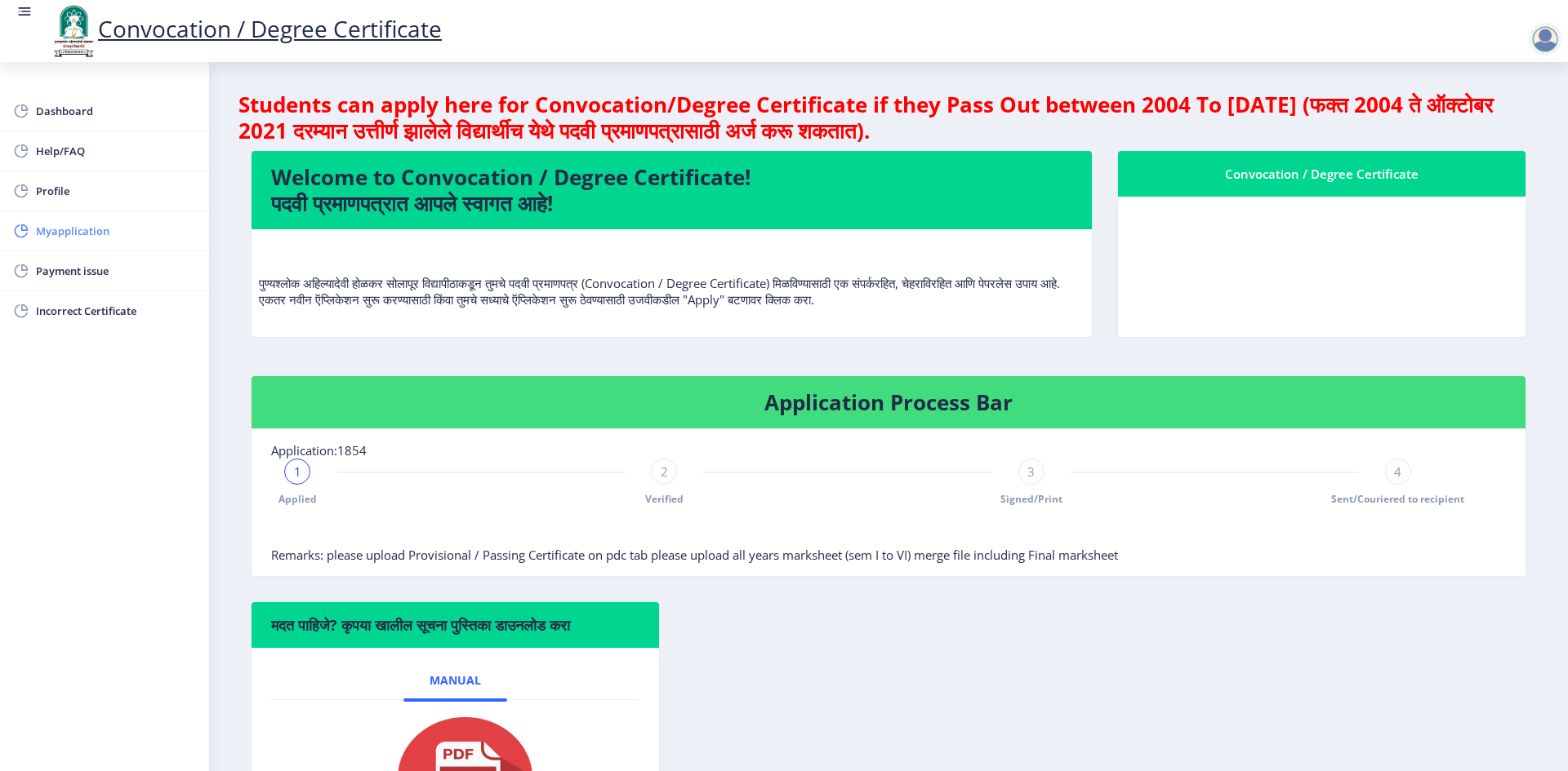
click at [113, 234] on span "Myapplication" at bounding box center [116, 231] width 160 height 19
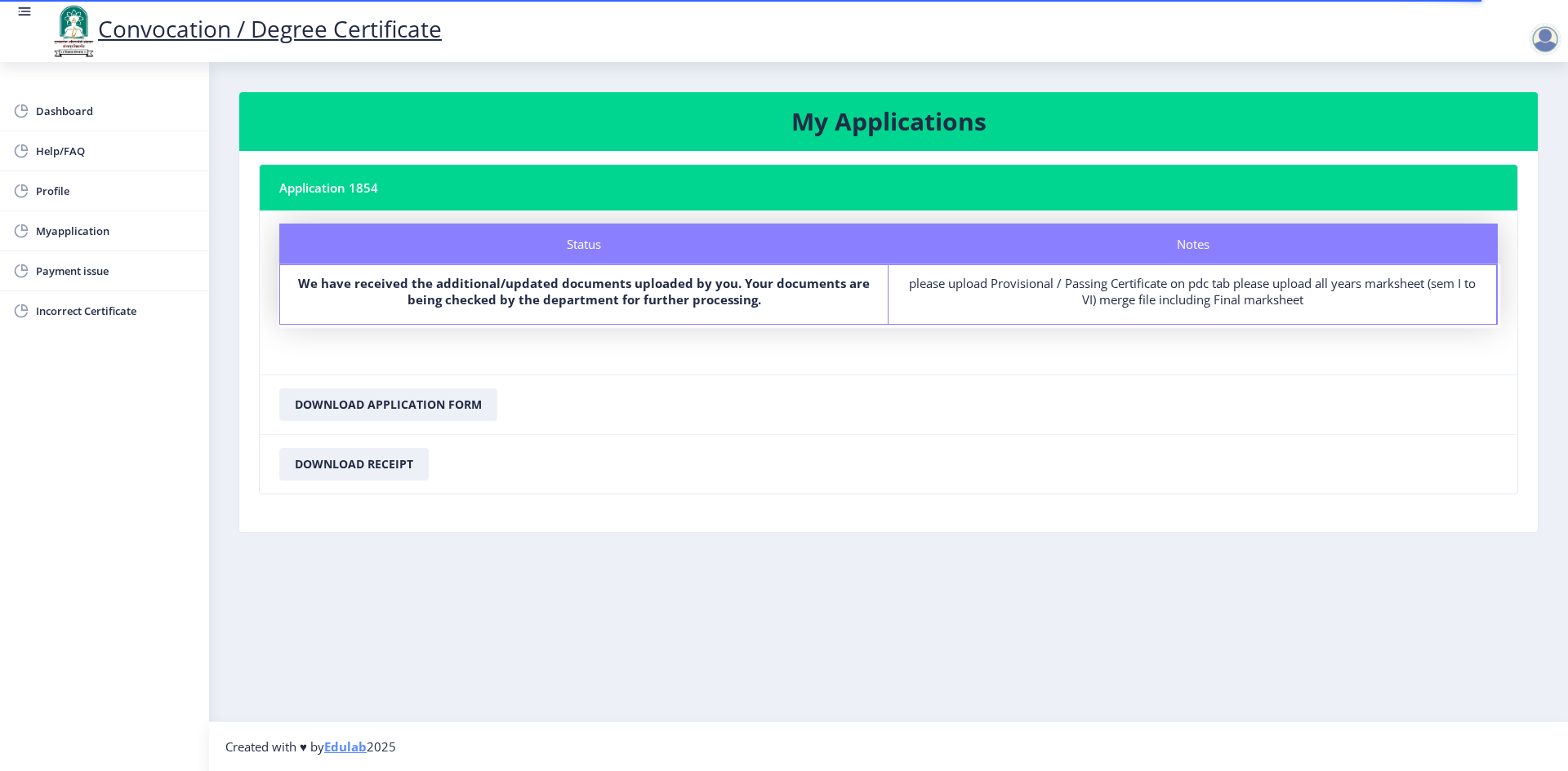
click at [1541, 40] on div at bounding box center [1546, 40] width 33 height 33
click at [1514, 132] on span "Log out" at bounding box center [1503, 128] width 104 height 19
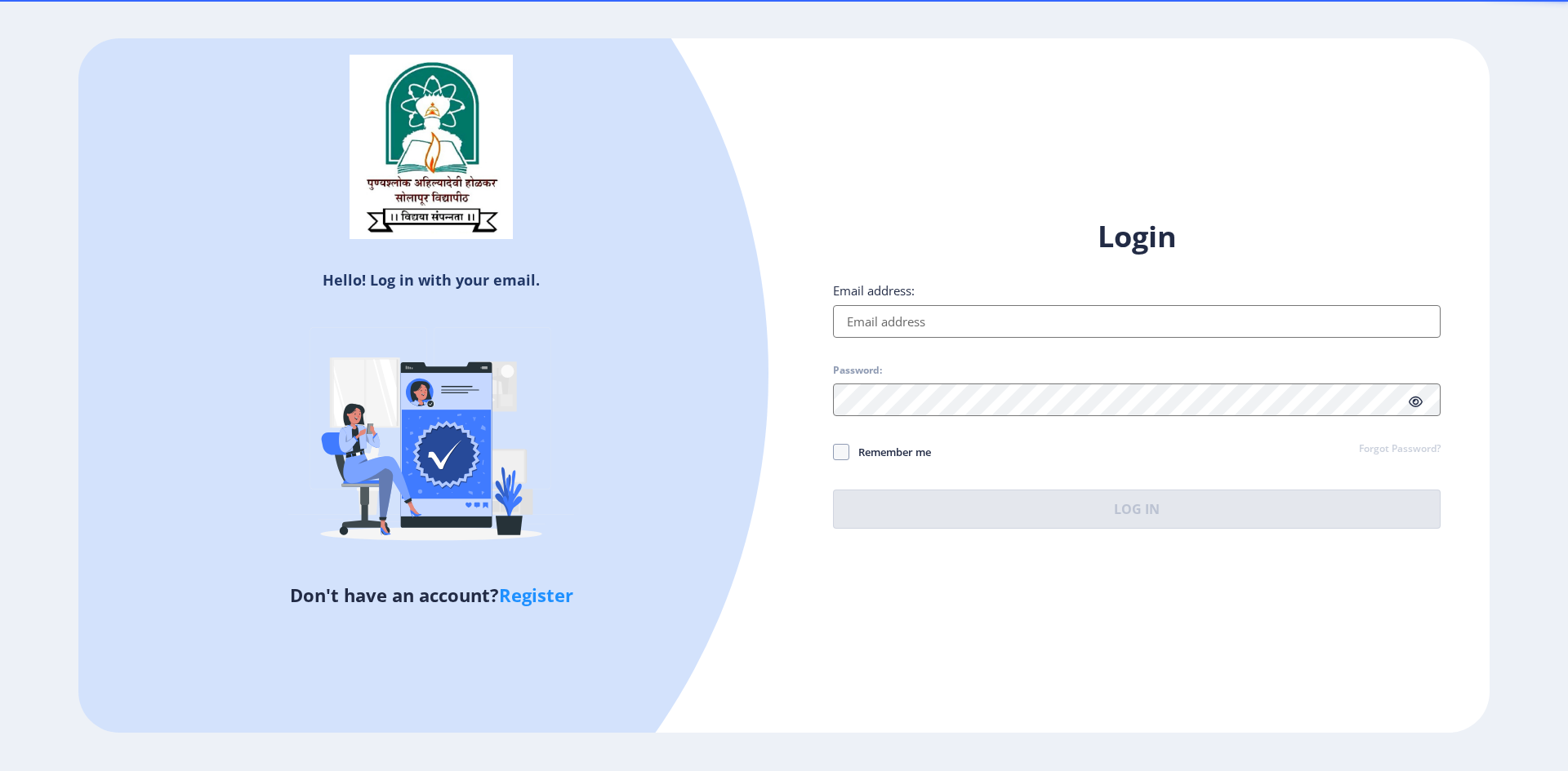
type input "[EMAIL_ADDRESS][DOMAIN_NAME]"
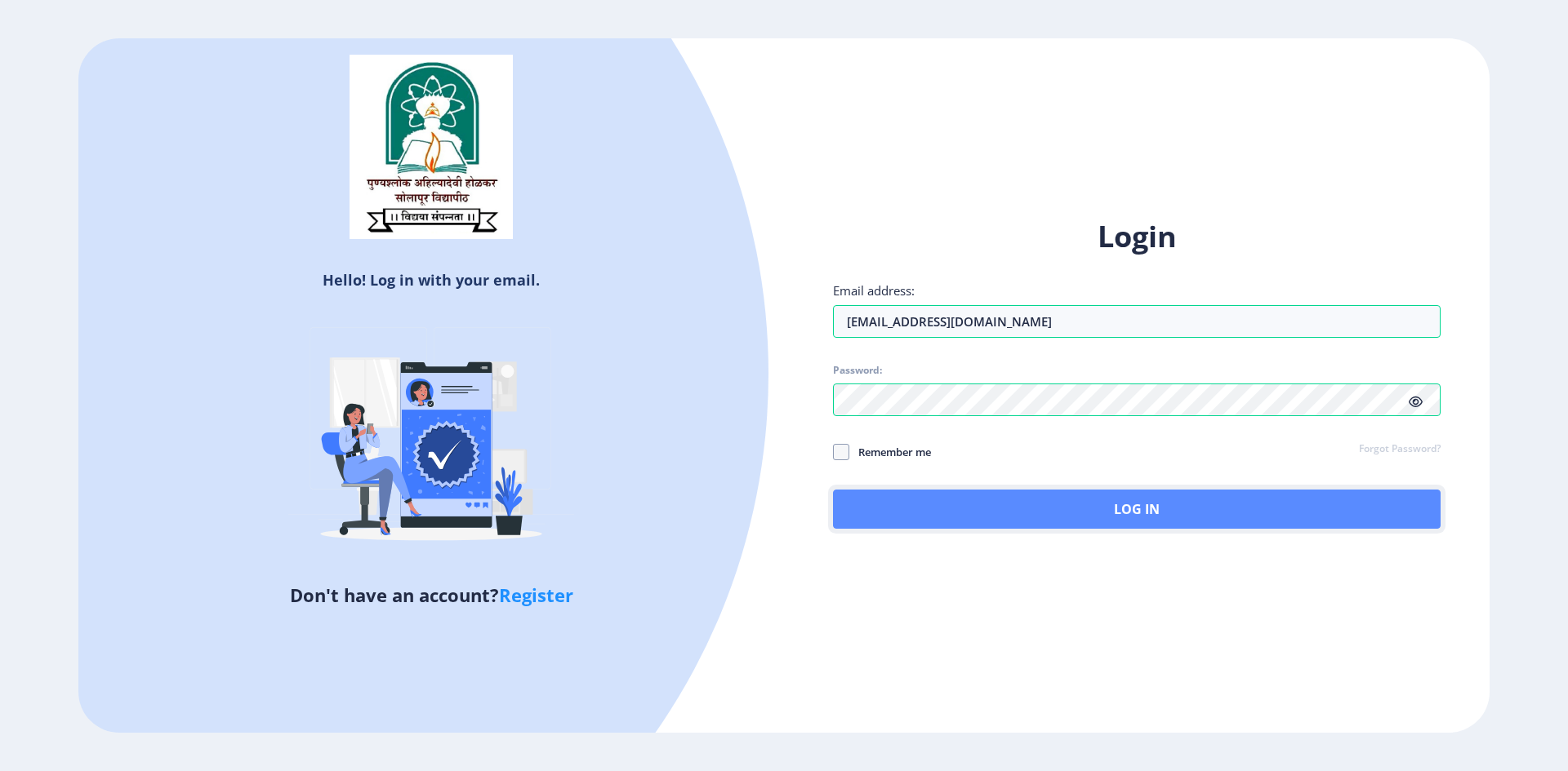
click at [1233, 507] on button "Log In" at bounding box center [1137, 509] width 608 height 40
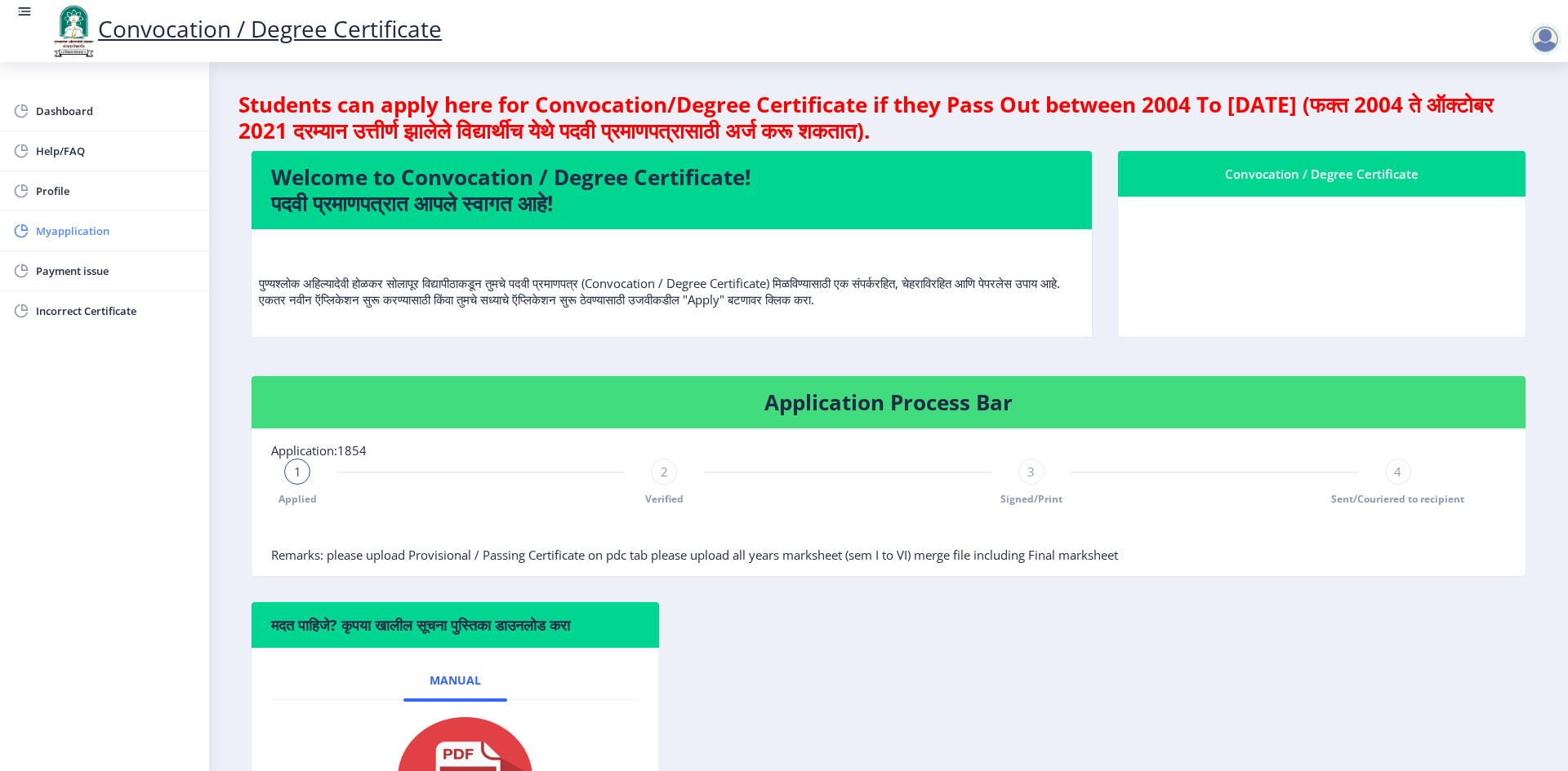
click at [113, 229] on span "Myapplication" at bounding box center [116, 231] width 160 height 19
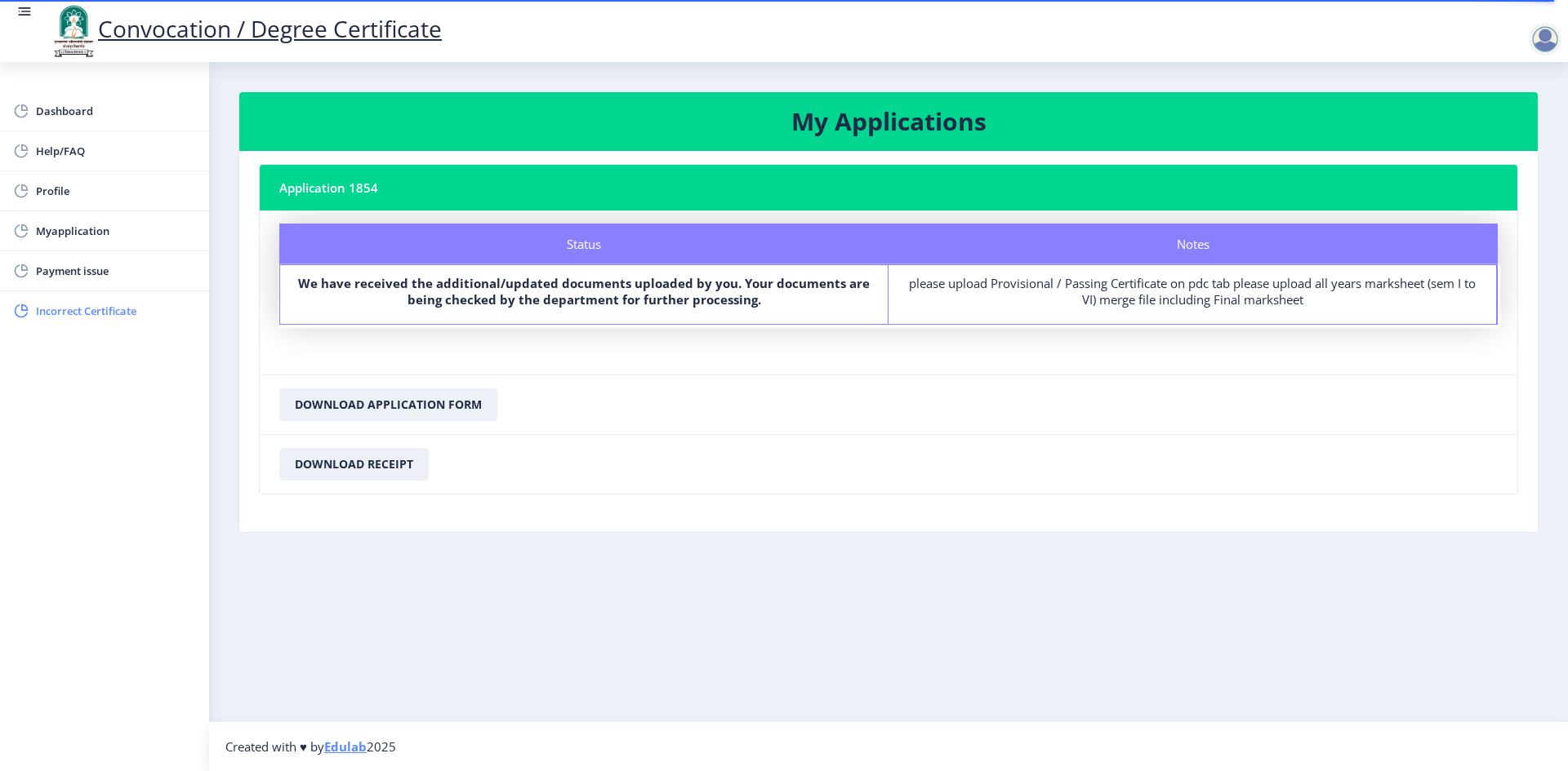
click at [145, 303] on span "Incorrect Certificate" at bounding box center [116, 311] width 160 height 19
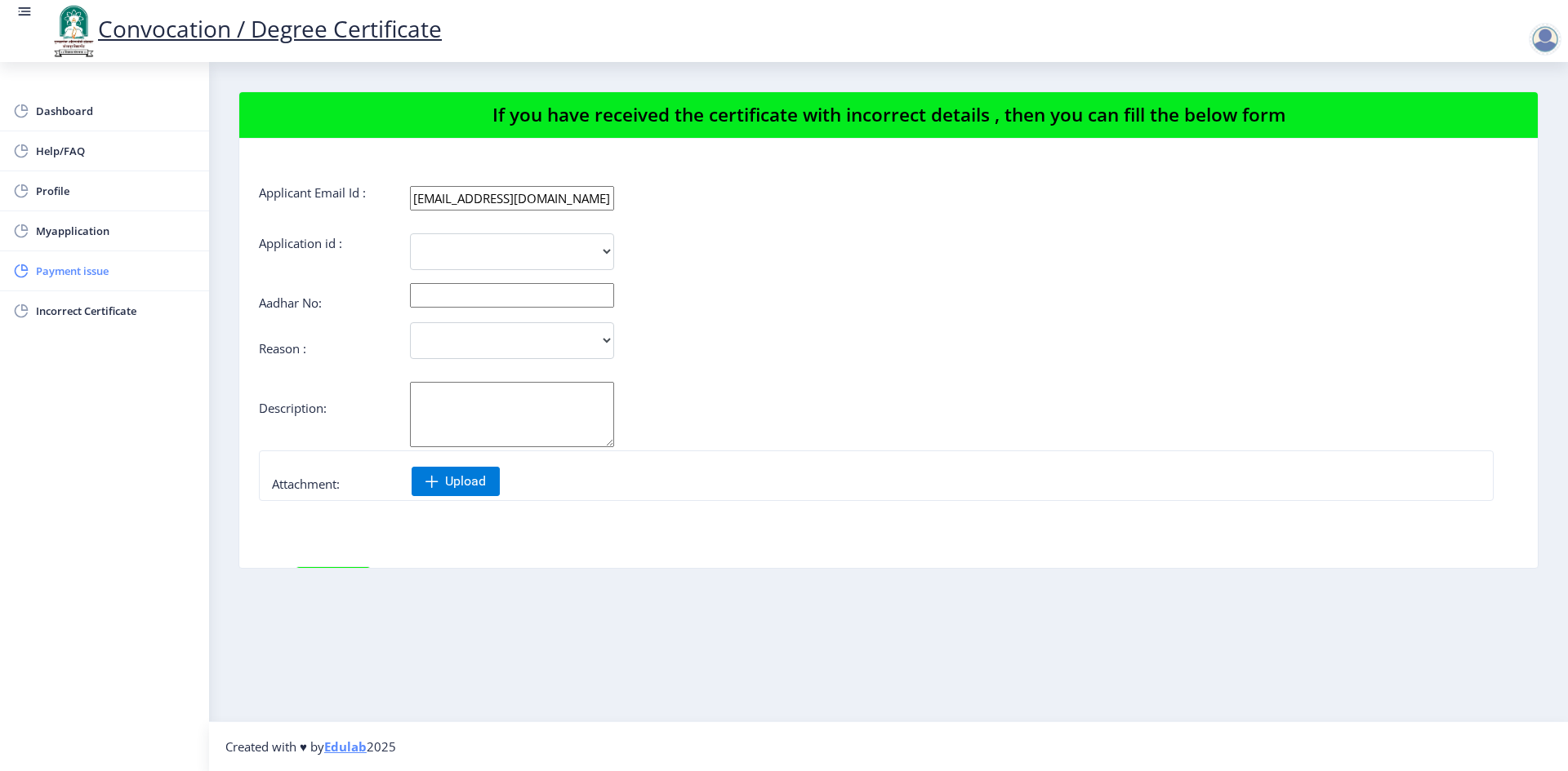
click at [104, 271] on span "Payment issue" at bounding box center [116, 271] width 160 height 19
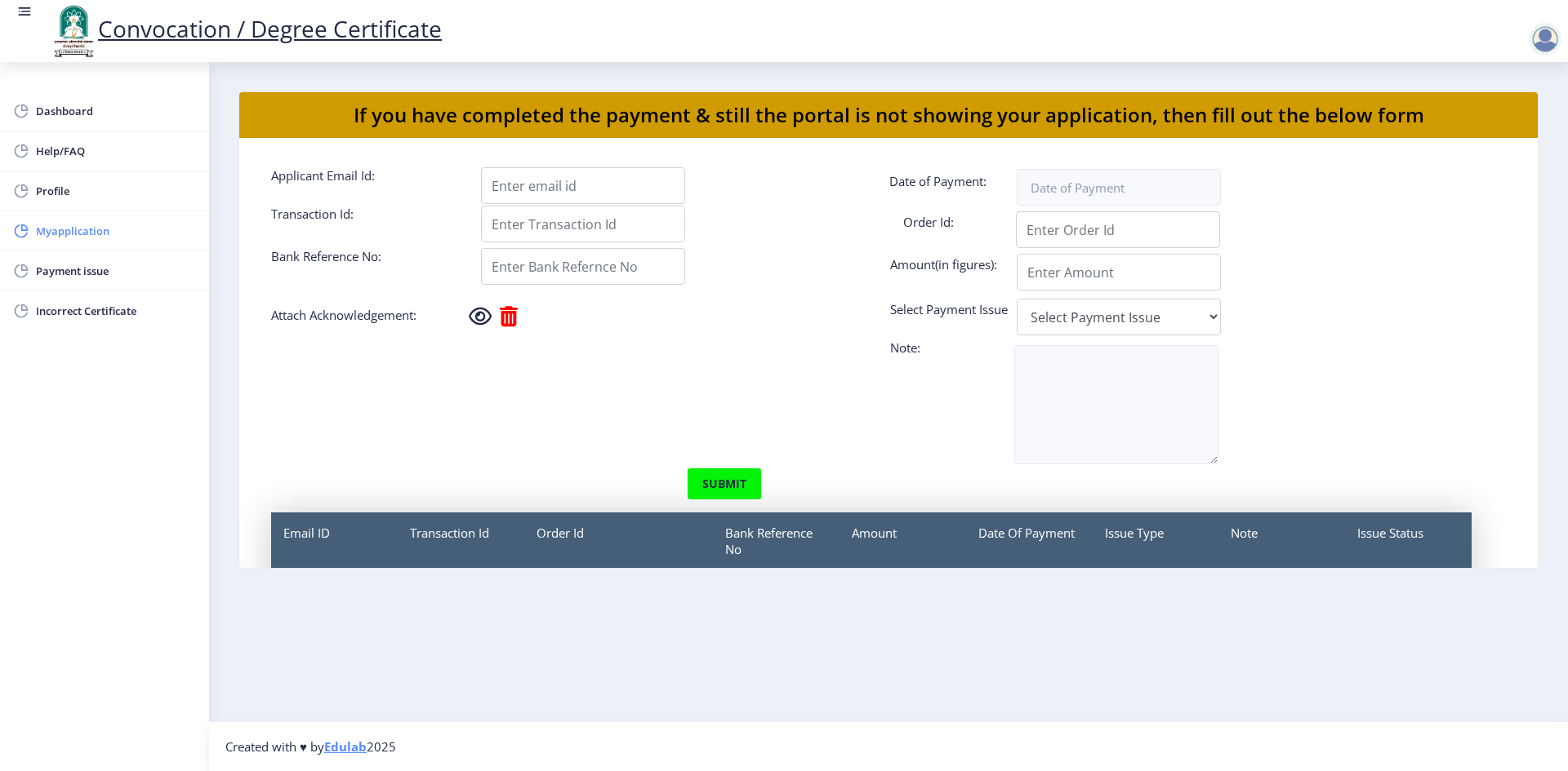
click at [134, 228] on span "Myapplication" at bounding box center [116, 231] width 160 height 19
